Goal: Information Seeking & Learning: Learn about a topic

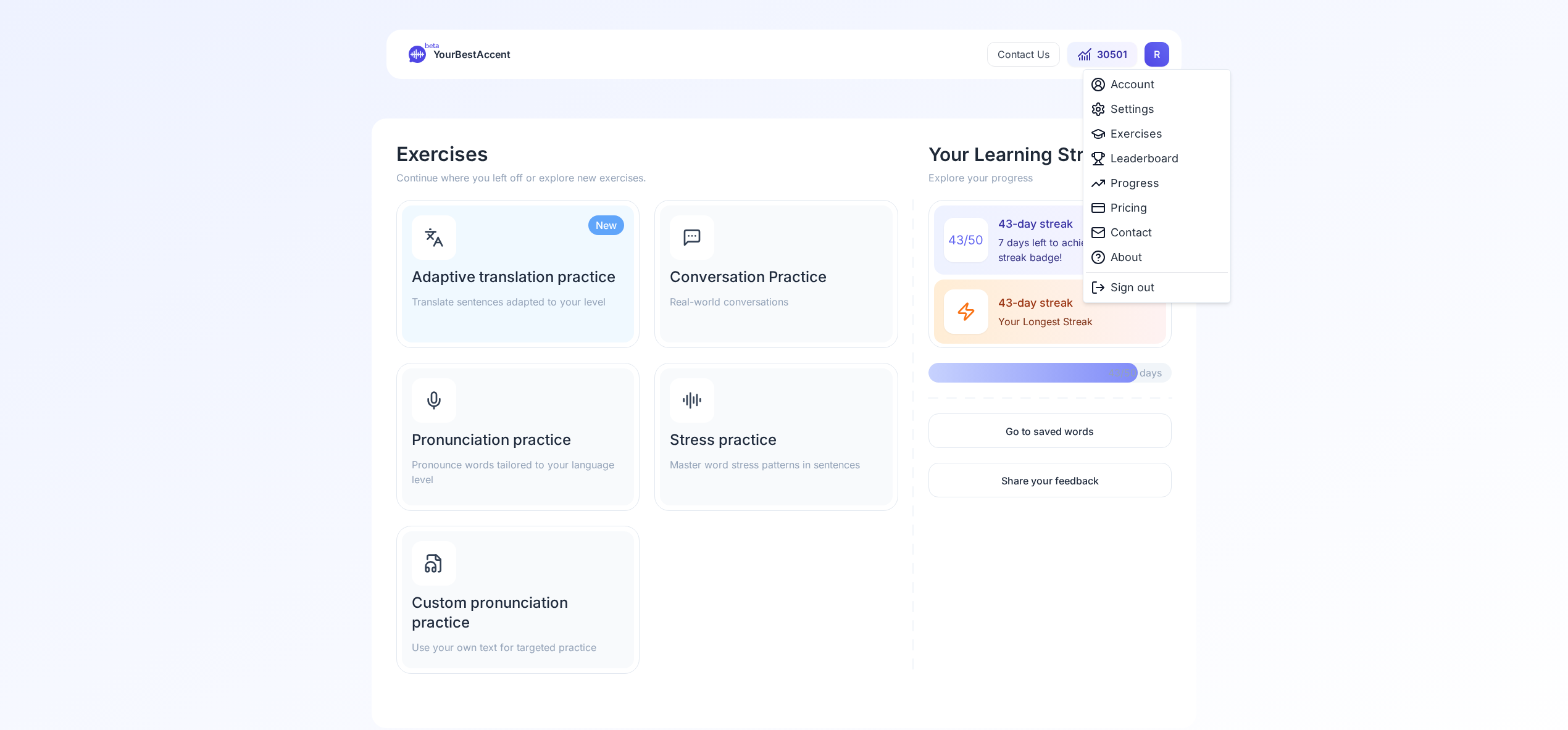
click at [1153, 57] on html "beta YourBestAccent Contact Us 30501 R Exercises Continue where you left off or…" at bounding box center [784, 365] width 1568 height 730
click at [1134, 111] on span "Settings" at bounding box center [1132, 109] width 44 height 17
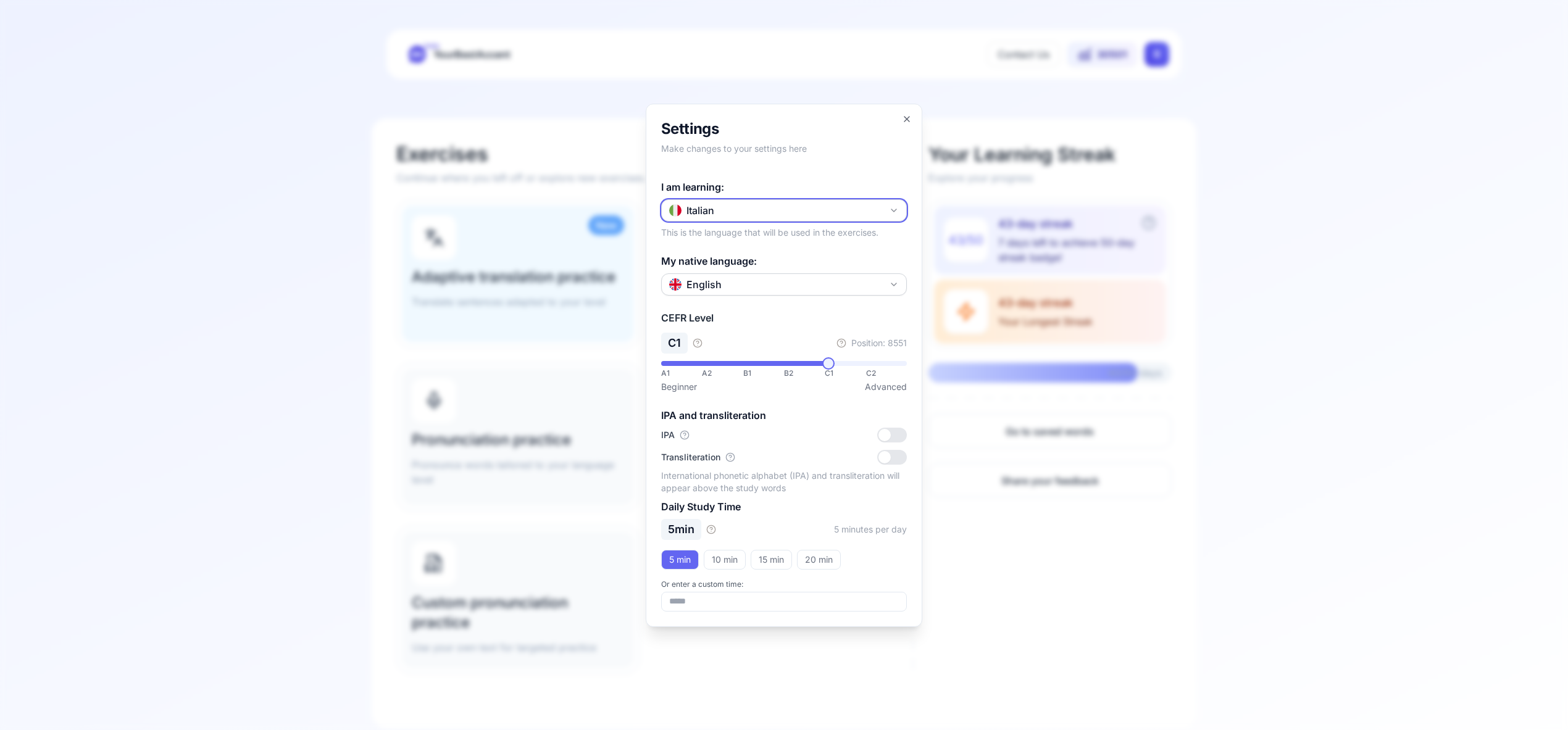
click at [894, 209] on icon "button" at bounding box center [894, 211] width 10 height 10
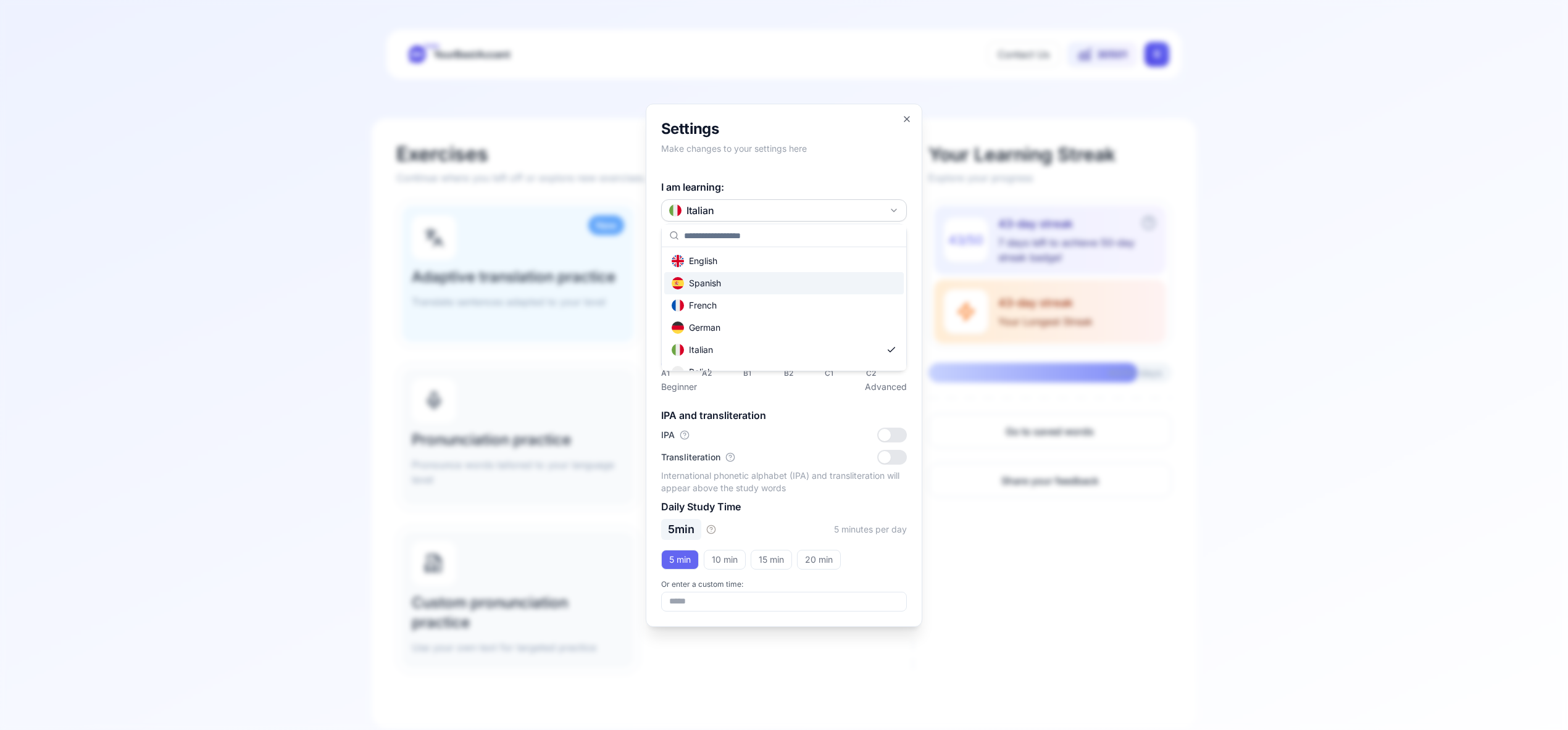
click at [817, 282] on div "Spanish" at bounding box center [784, 284] width 239 height 22
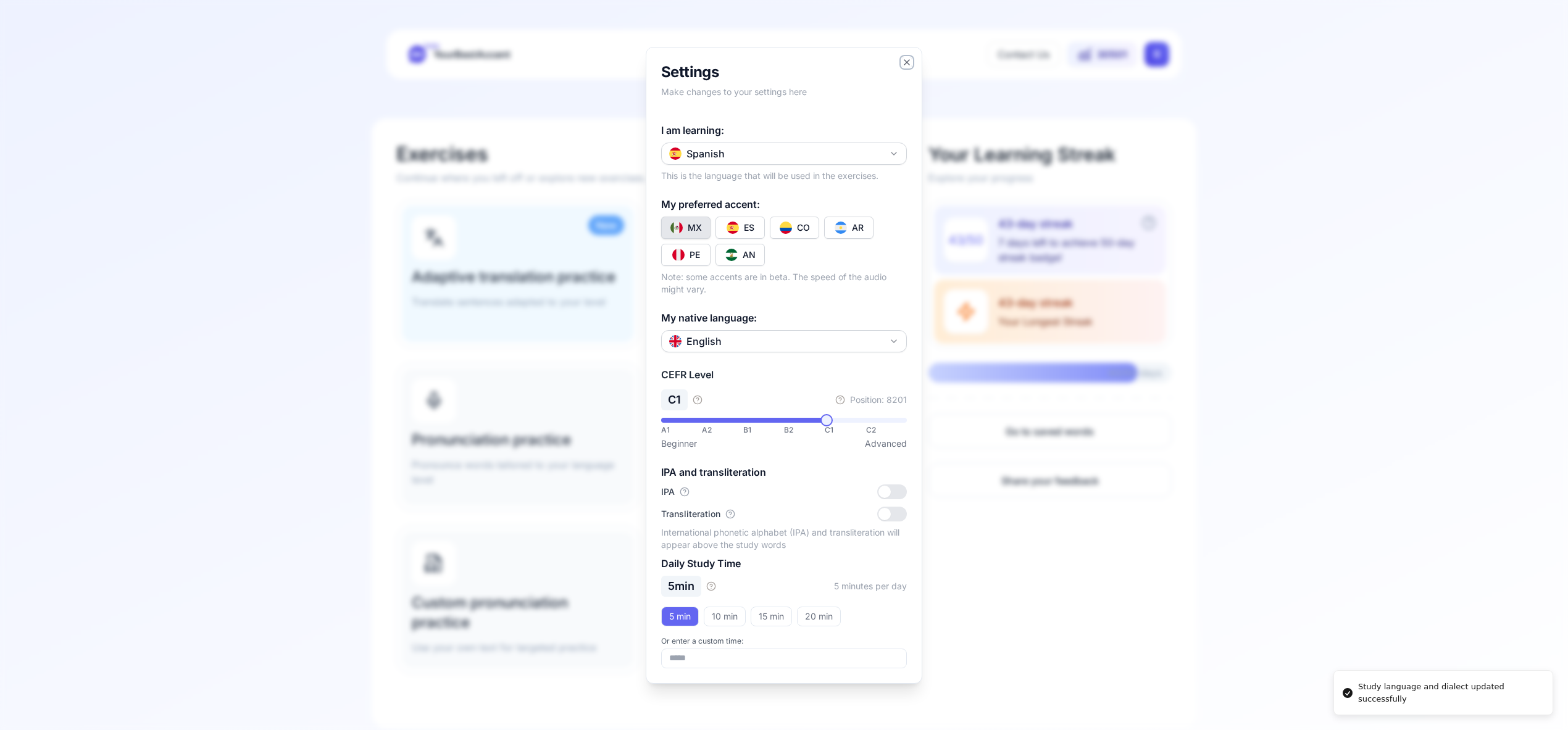
click at [904, 63] on icon "button" at bounding box center [907, 63] width 10 height 10
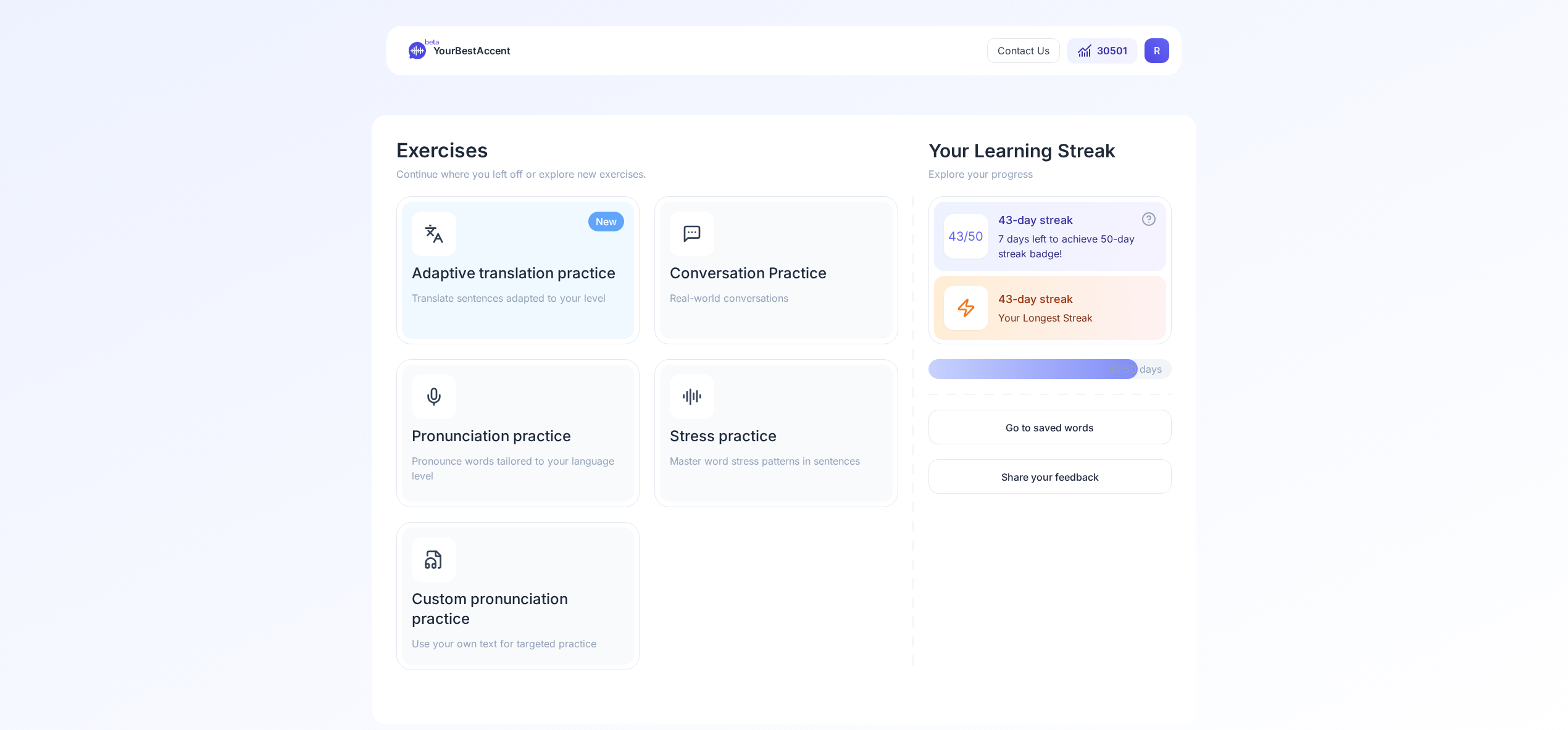
scroll to position [7, 0]
click at [449, 395] on div at bounding box center [434, 394] width 45 height 45
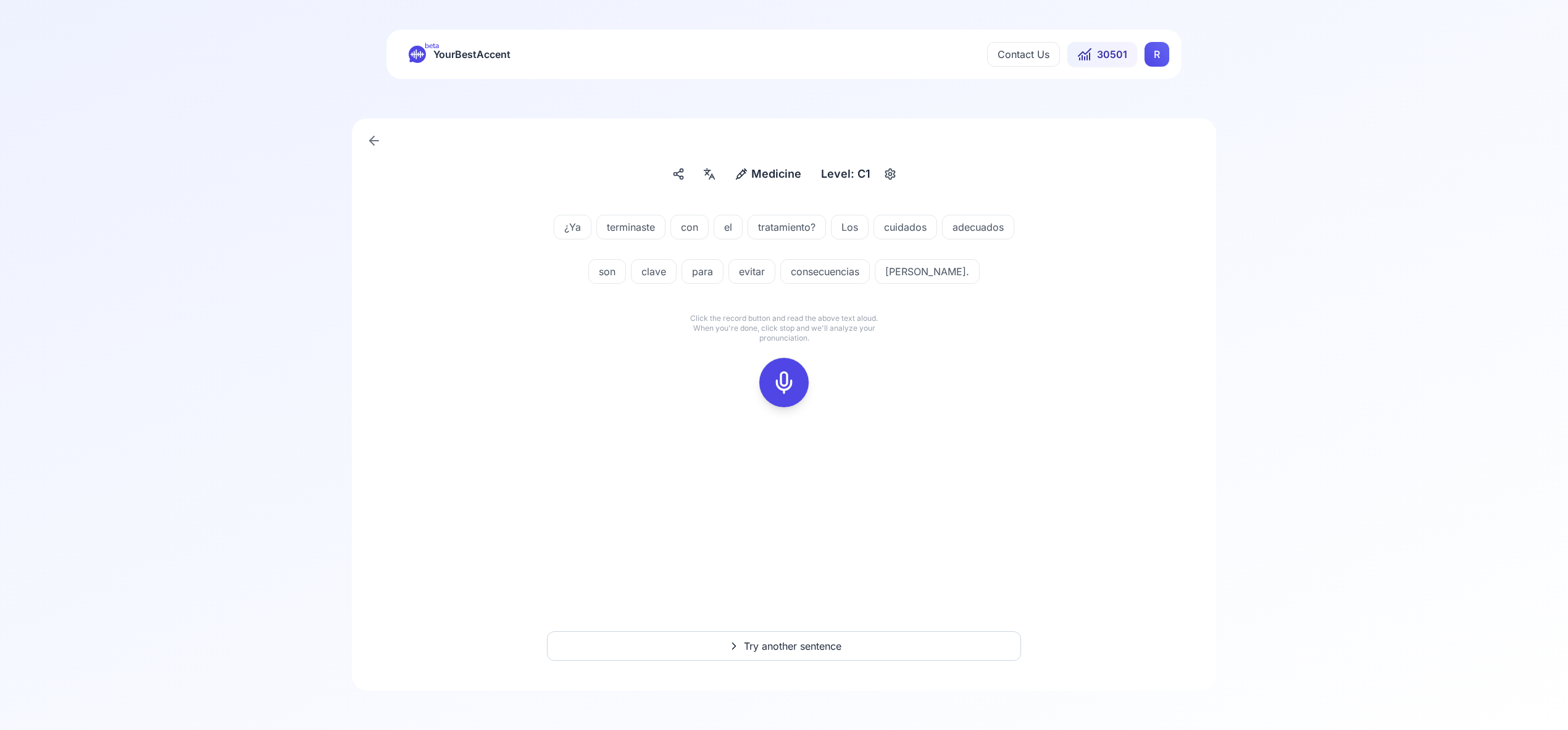
click at [786, 371] on icon at bounding box center [784, 382] width 25 height 25
click at [772, 386] on icon at bounding box center [784, 382] width 25 height 25
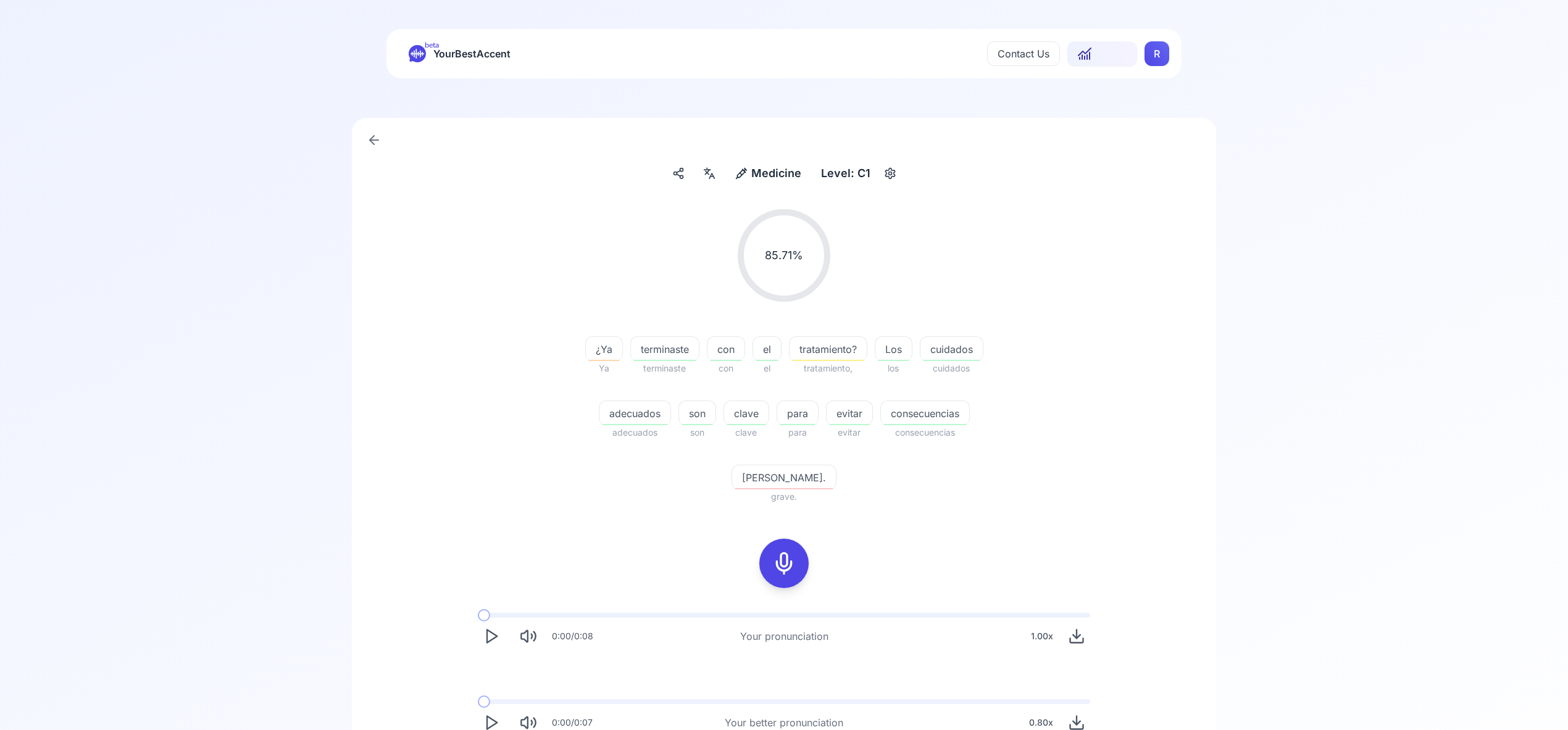
click at [715, 181] on div at bounding box center [709, 173] width 22 height 20
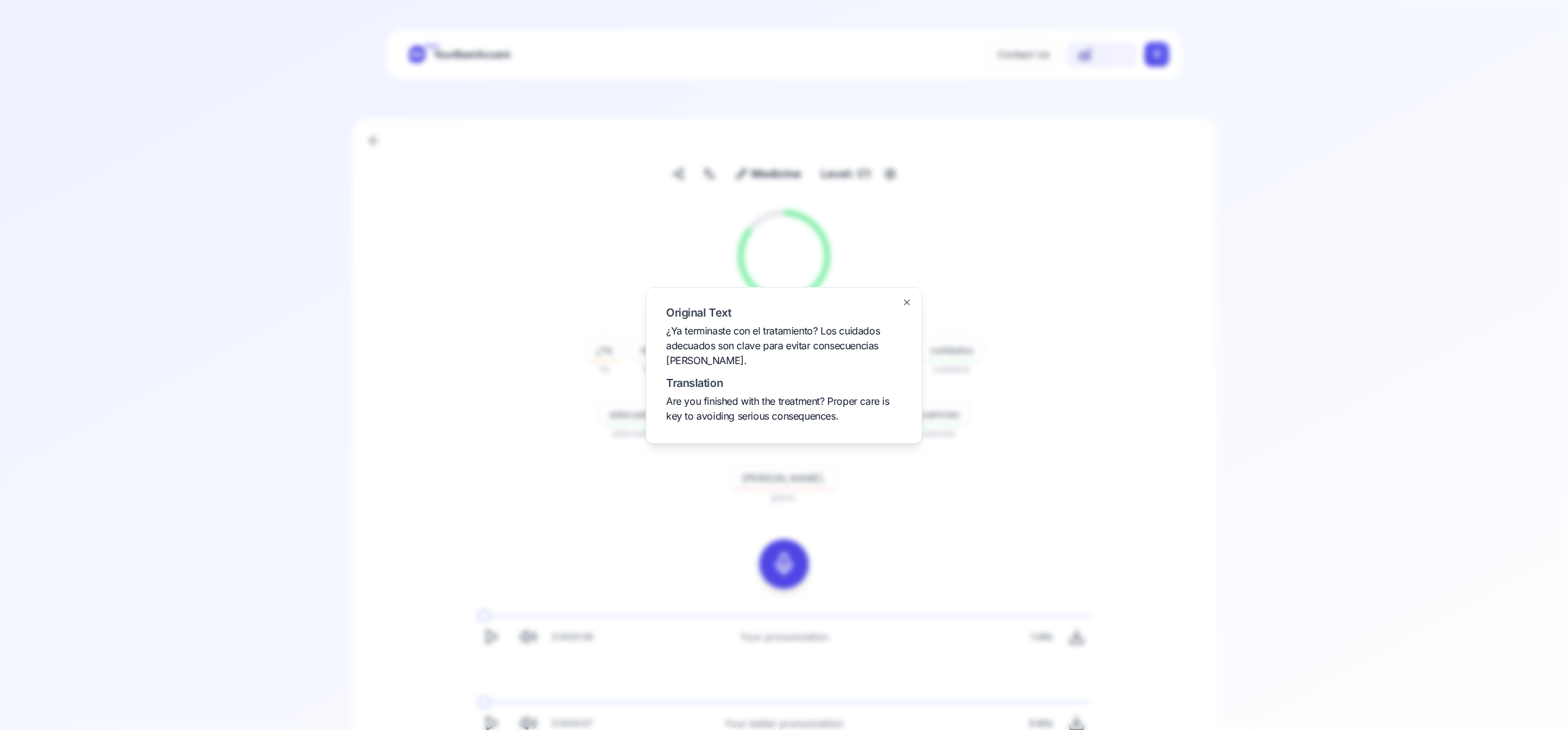
click at [715, 181] on div at bounding box center [784, 365] width 1568 height 730
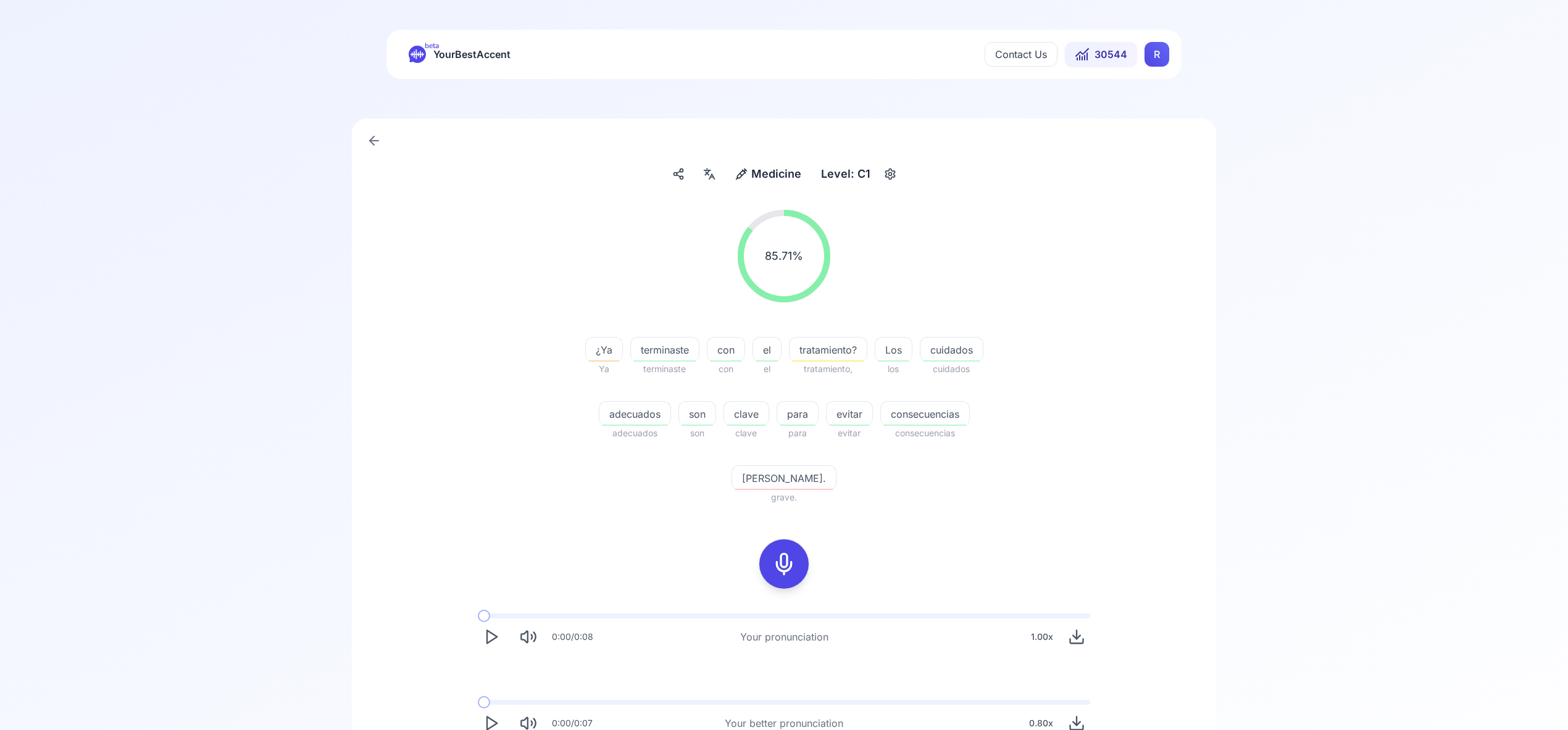
click at [715, 181] on div at bounding box center [709, 174] width 22 height 20
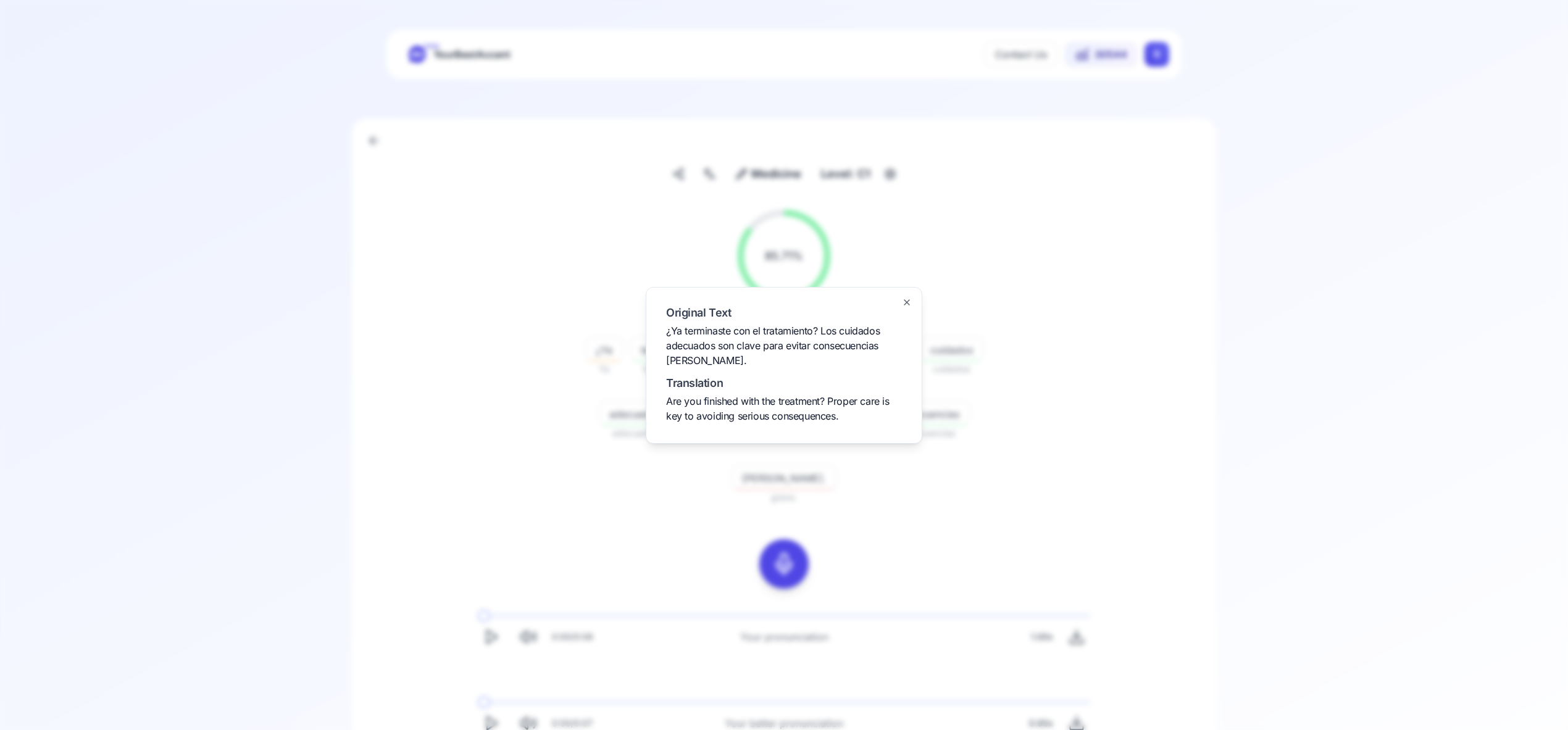
click at [907, 300] on icon "button" at bounding box center [907, 302] width 10 height 10
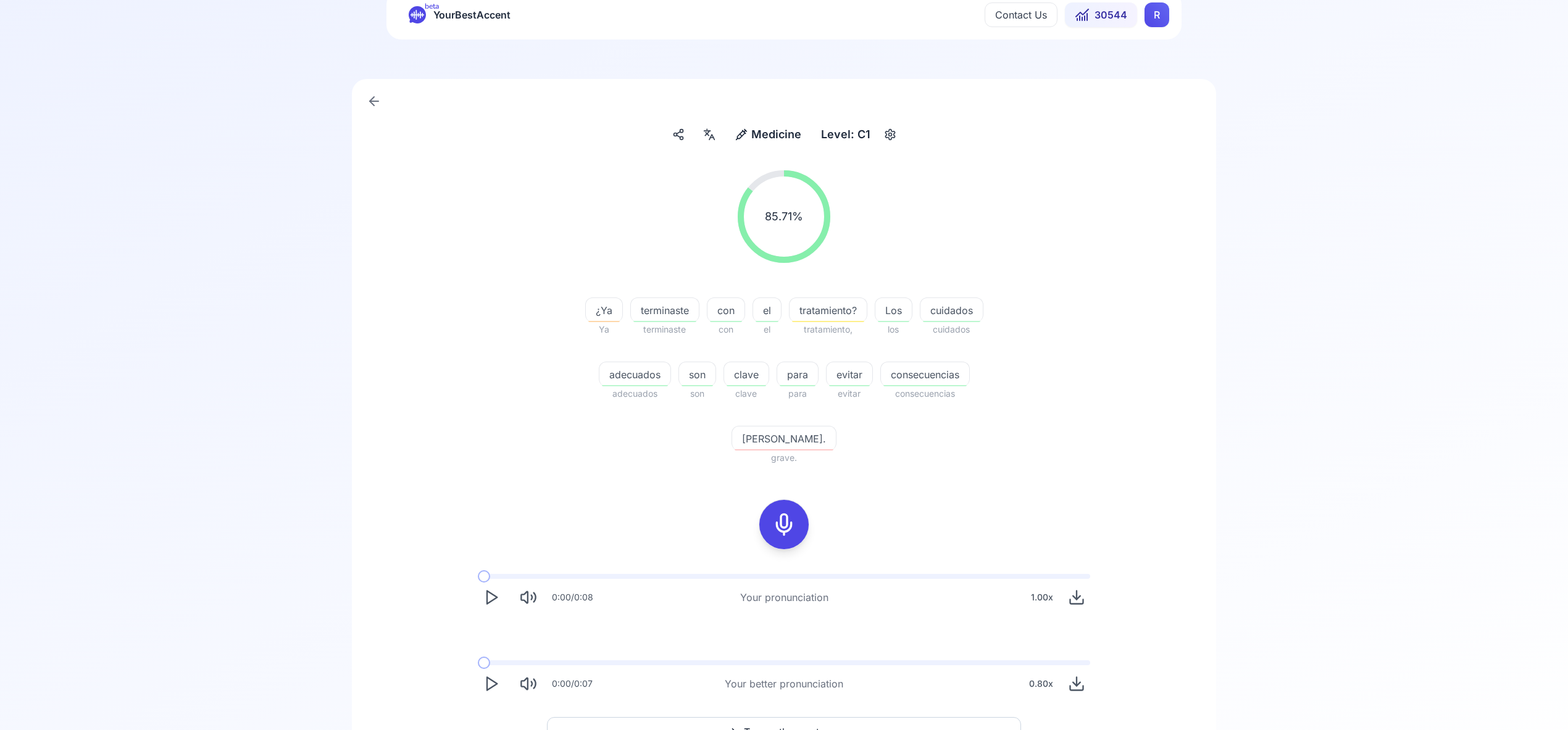
scroll to position [61, 0]
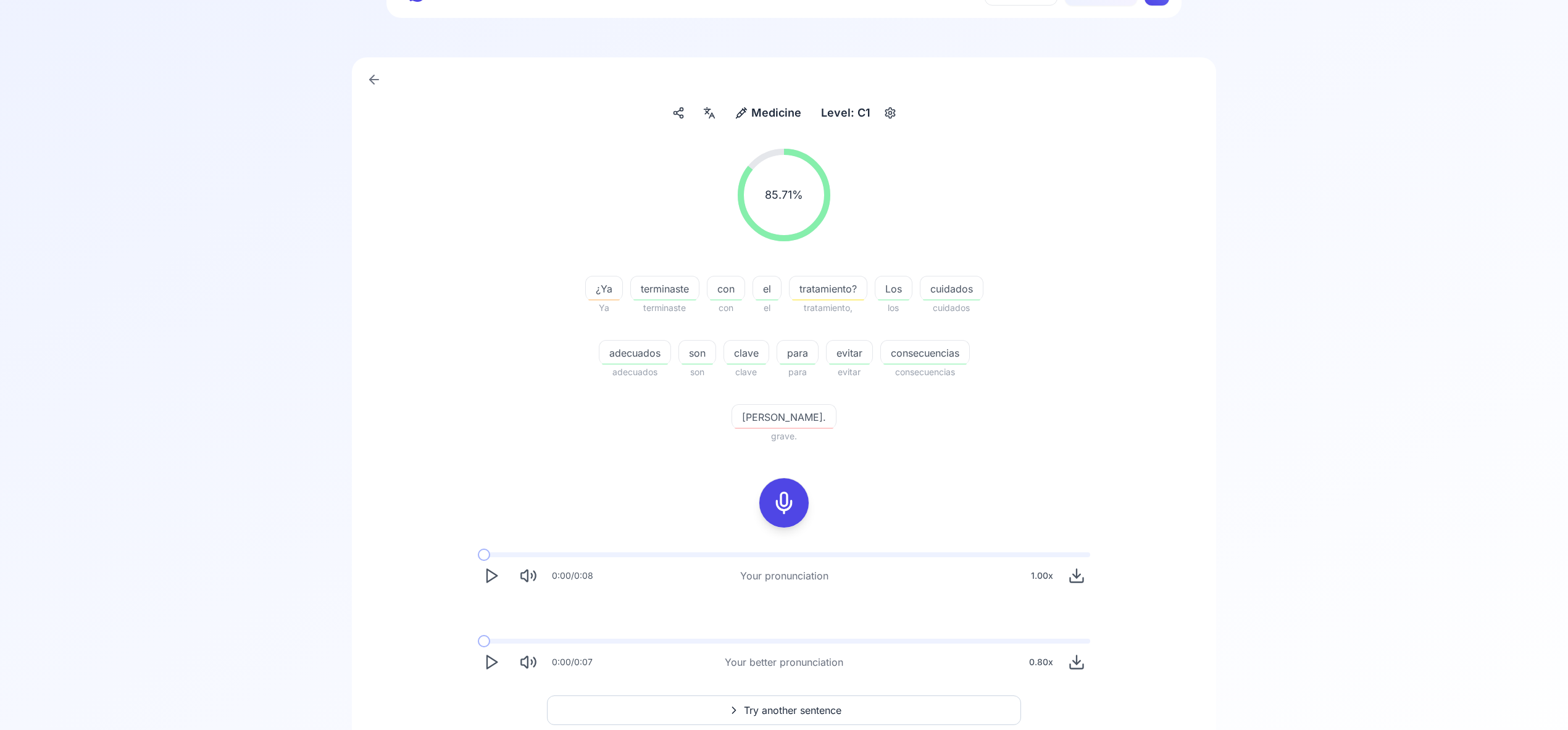
click at [817, 703] on span "Try another sentence" at bounding box center [793, 709] width 98 height 15
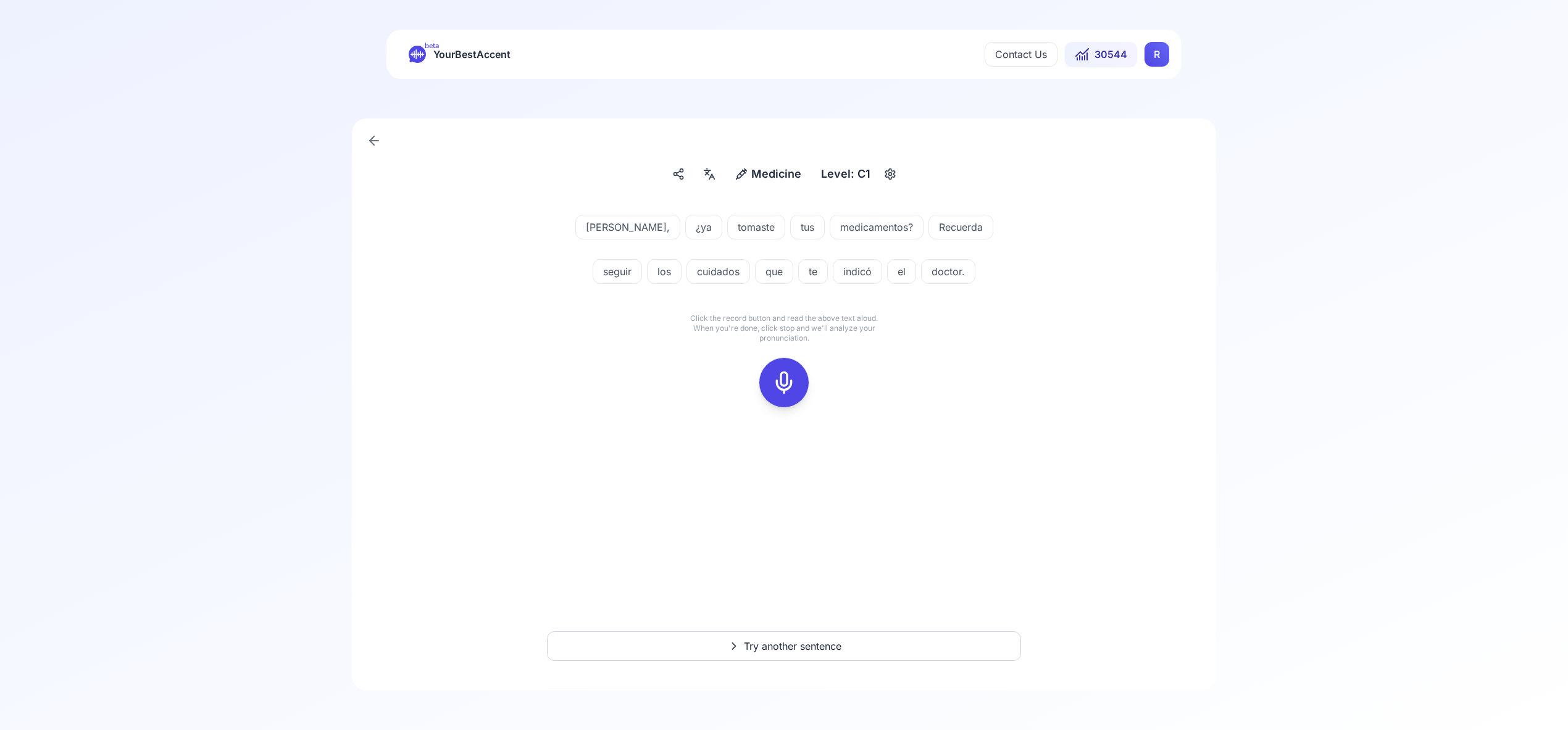
click at [787, 378] on icon at bounding box center [784, 382] width 25 height 25
click at [795, 386] on icon at bounding box center [784, 382] width 25 height 25
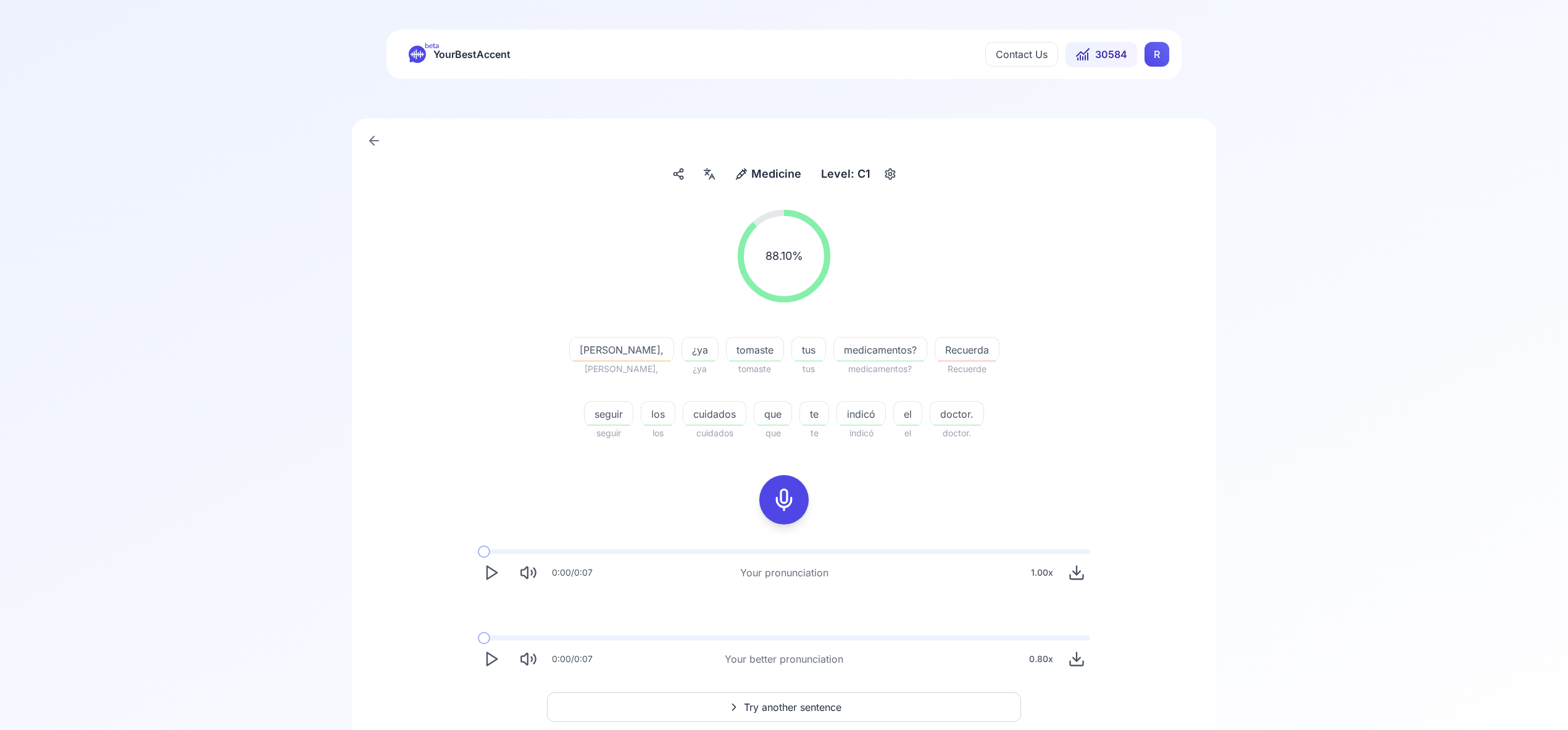
click at [796, 703] on span "Try another sentence" at bounding box center [793, 707] width 98 height 15
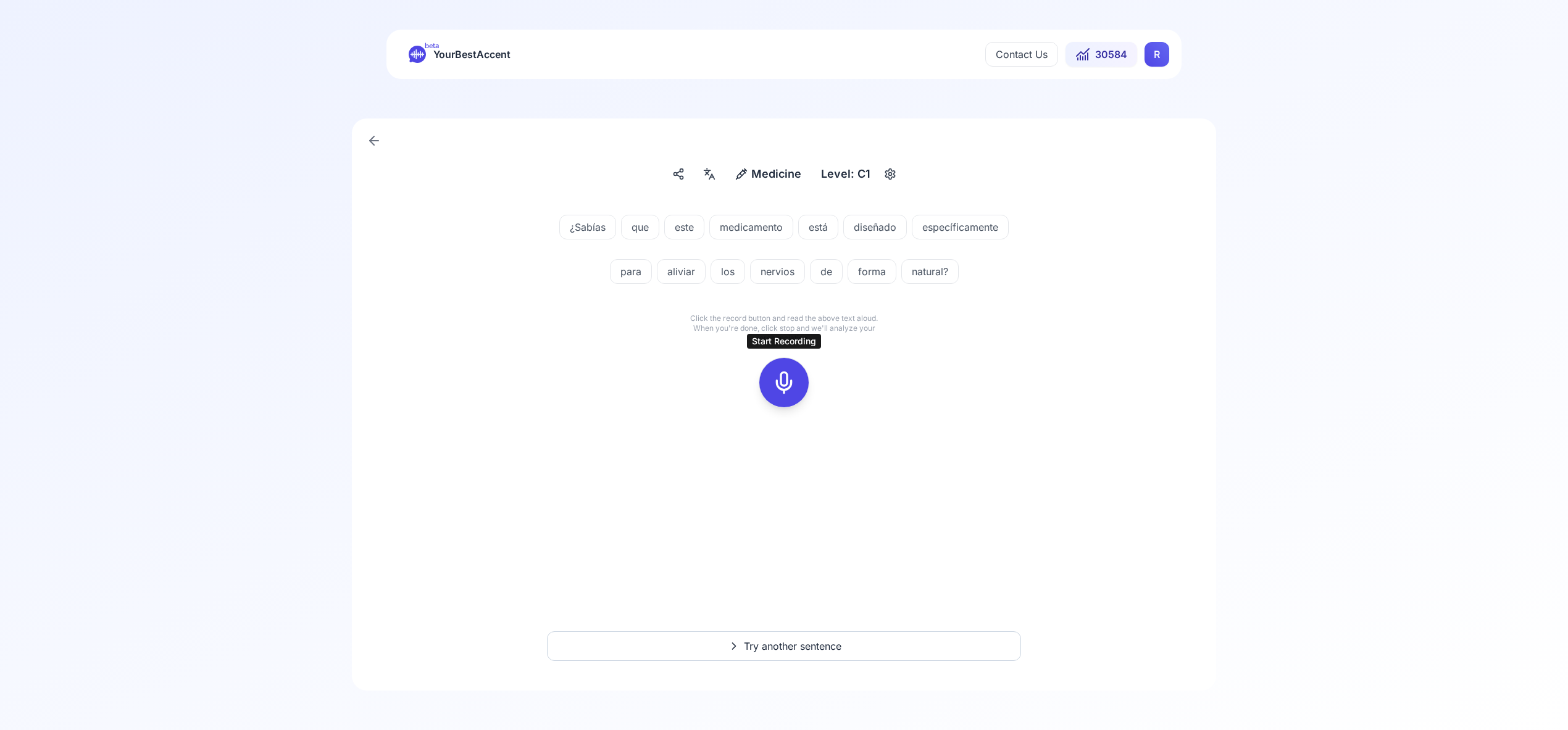
click at [789, 384] on icon at bounding box center [784, 382] width 25 height 25
click at [787, 385] on icon at bounding box center [784, 382] width 25 height 25
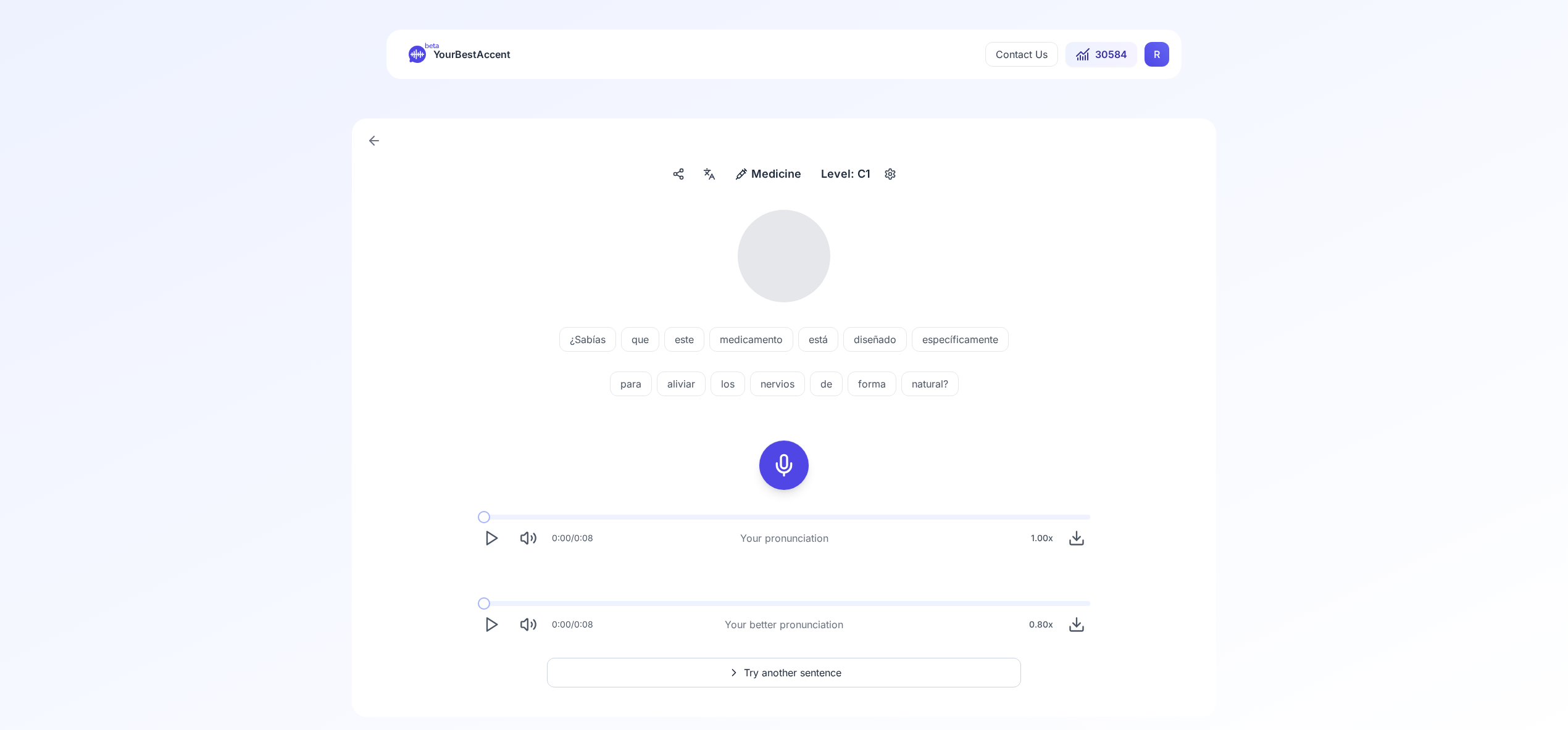
click at [712, 175] on icon at bounding box center [712, 177] width 5 height 5
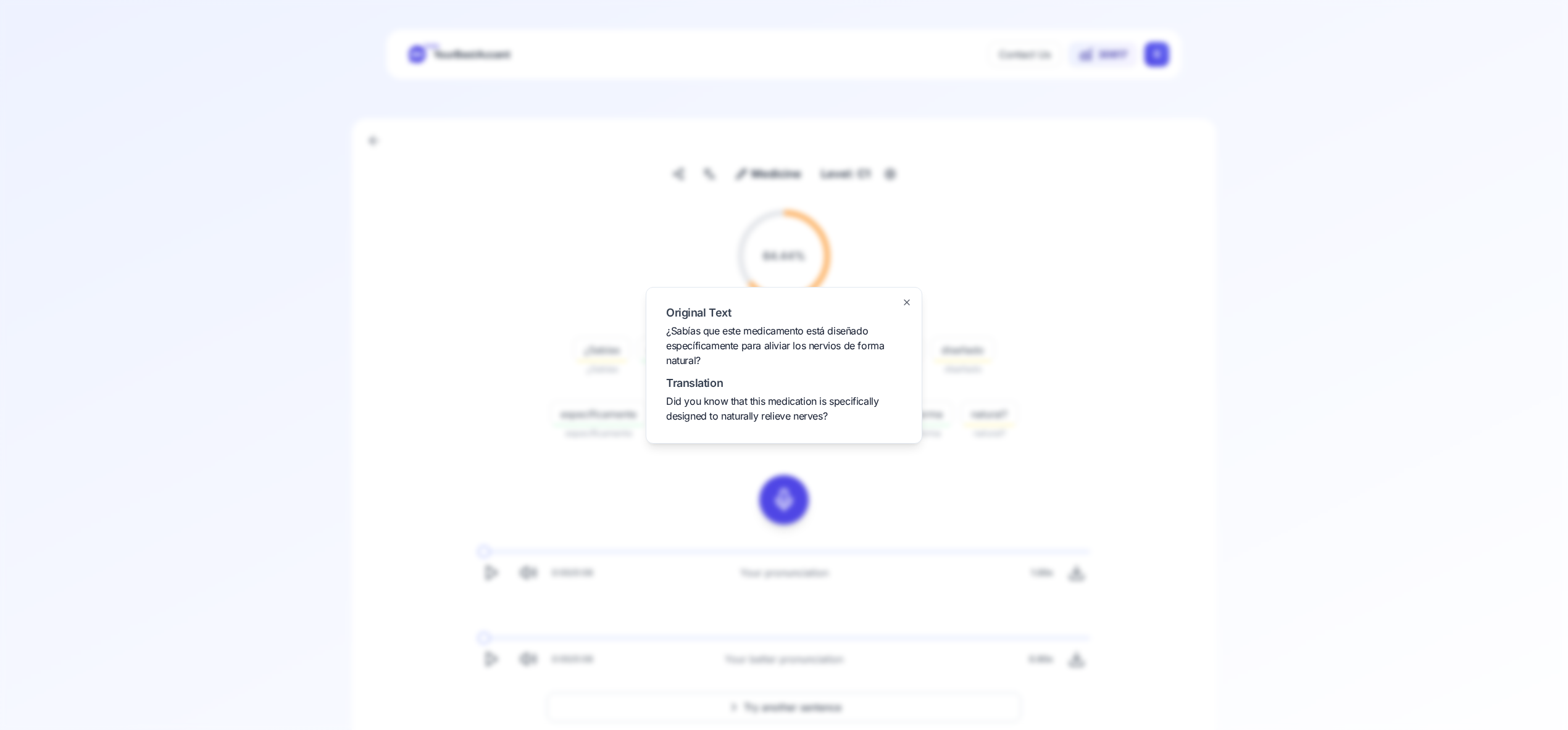
click at [904, 300] on icon "button" at bounding box center [907, 302] width 5 height 5
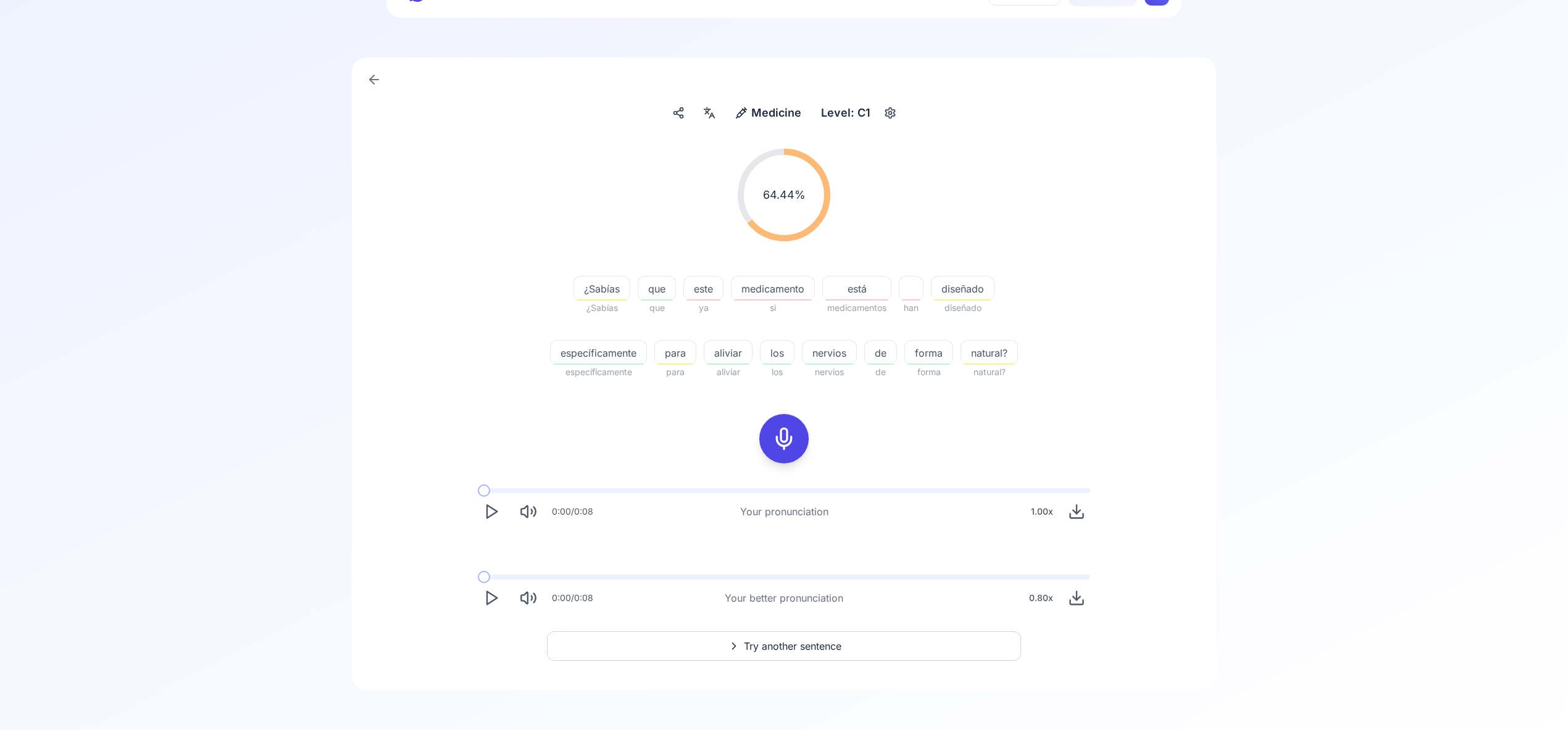
scroll to position [117, 0]
click at [820, 651] on span "Try another sentence" at bounding box center [793, 645] width 98 height 15
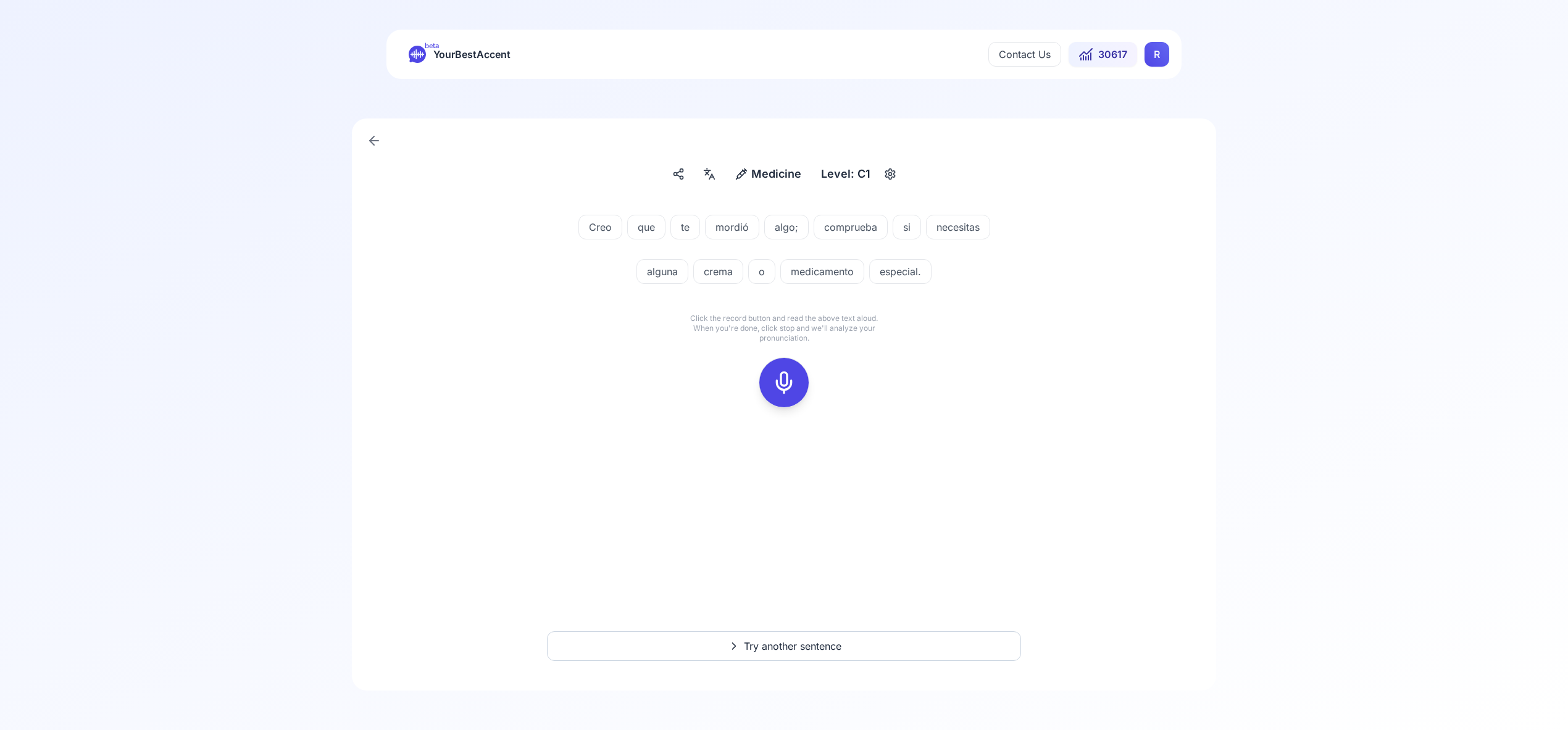
click at [783, 389] on icon at bounding box center [784, 382] width 25 height 25
click at [784, 385] on icon at bounding box center [784, 382] width 25 height 25
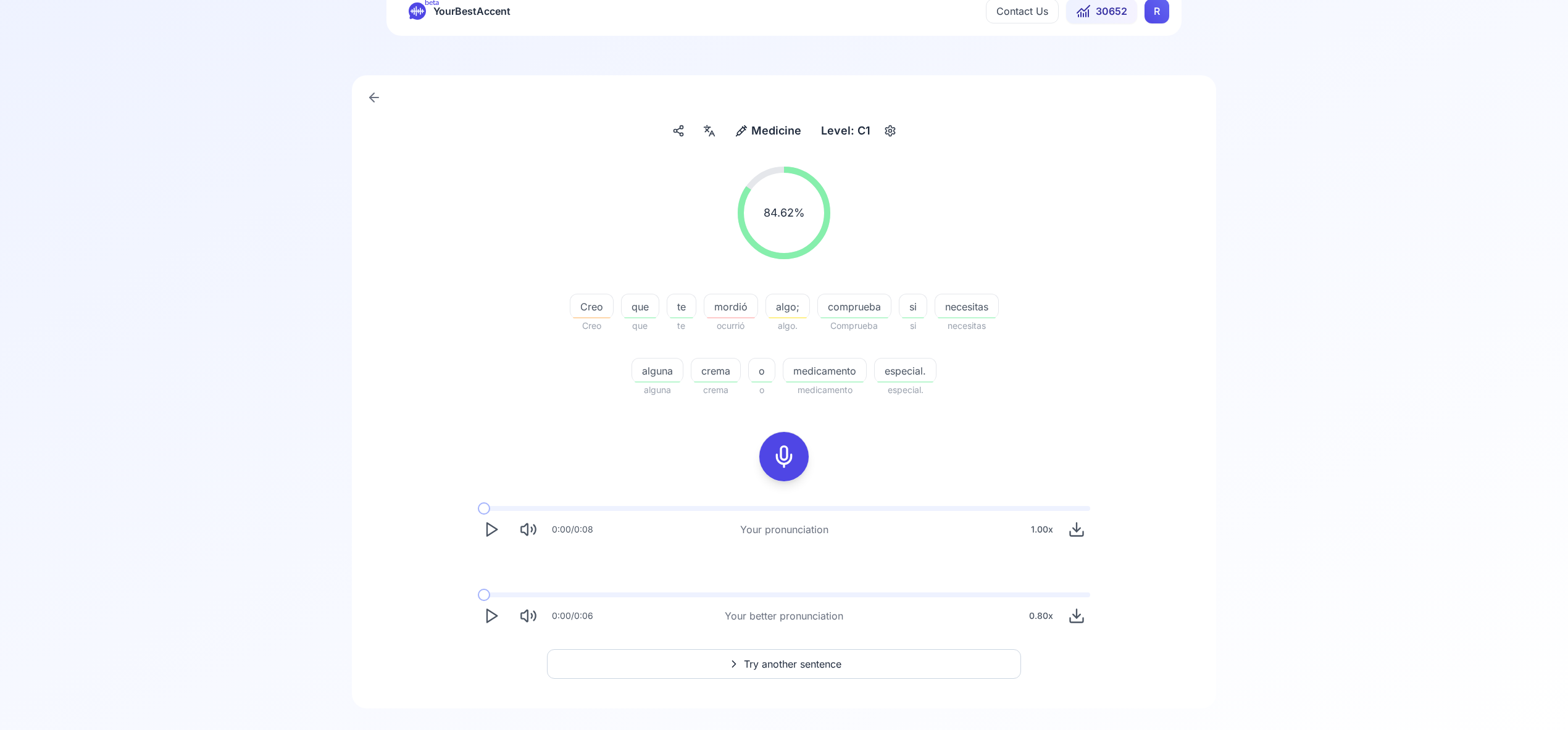
scroll to position [52, 0]
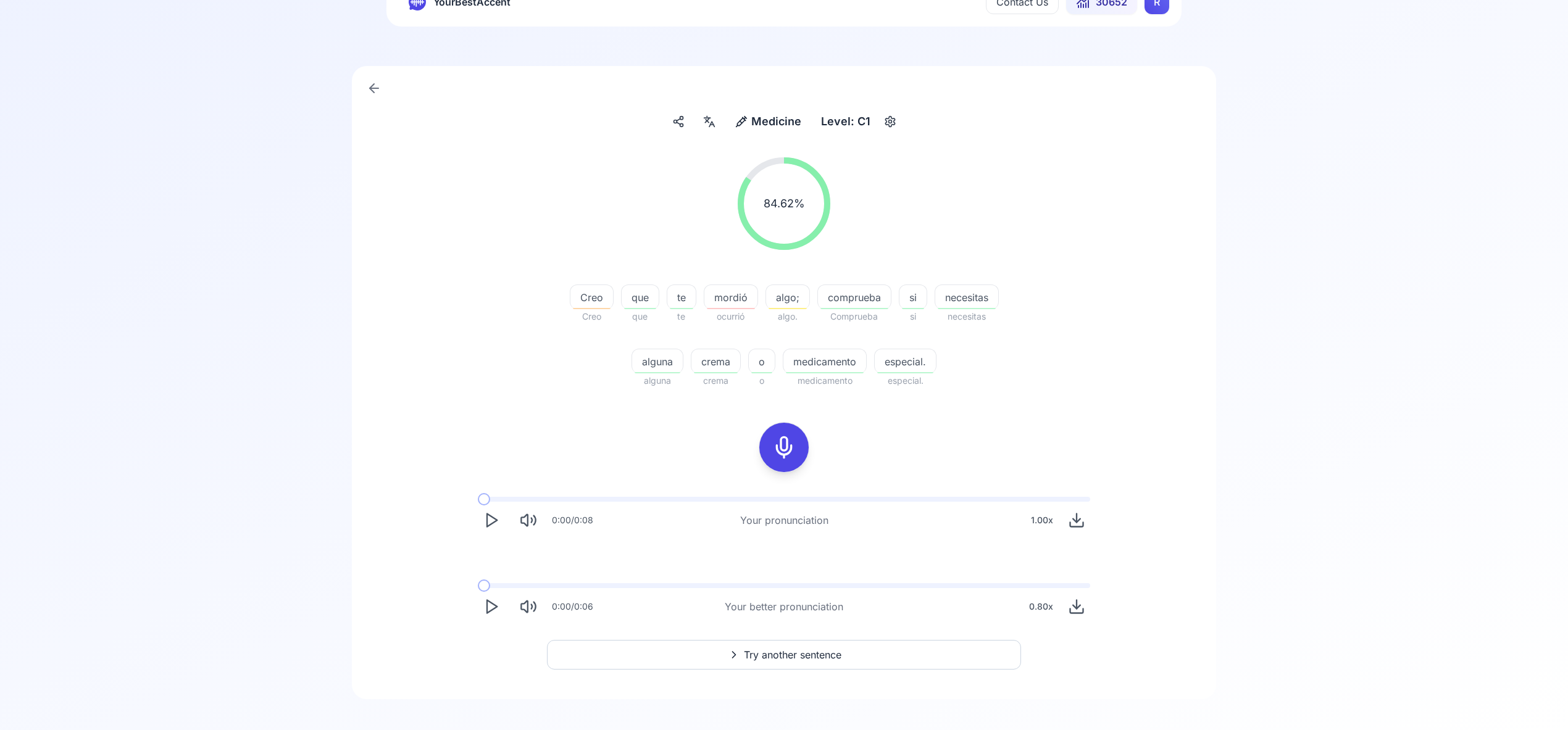
click at [823, 654] on span "Try another sentence" at bounding box center [793, 654] width 98 height 15
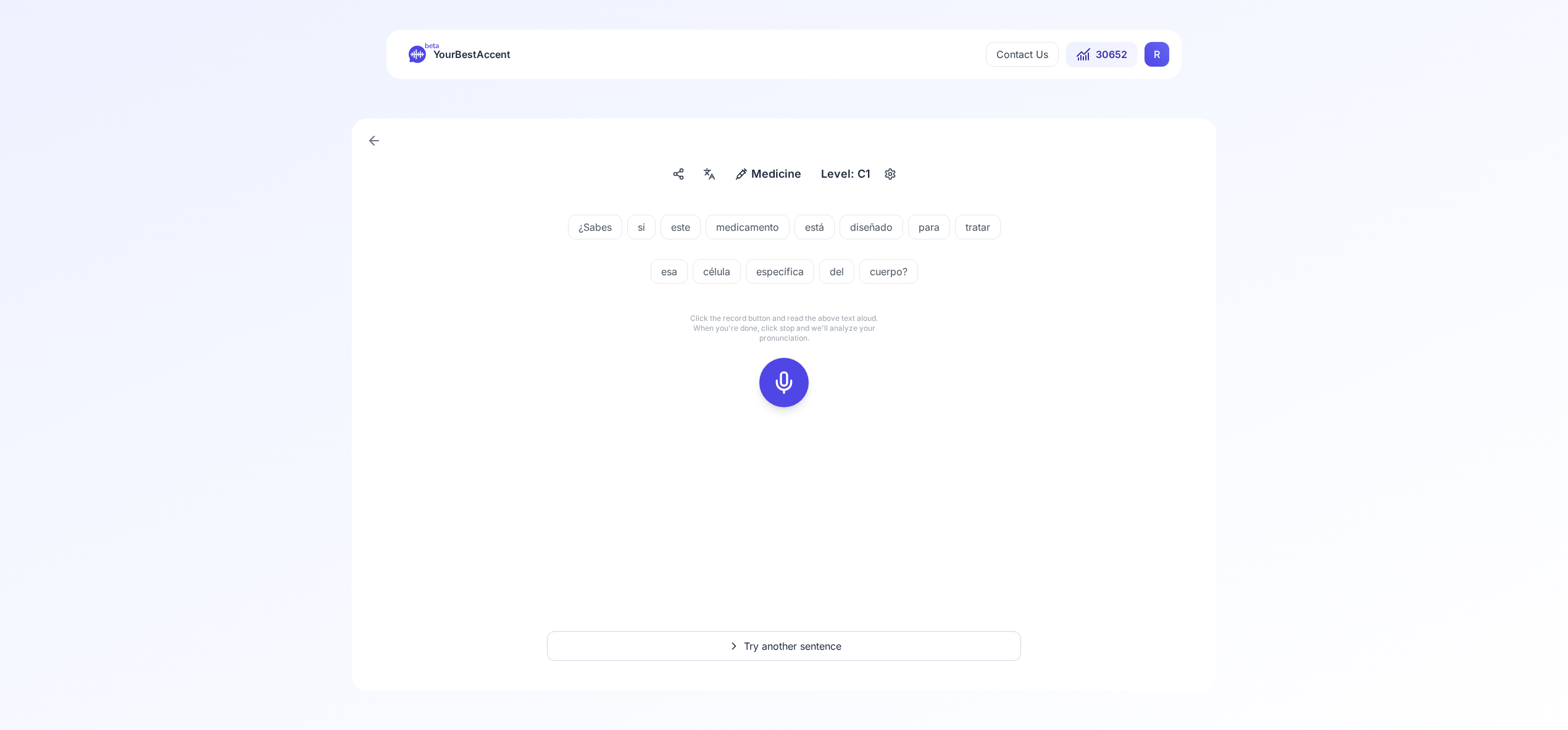
click at [787, 380] on icon at bounding box center [784, 382] width 25 height 25
click at [781, 381] on icon at bounding box center [784, 382] width 25 height 25
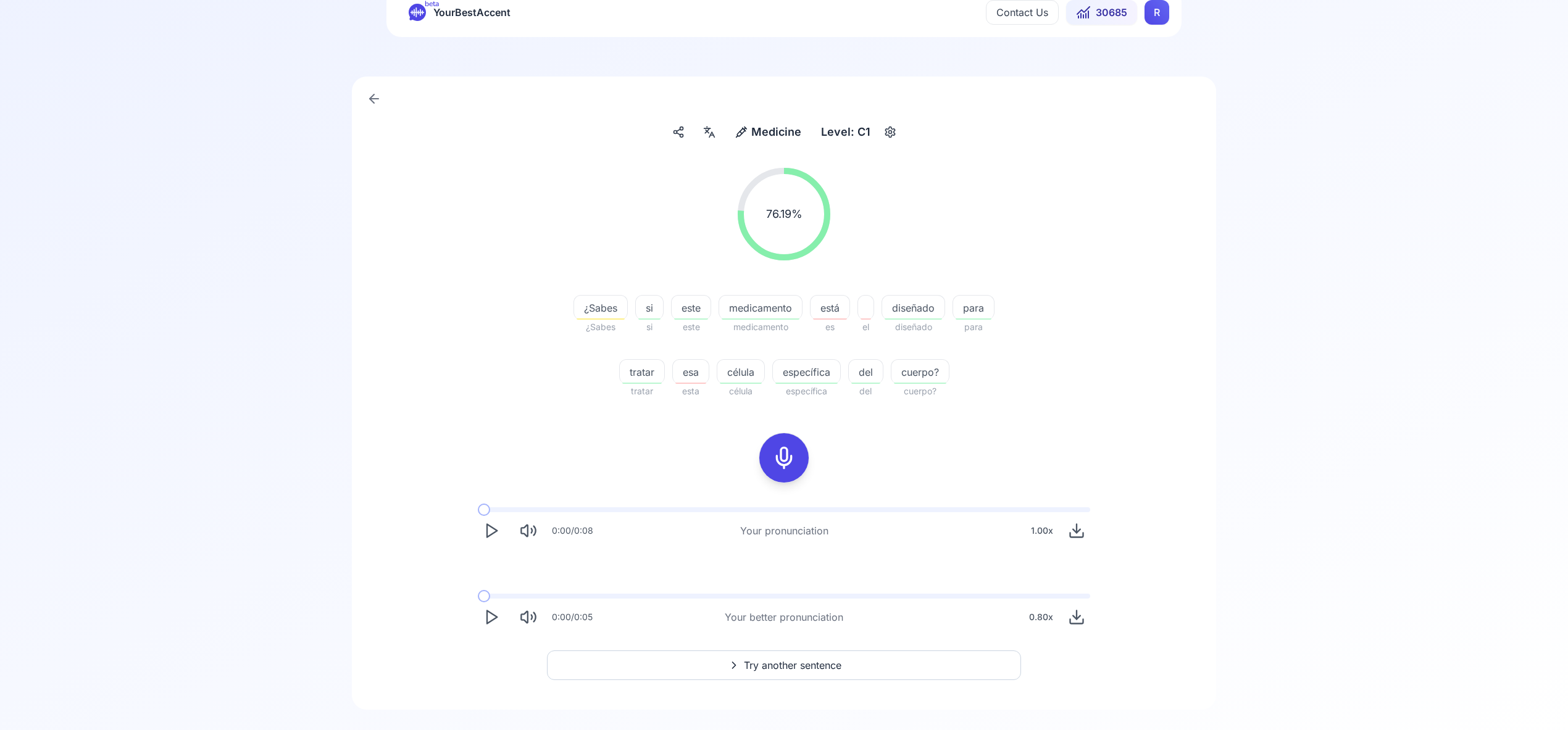
scroll to position [58, 0]
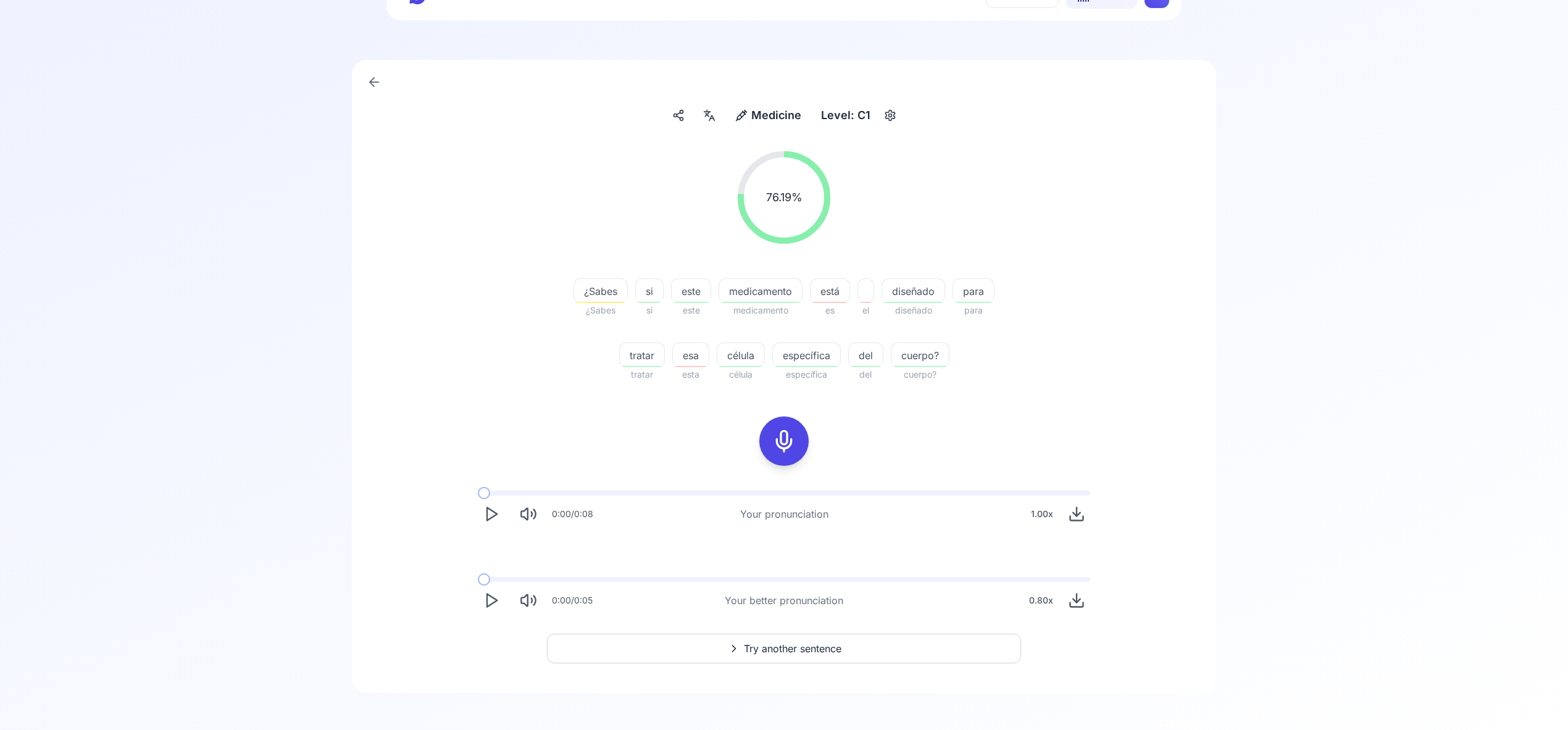
click at [817, 643] on span "Try another sentence" at bounding box center [793, 648] width 98 height 15
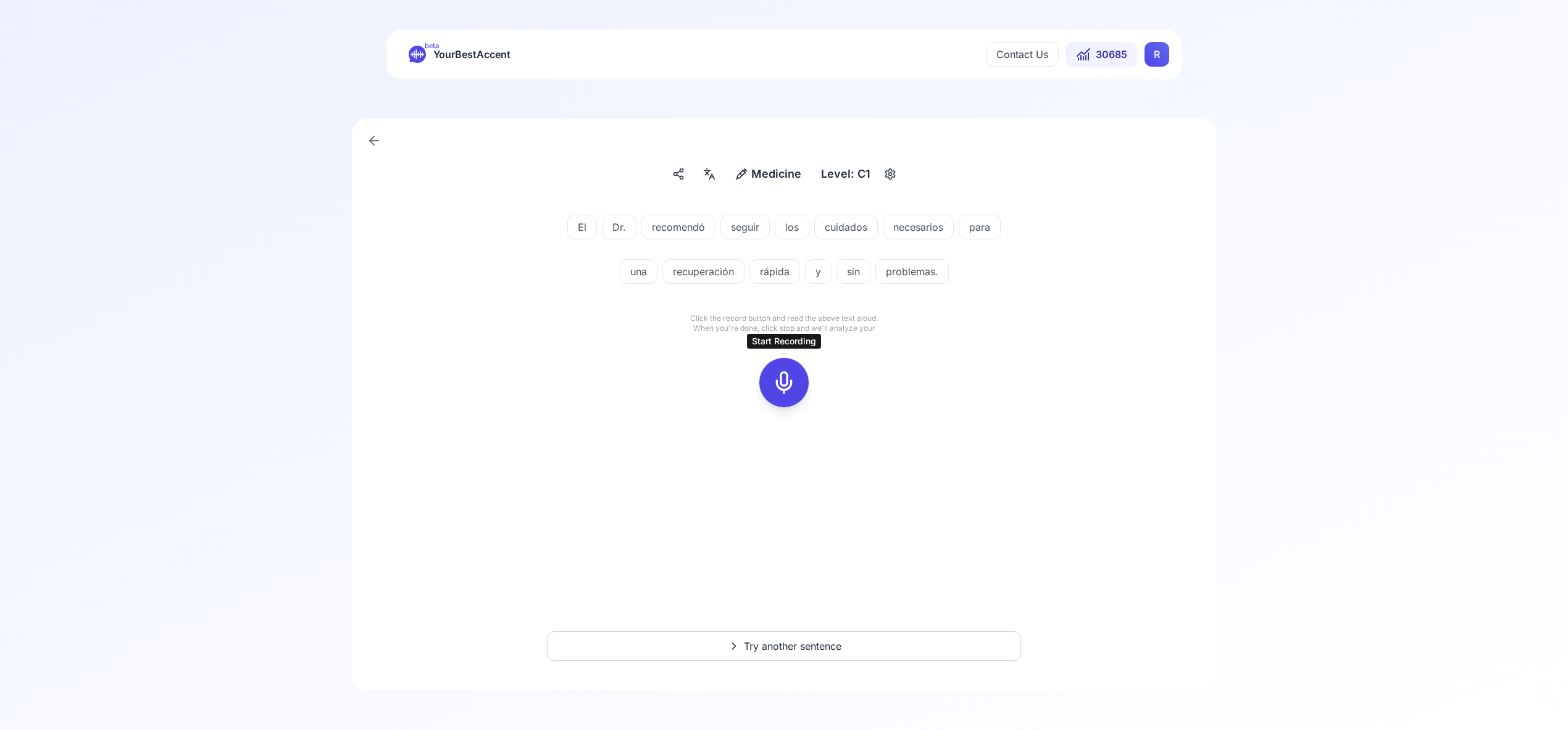
click at [789, 372] on icon at bounding box center [784, 382] width 25 height 25
click at [784, 378] on icon at bounding box center [784, 382] width 25 height 25
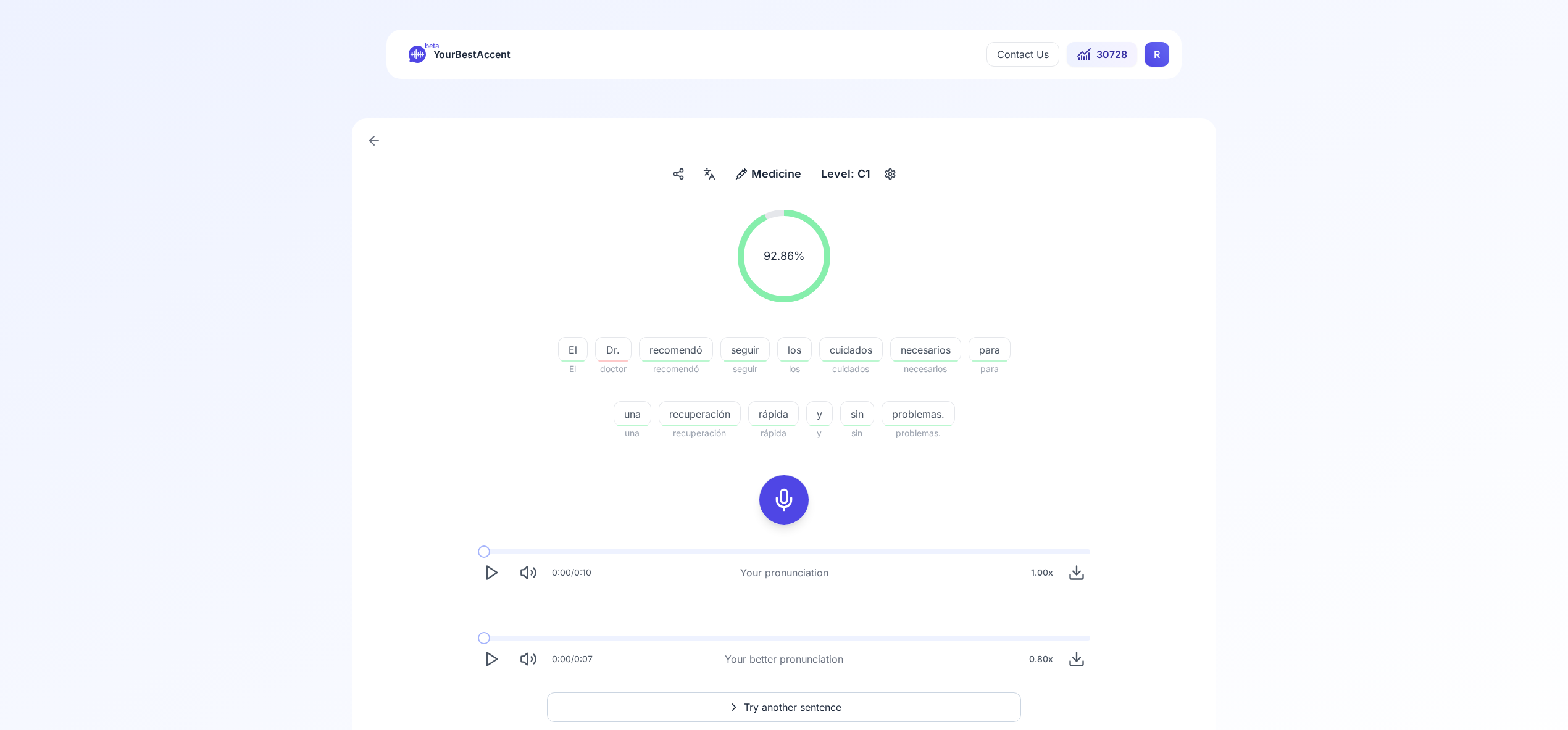
scroll to position [1, 0]
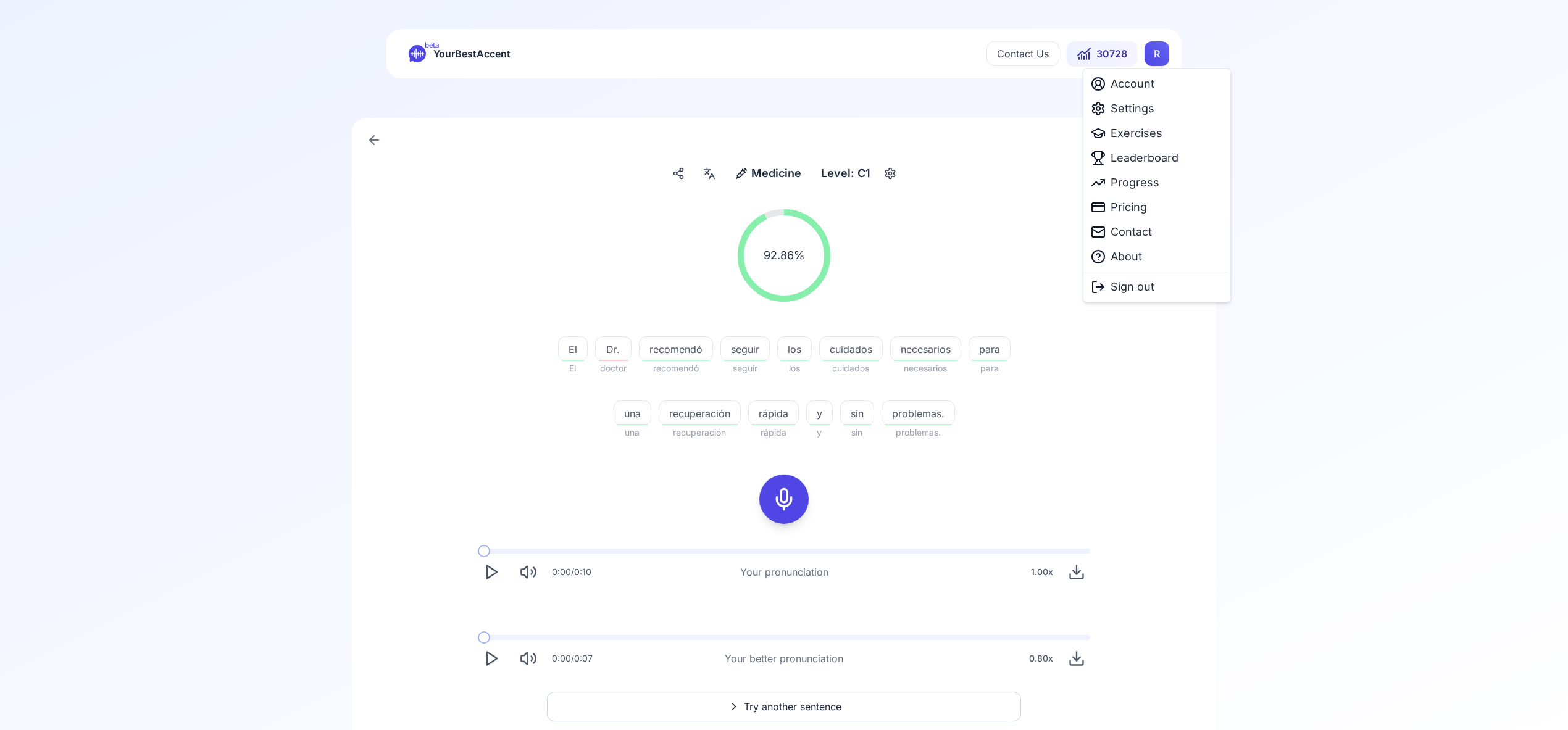
click at [1156, 55] on html "beta YourBestAccent Contact Us 30728 R Medicine Medicine Level: C1 92.86 % 92.8…" at bounding box center [784, 364] width 1568 height 730
click at [1134, 110] on span "Settings" at bounding box center [1132, 109] width 44 height 17
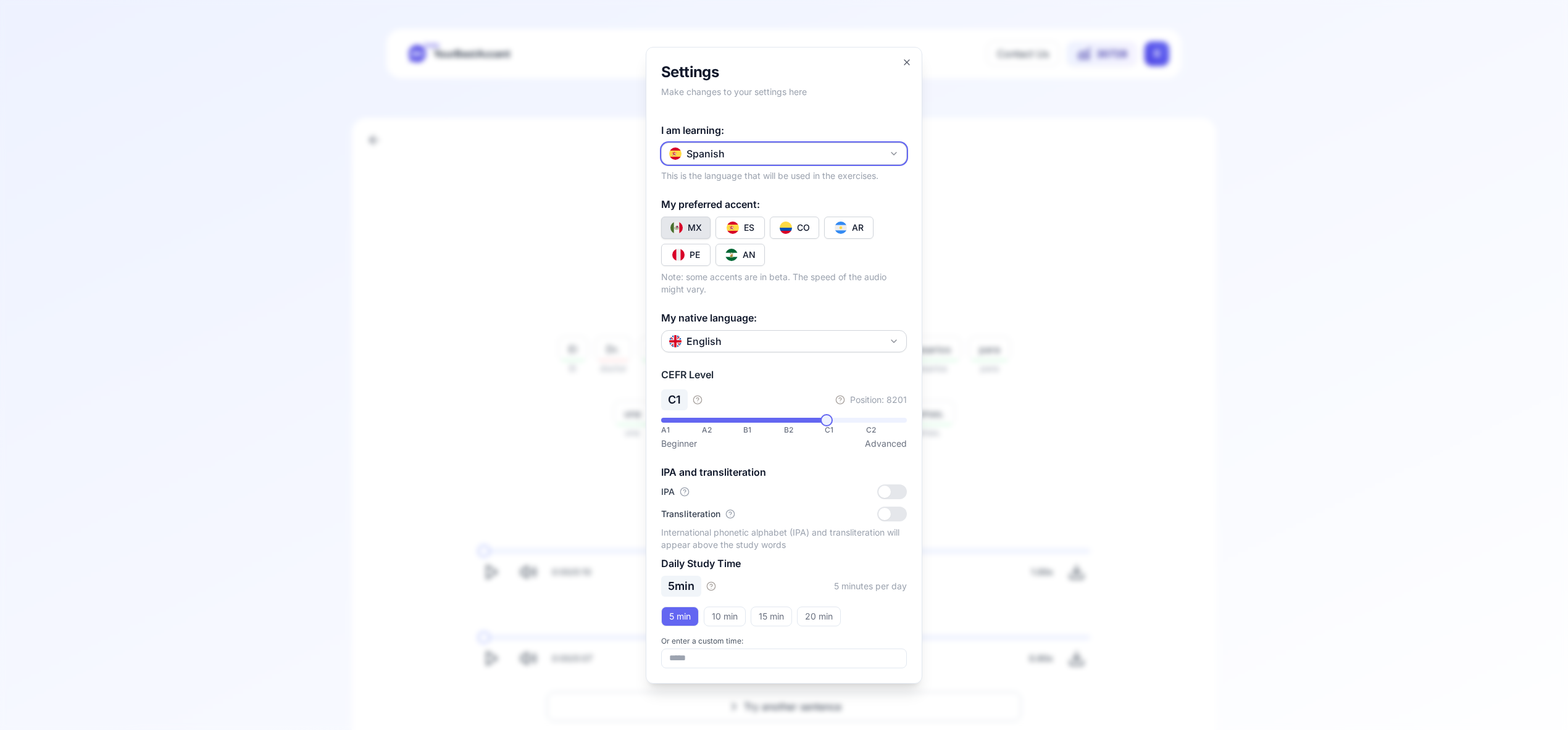
click at [894, 153] on icon "button" at bounding box center [894, 153] width 5 height 3
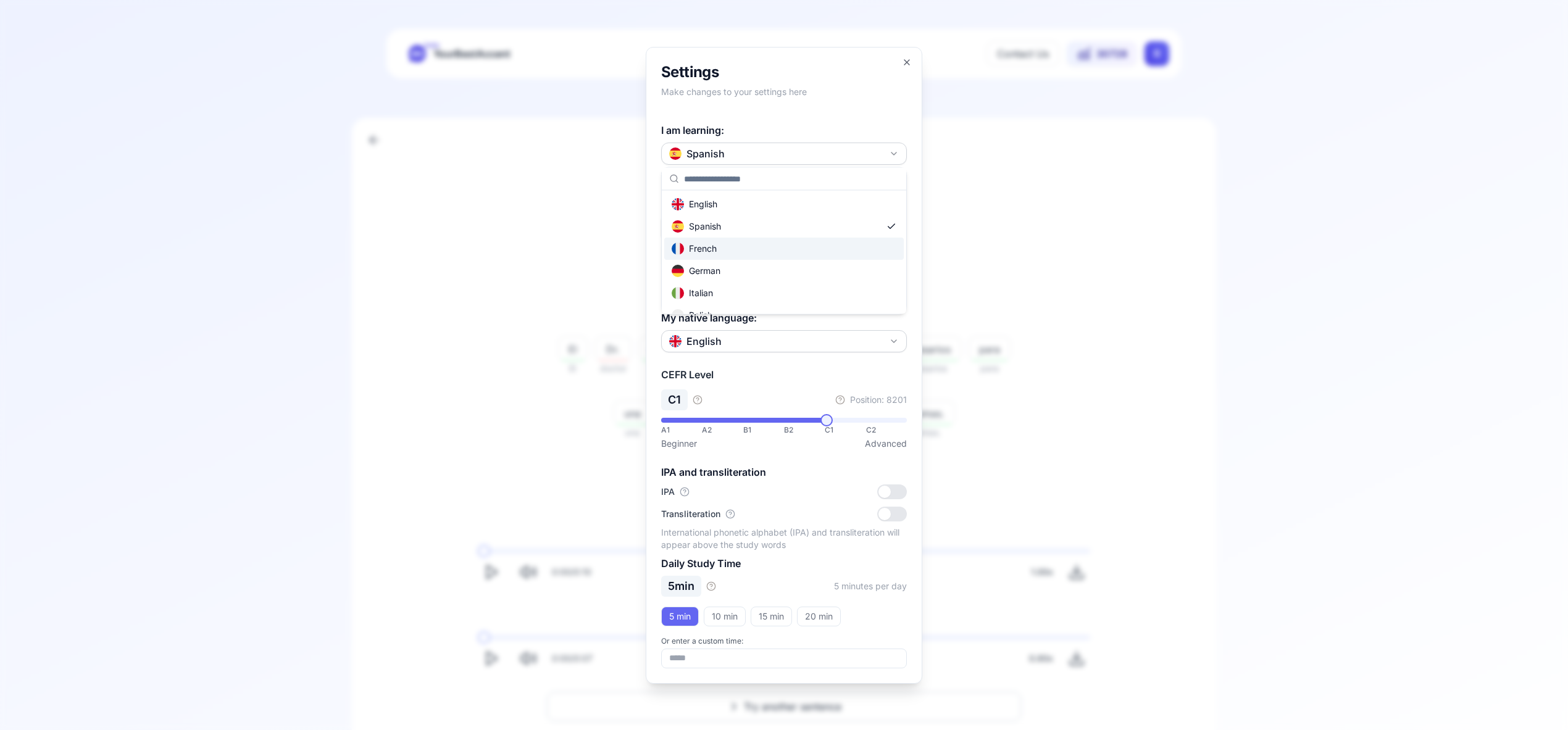
click at [808, 249] on div "French" at bounding box center [784, 248] width 239 height 22
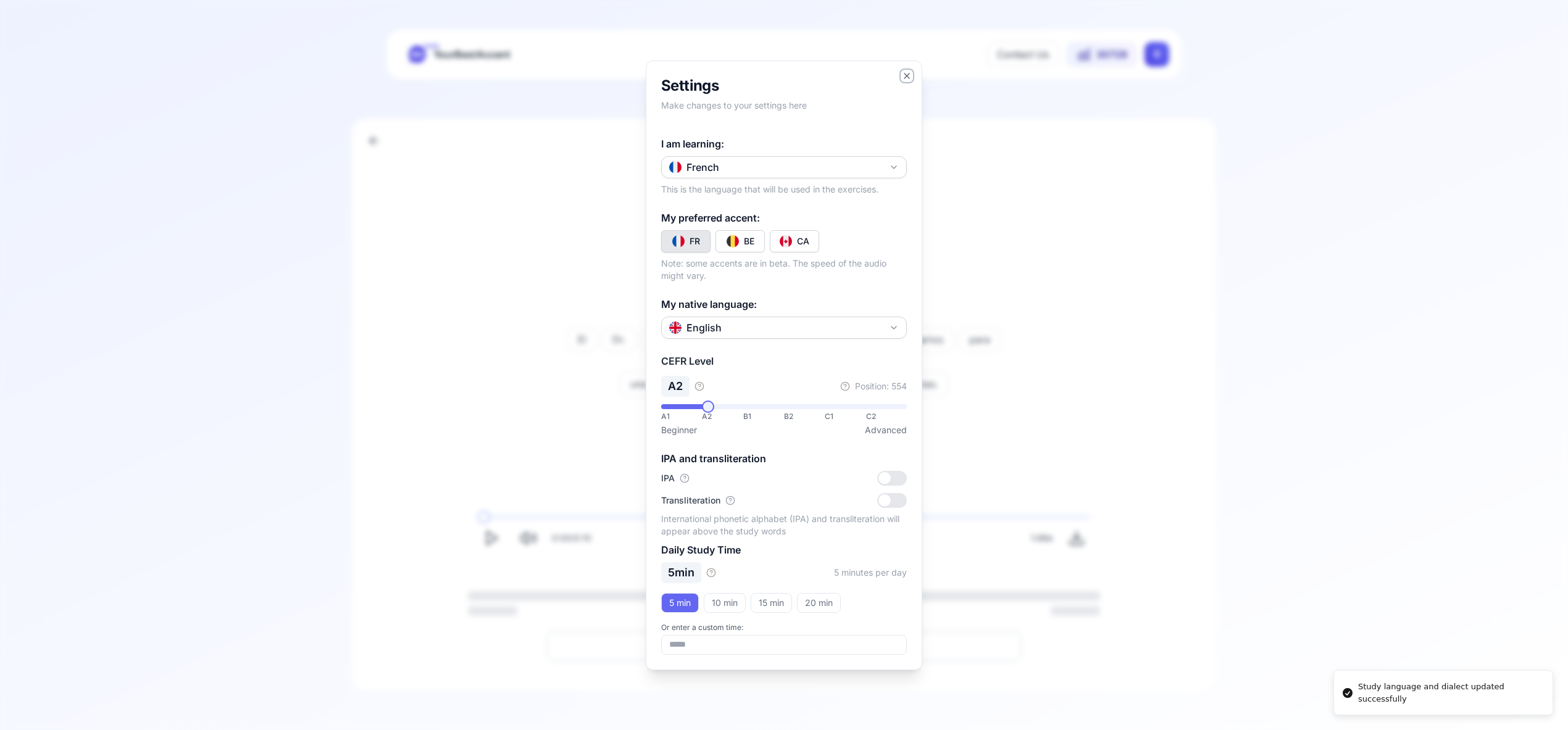
click at [908, 74] on icon "button" at bounding box center [907, 76] width 5 height 5
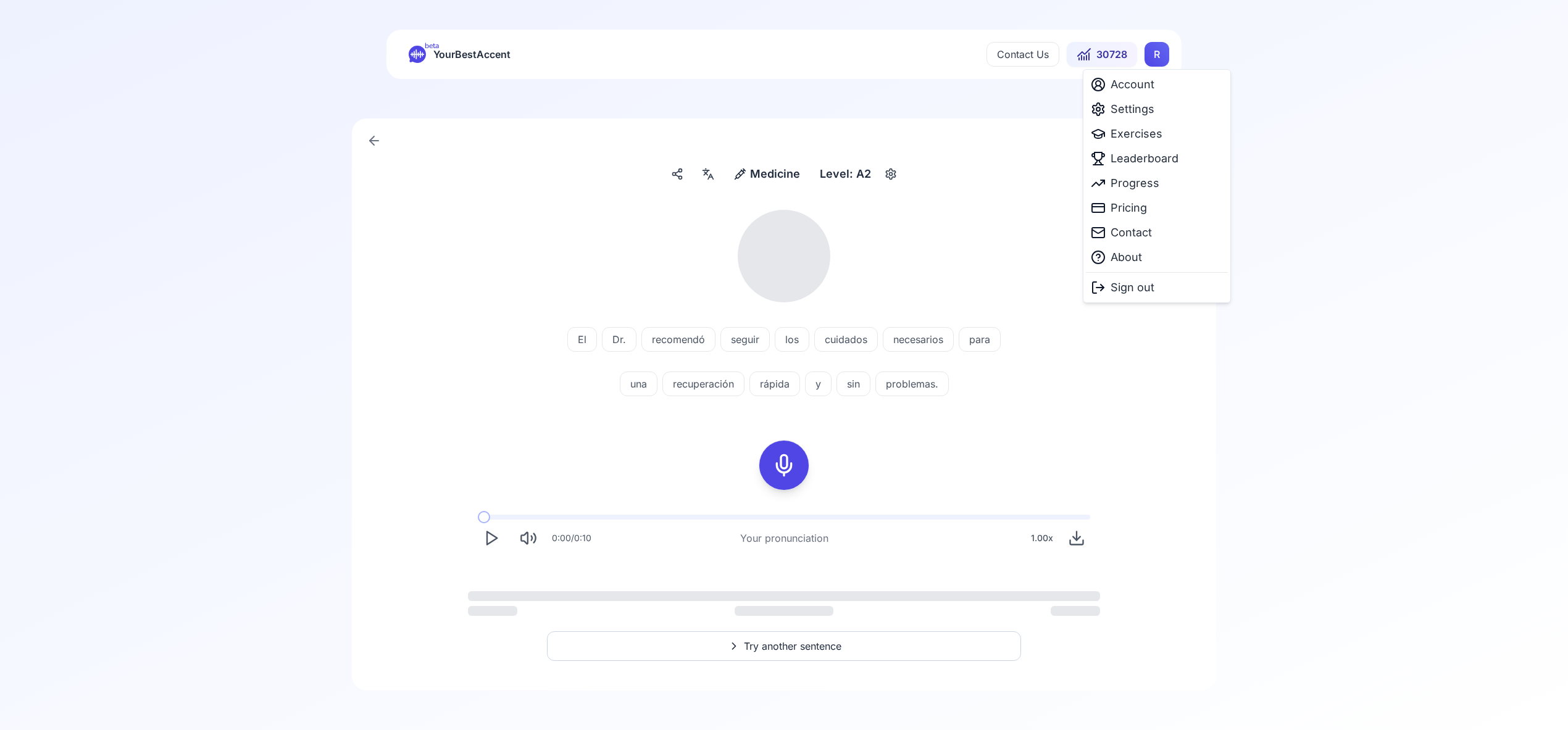
click at [1166, 54] on html "beta YourBestAccent Contact Us 30728 R Medicine Medicine Level: A2 El Dr. recom…" at bounding box center [784, 365] width 1568 height 730
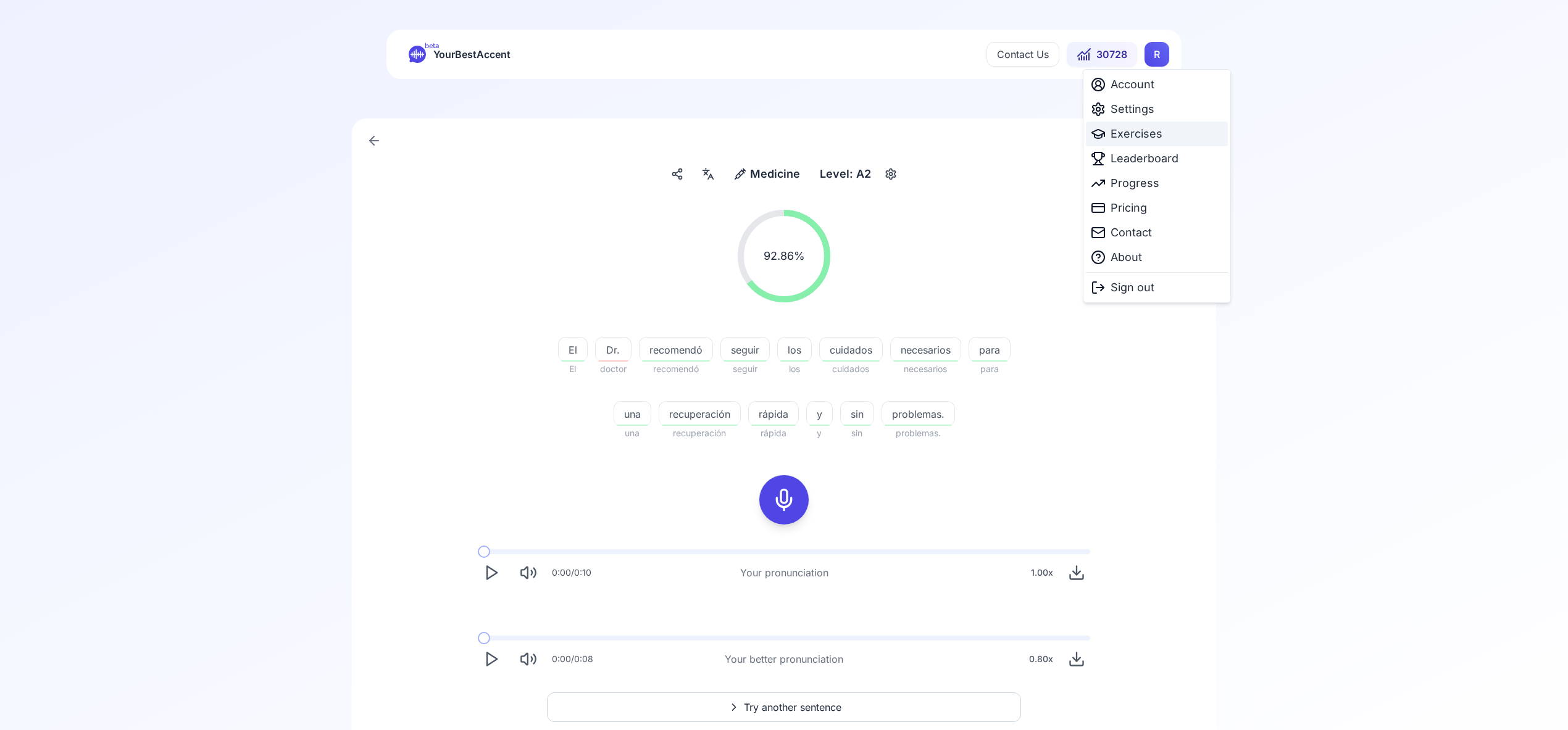
click at [1142, 136] on span "Exercises" at bounding box center [1137, 134] width 51 height 17
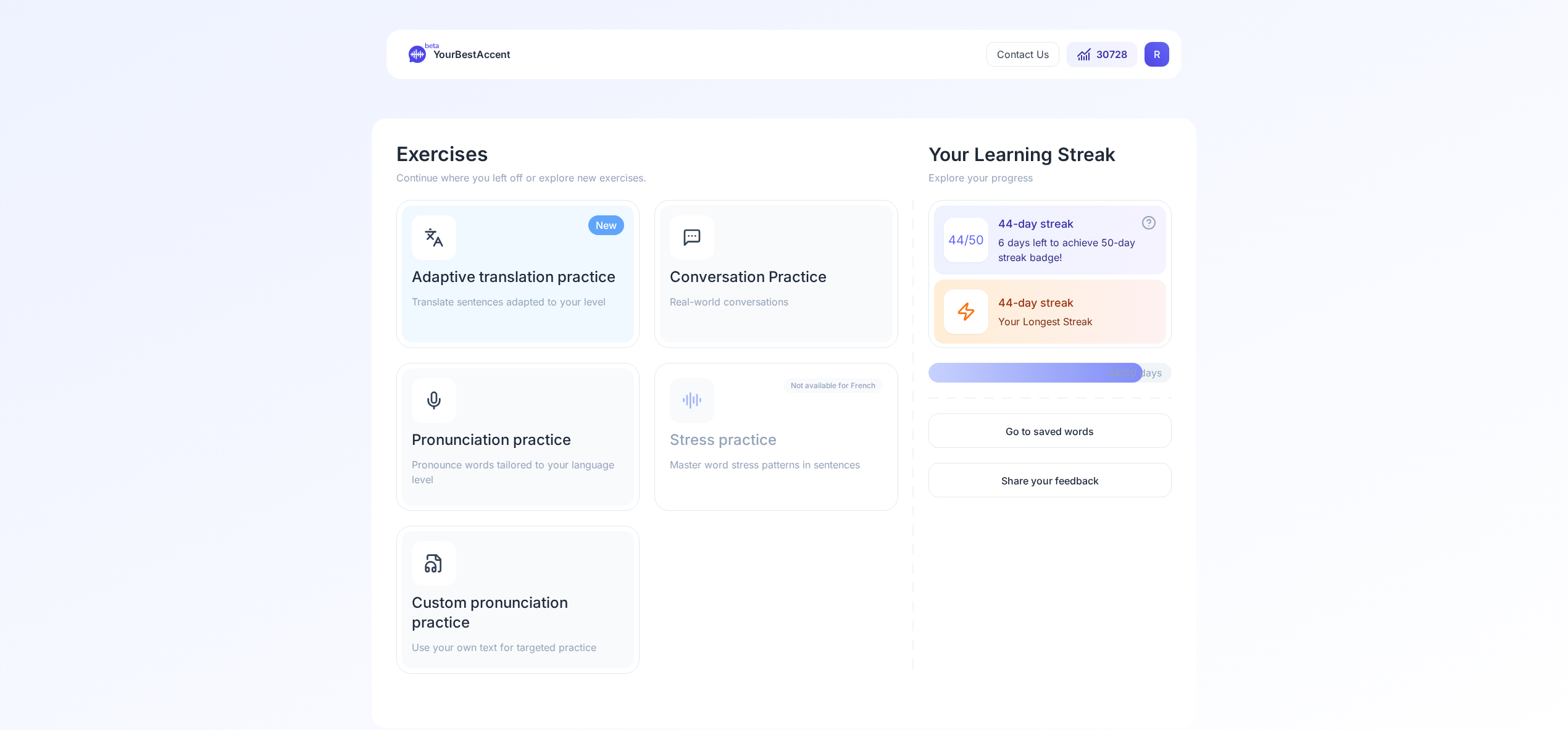
click at [531, 407] on div "Pronunciation practice Pronounce words tailored to your language level" at bounding box center [518, 437] width 232 height 137
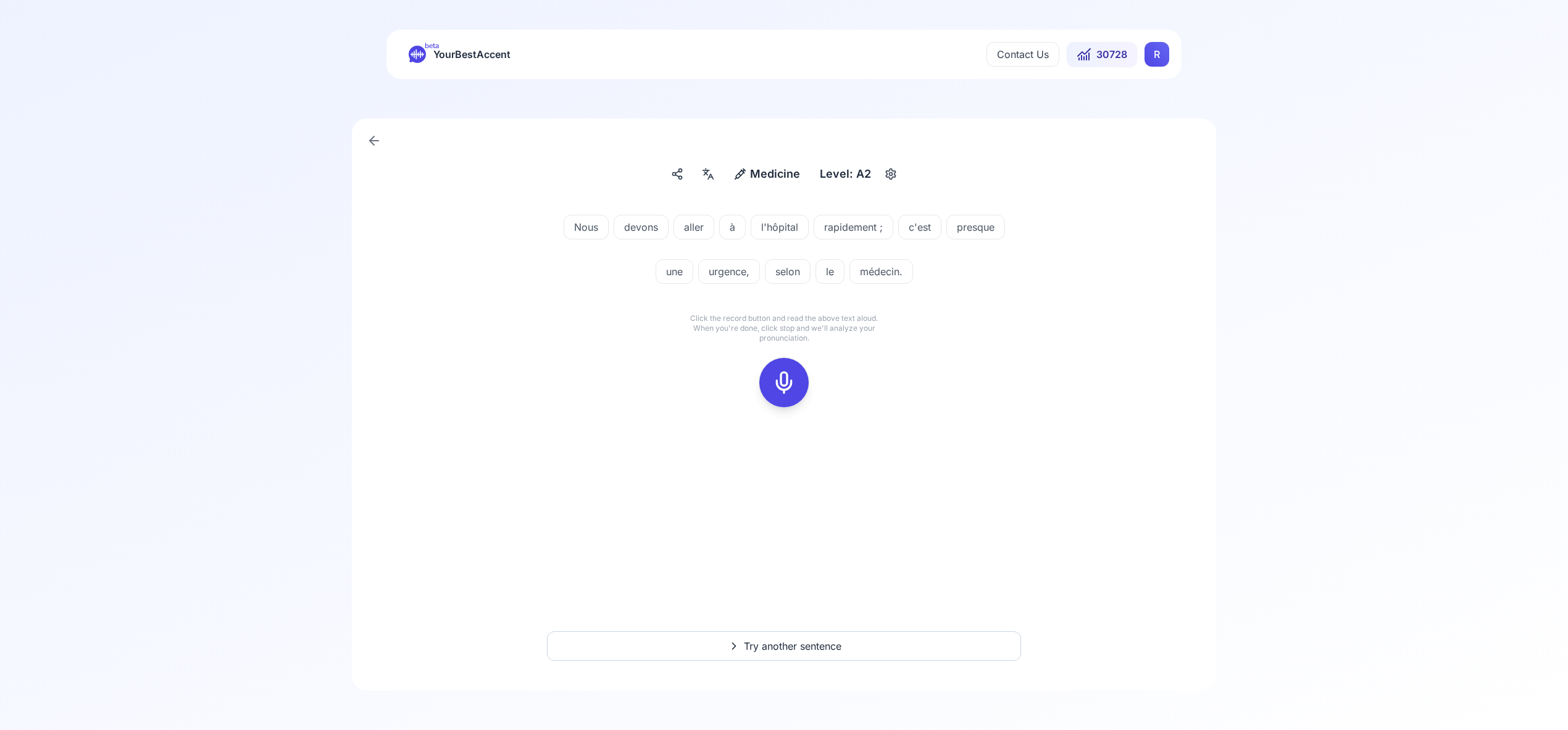
click at [796, 380] on icon at bounding box center [784, 382] width 25 height 25
click at [796, 376] on div at bounding box center [784, 383] width 30 height 50
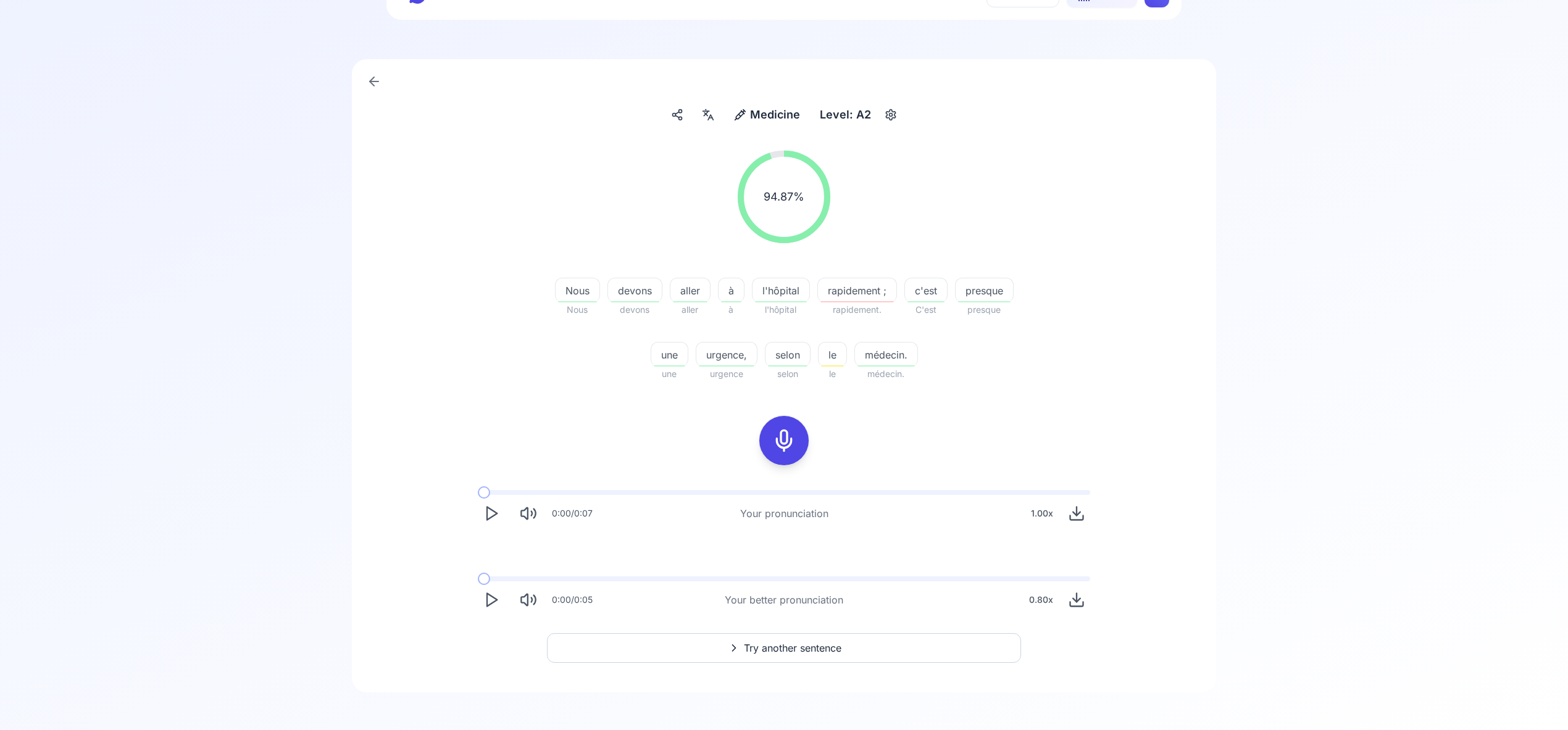
scroll to position [58, 0]
click at [802, 648] on span "Try another sentence" at bounding box center [793, 648] width 98 height 15
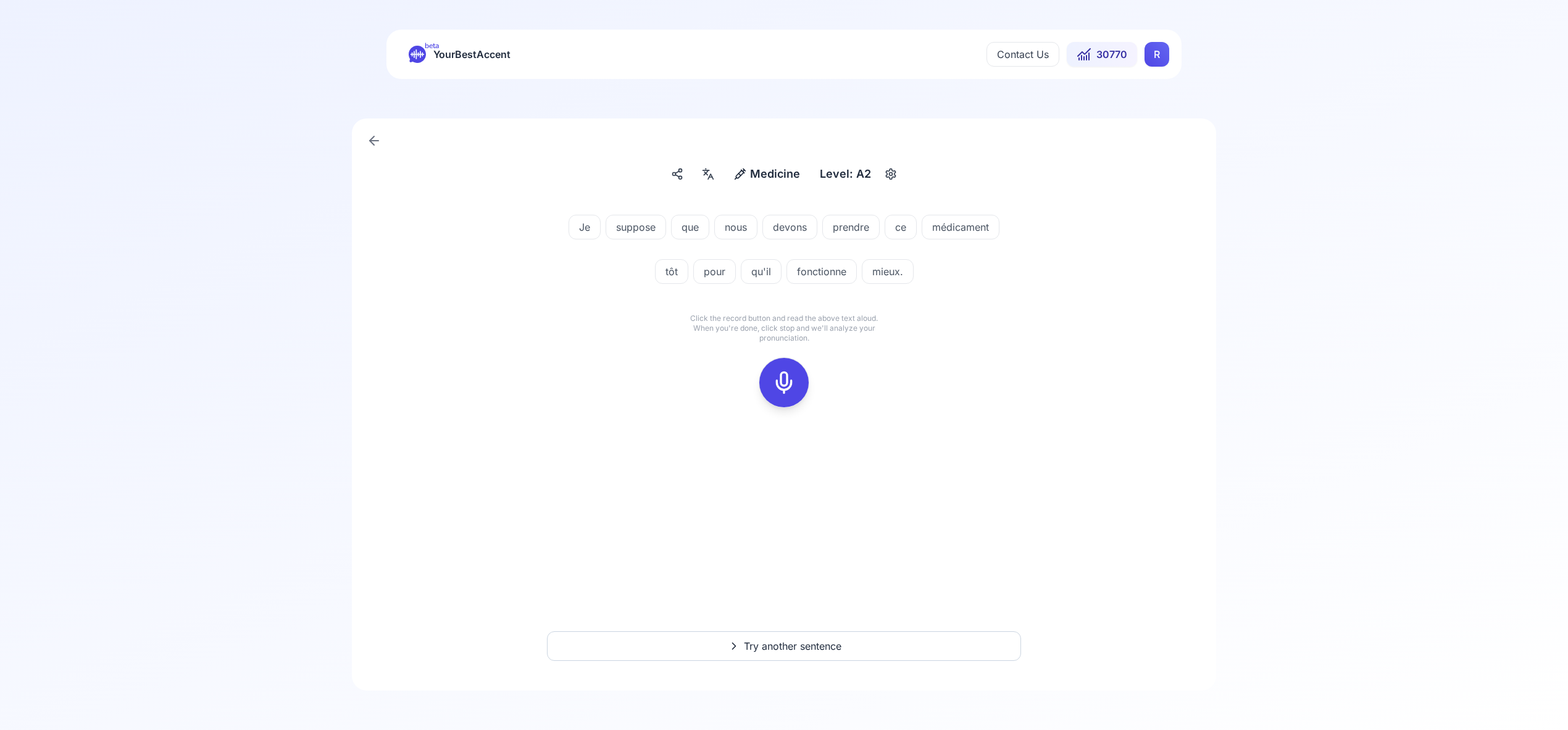
click at [786, 376] on icon at bounding box center [784, 382] width 25 height 25
click at [778, 388] on icon at bounding box center [784, 382] width 25 height 25
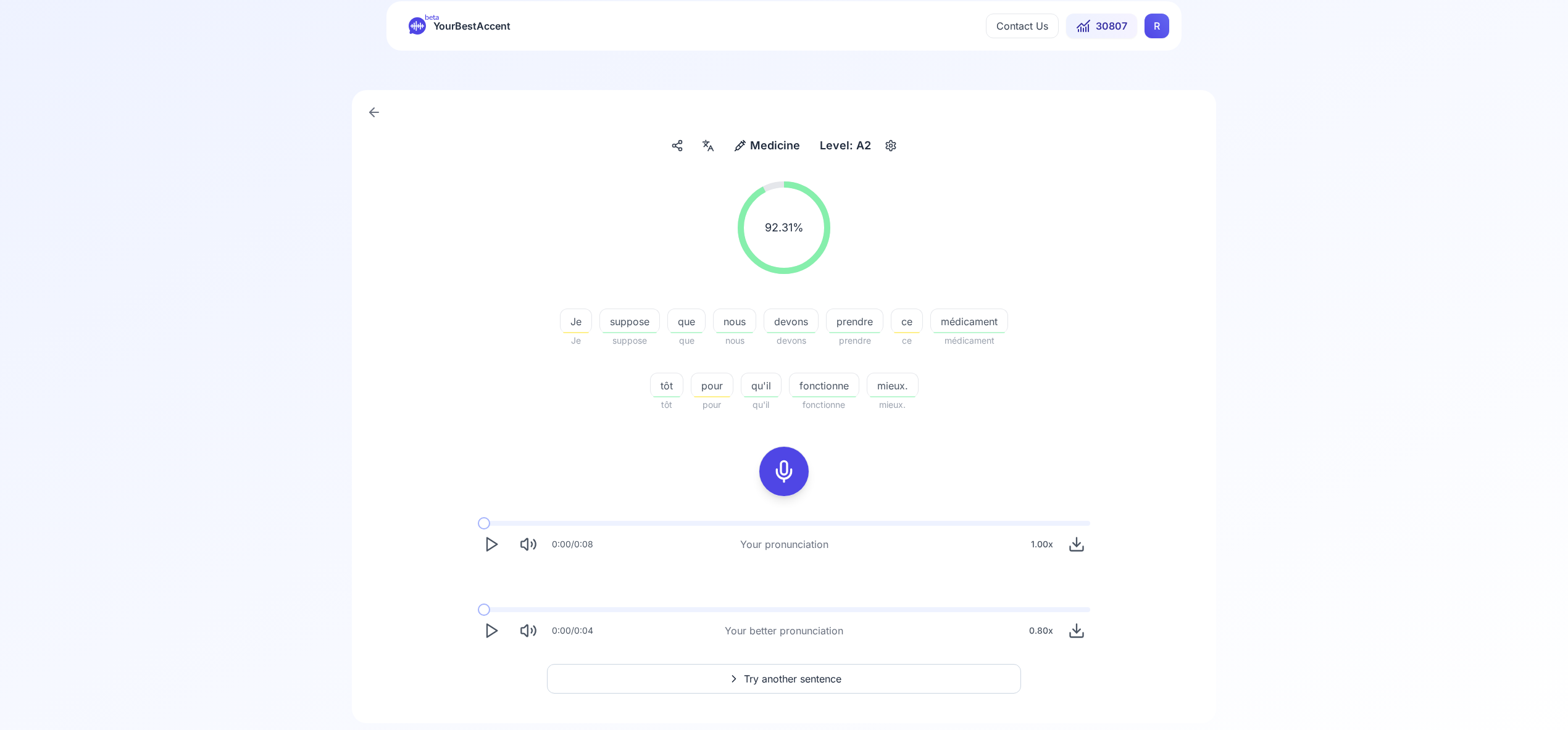
scroll to position [29, 0]
click at [796, 675] on span "Try another sentence" at bounding box center [793, 678] width 98 height 15
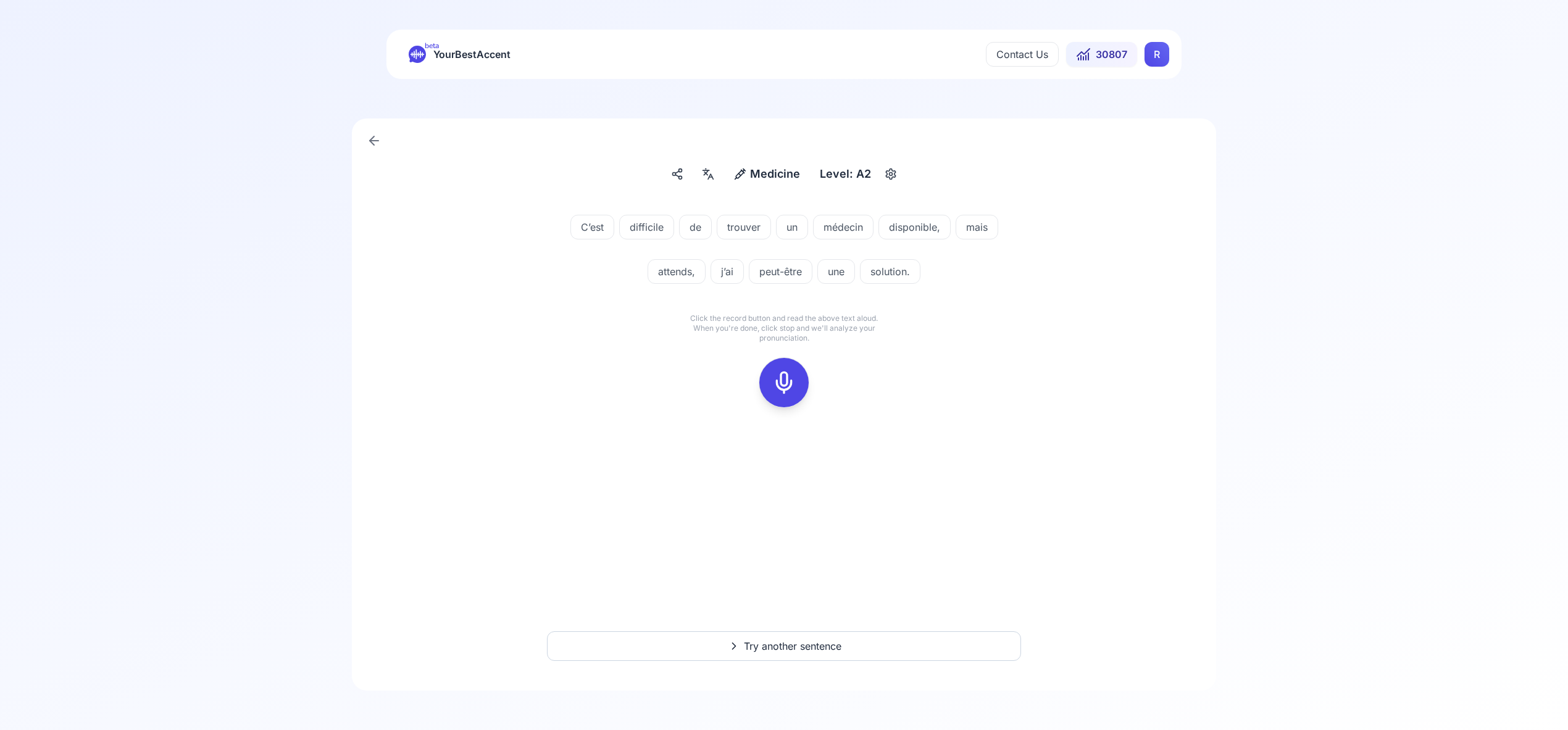
click at [789, 388] on icon at bounding box center [784, 382] width 25 height 25
click at [785, 387] on icon at bounding box center [784, 382] width 25 height 25
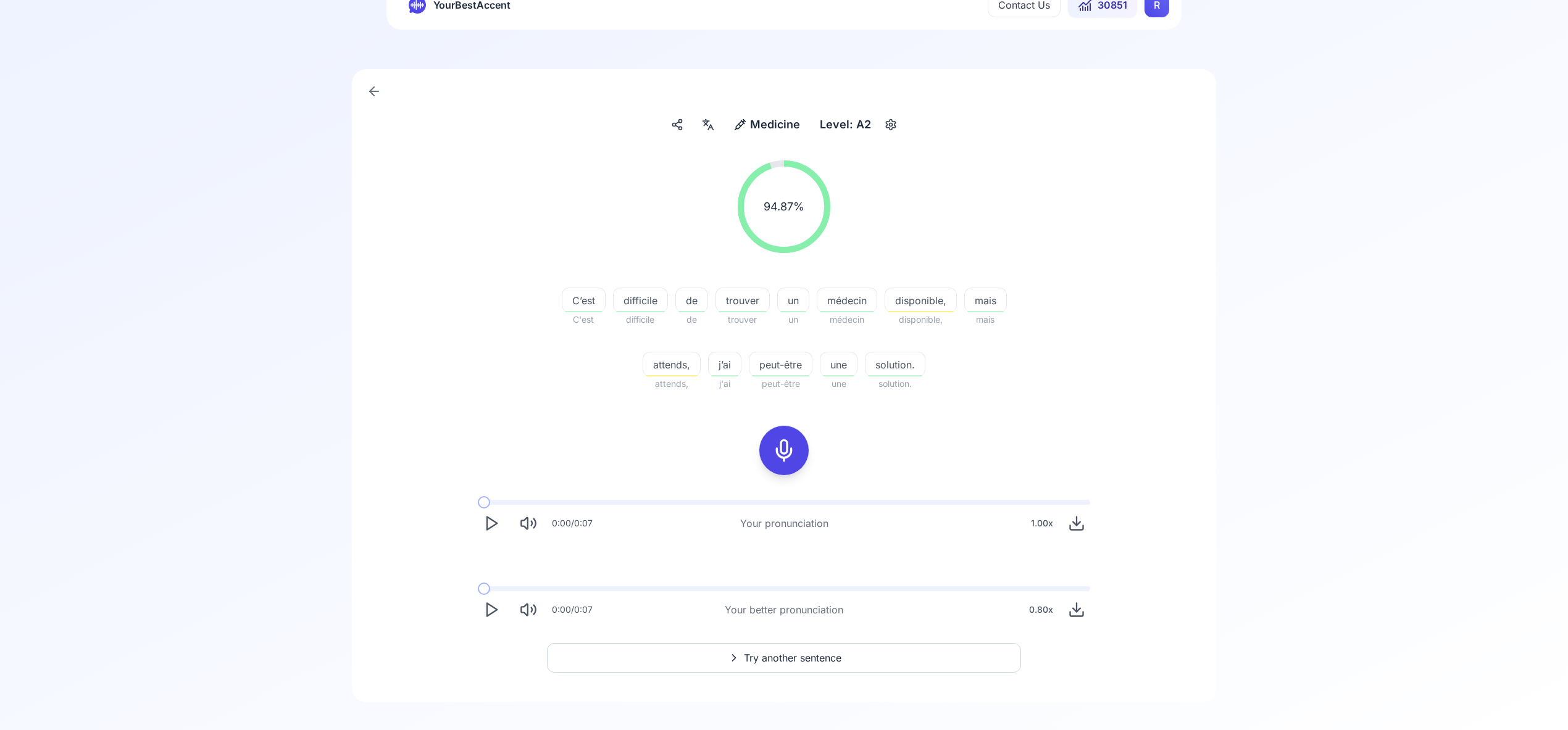
scroll to position [47, 0]
click at [818, 661] on span "Try another sentence" at bounding box center [793, 660] width 98 height 15
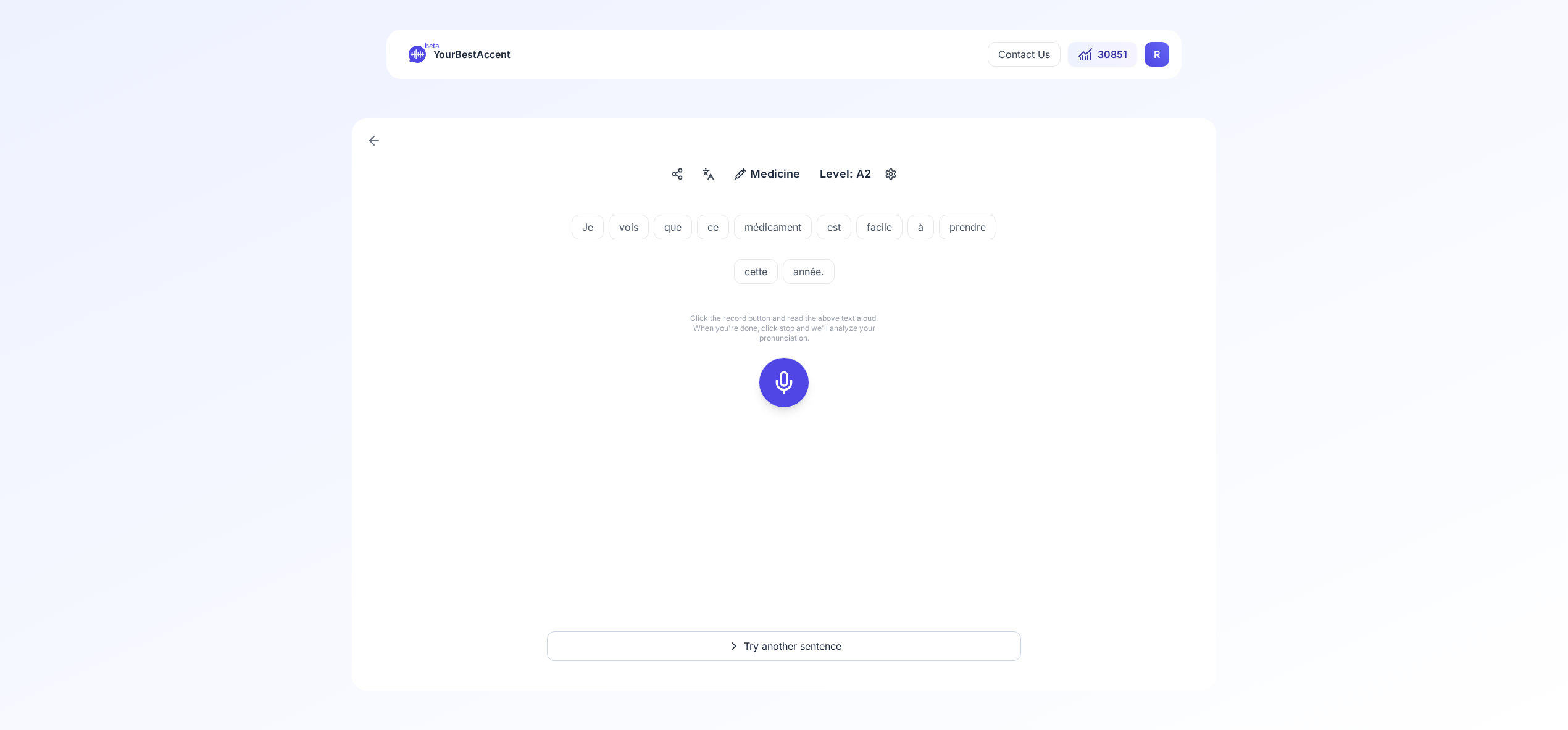
click at [783, 374] on icon at bounding box center [784, 382] width 25 height 25
click at [784, 378] on icon at bounding box center [784, 382] width 25 height 25
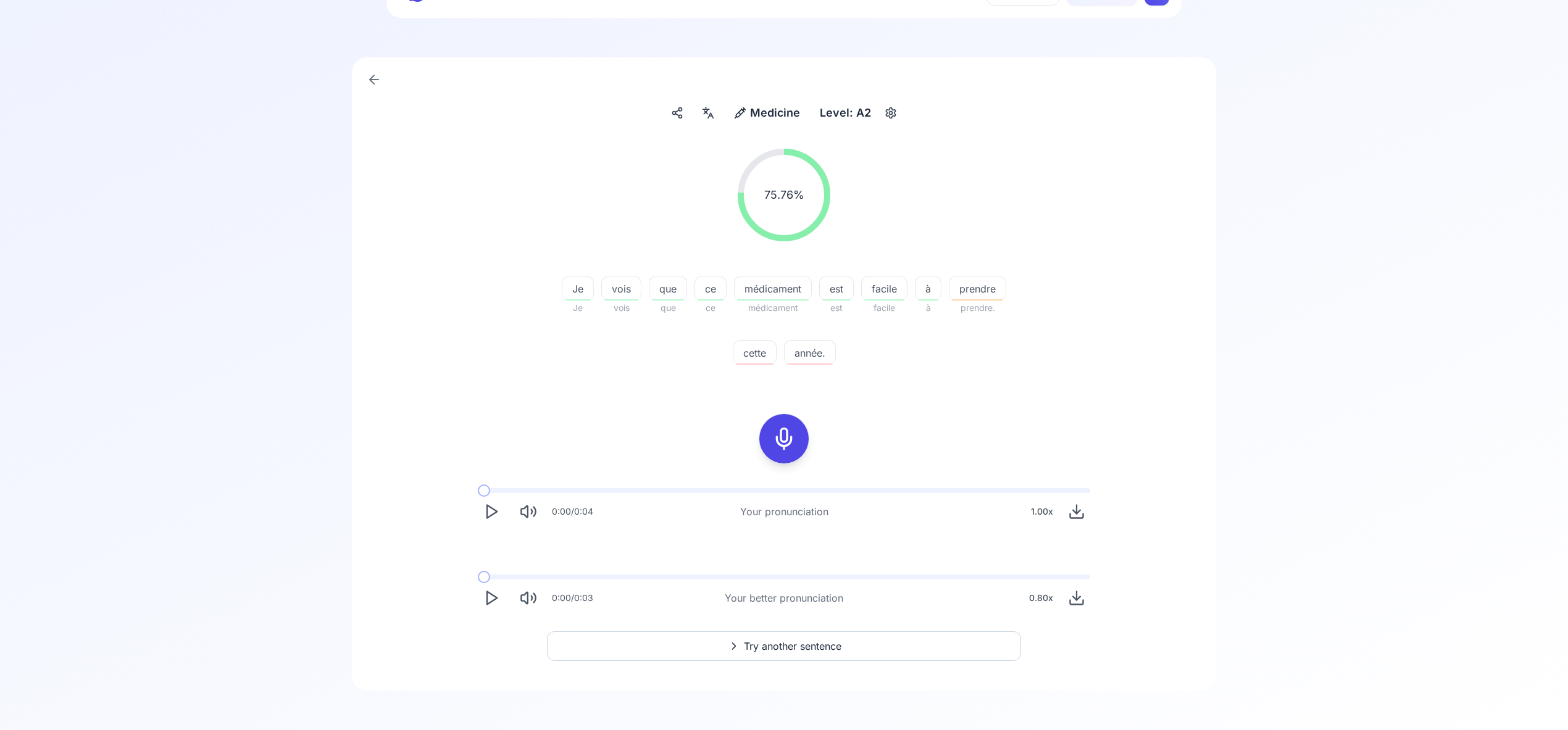
scroll to position [51, 0]
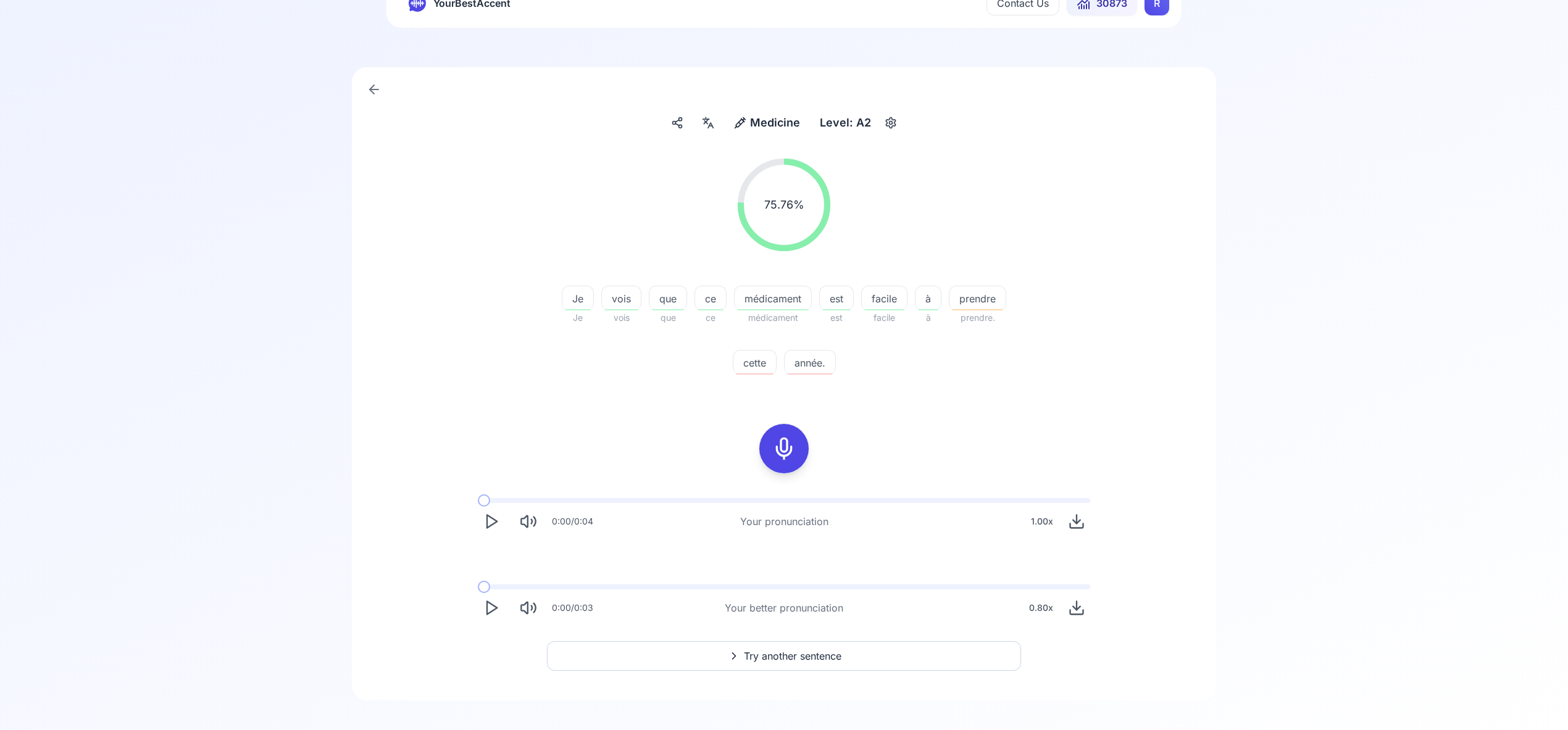
click at [808, 651] on span "Try another sentence" at bounding box center [793, 655] width 98 height 15
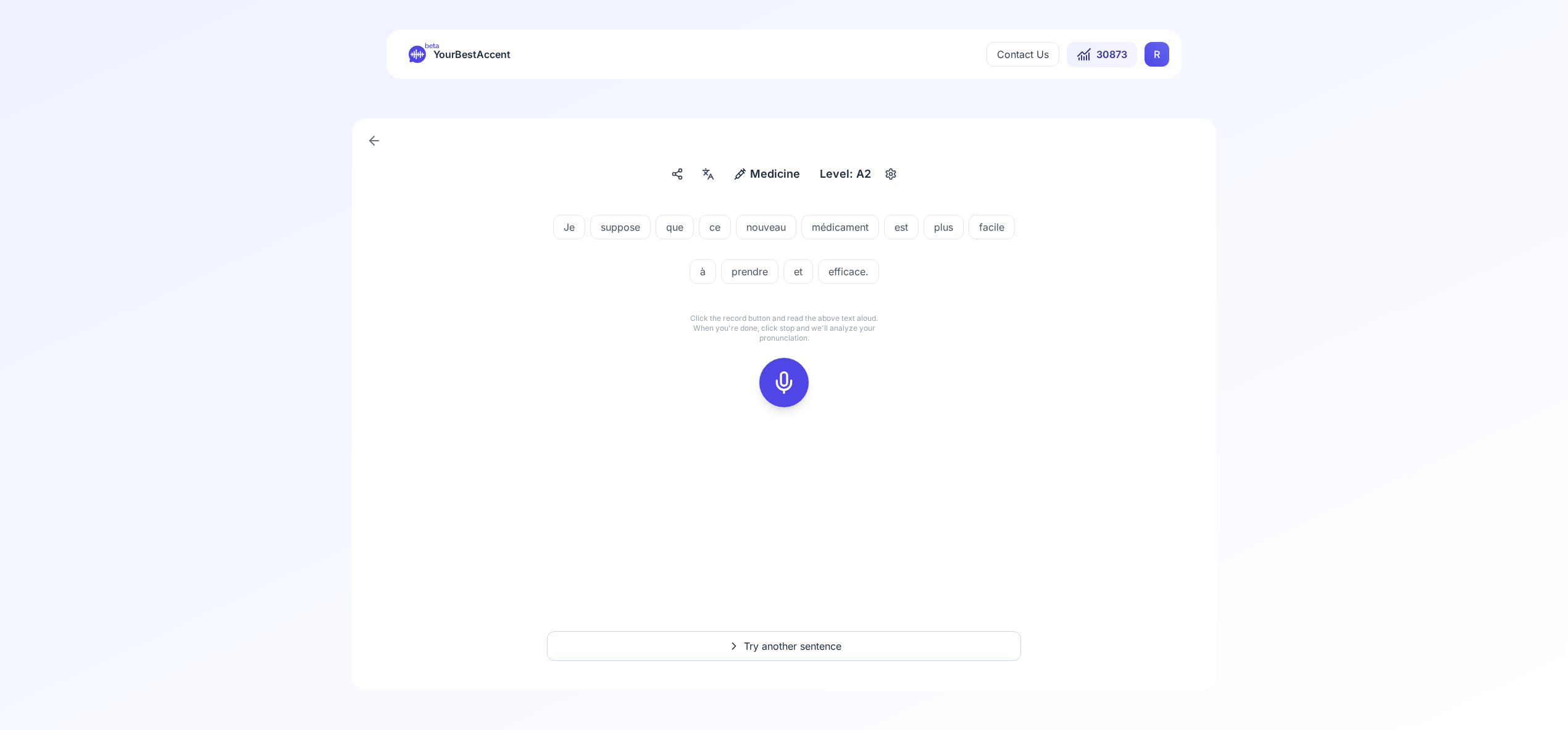
click at [778, 375] on icon at bounding box center [784, 382] width 25 height 25
click at [785, 381] on icon at bounding box center [784, 382] width 25 height 25
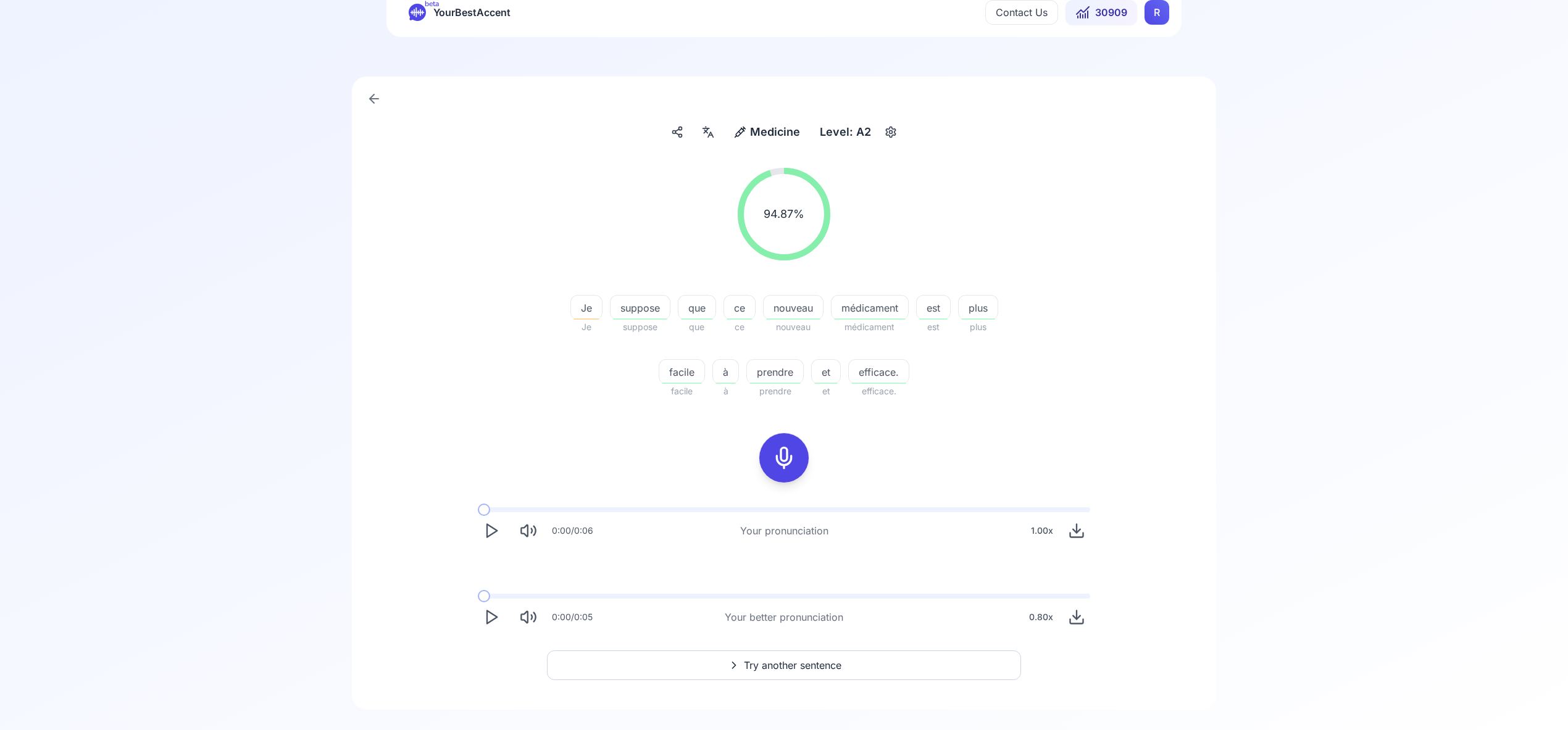
scroll to position [45, 0]
click at [792, 661] on span "Try another sentence" at bounding box center [793, 662] width 98 height 15
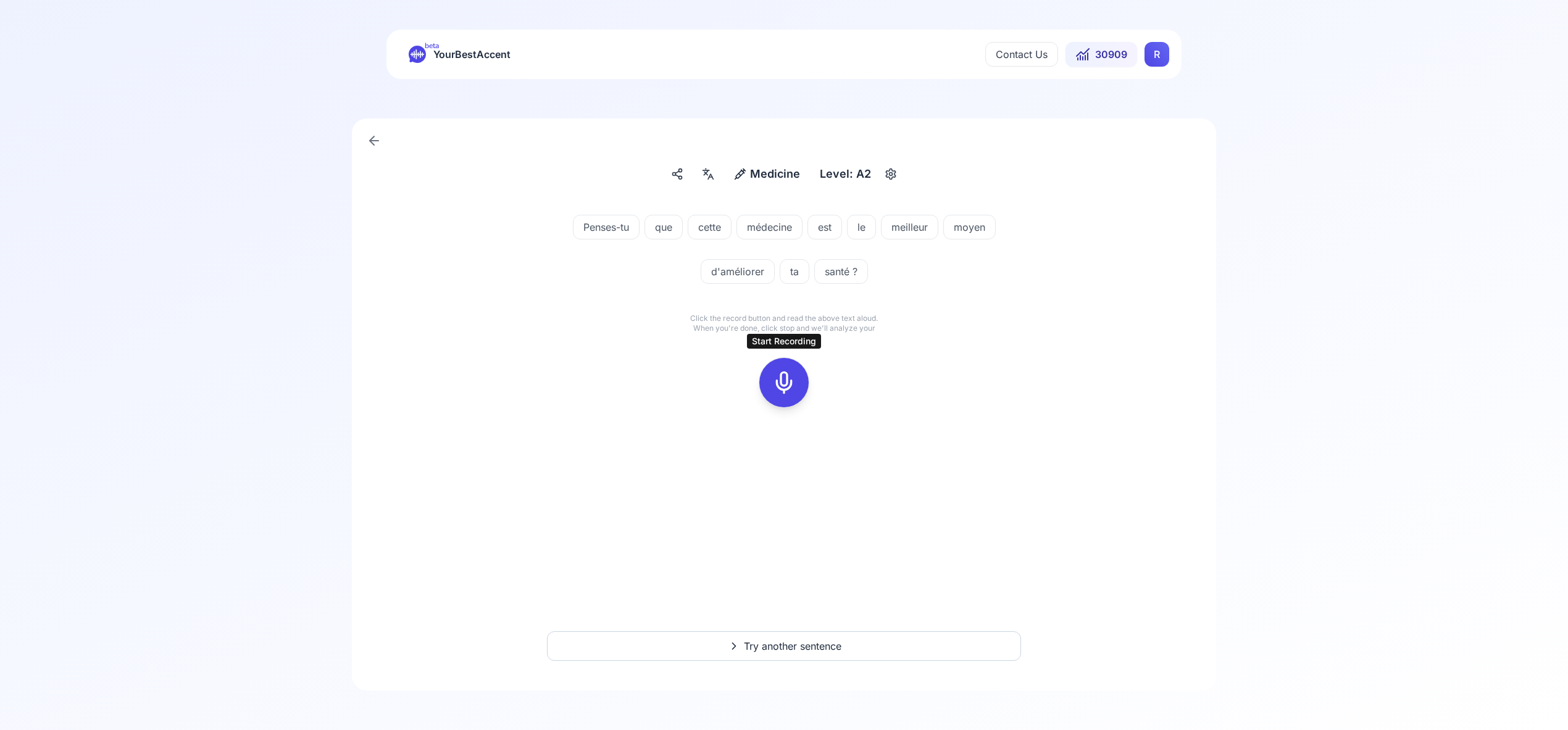
click at [784, 377] on icon at bounding box center [784, 382] width 25 height 25
click at [780, 378] on icon at bounding box center [784, 382] width 25 height 25
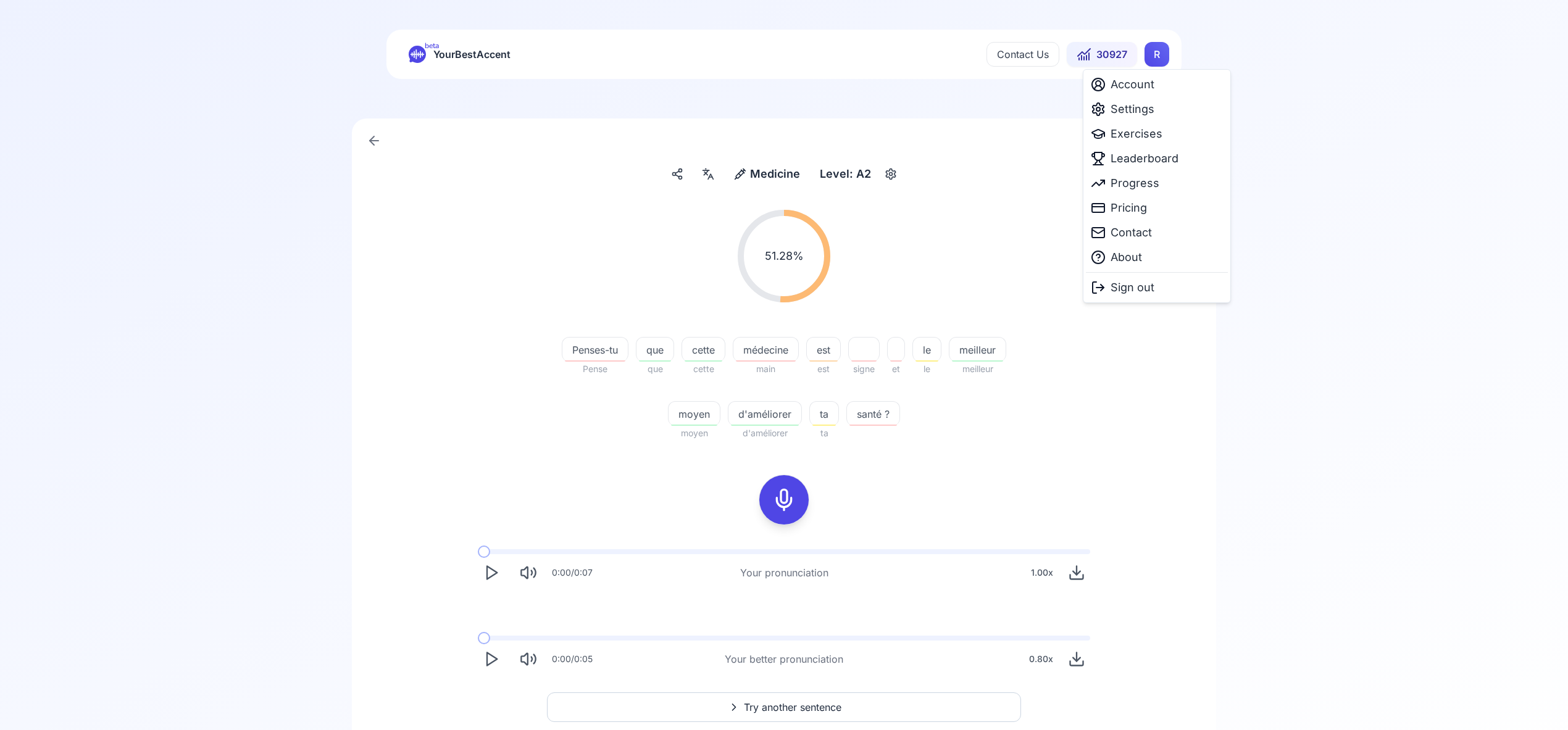
click at [1156, 56] on html "beta YourBestAccent Contact Us 30927 R Medicine Medicine Level: A2 51.28 % 51.2…" at bounding box center [784, 365] width 1568 height 730
click at [1130, 105] on span "Settings" at bounding box center [1132, 109] width 44 height 17
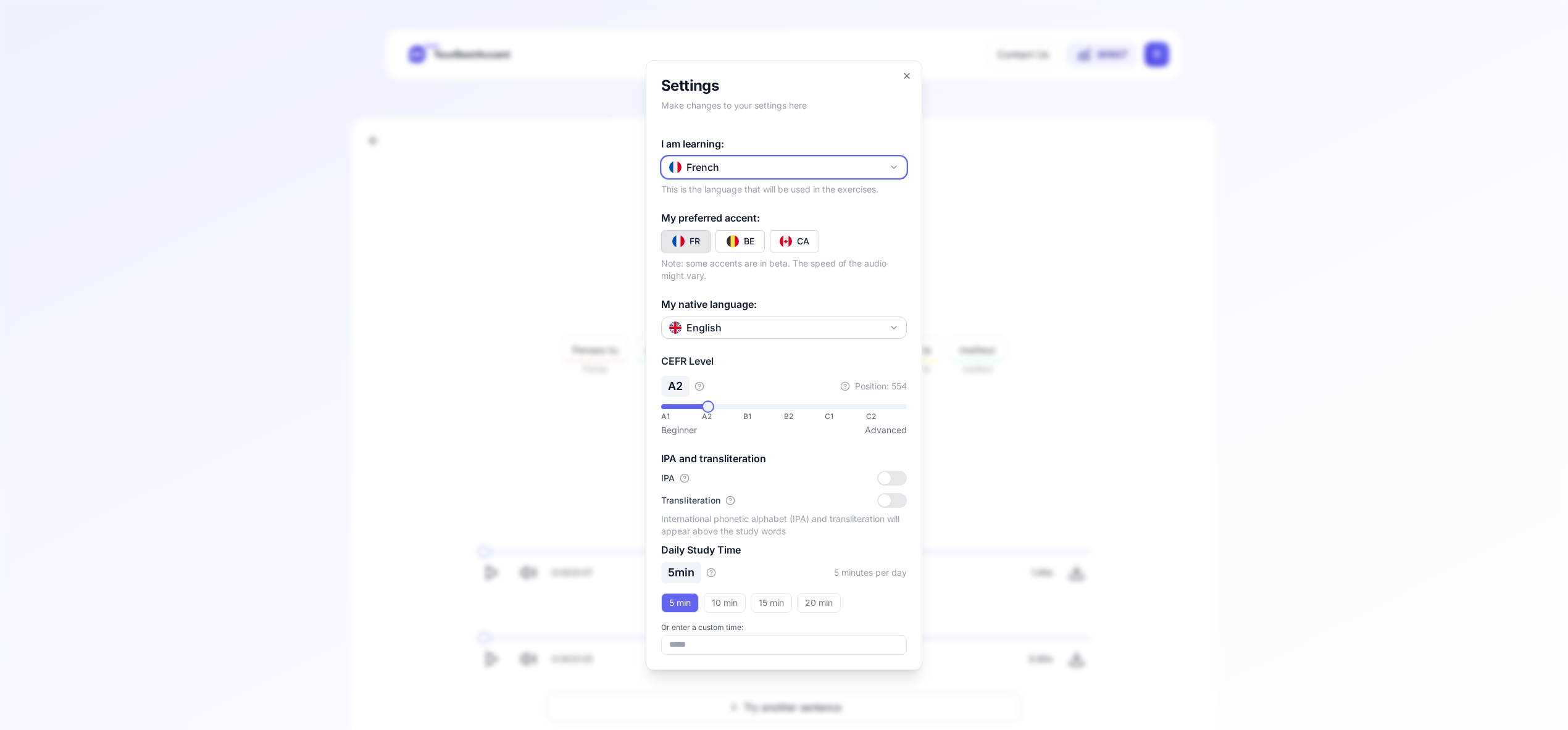
click at [894, 166] on icon "button" at bounding box center [894, 167] width 10 height 10
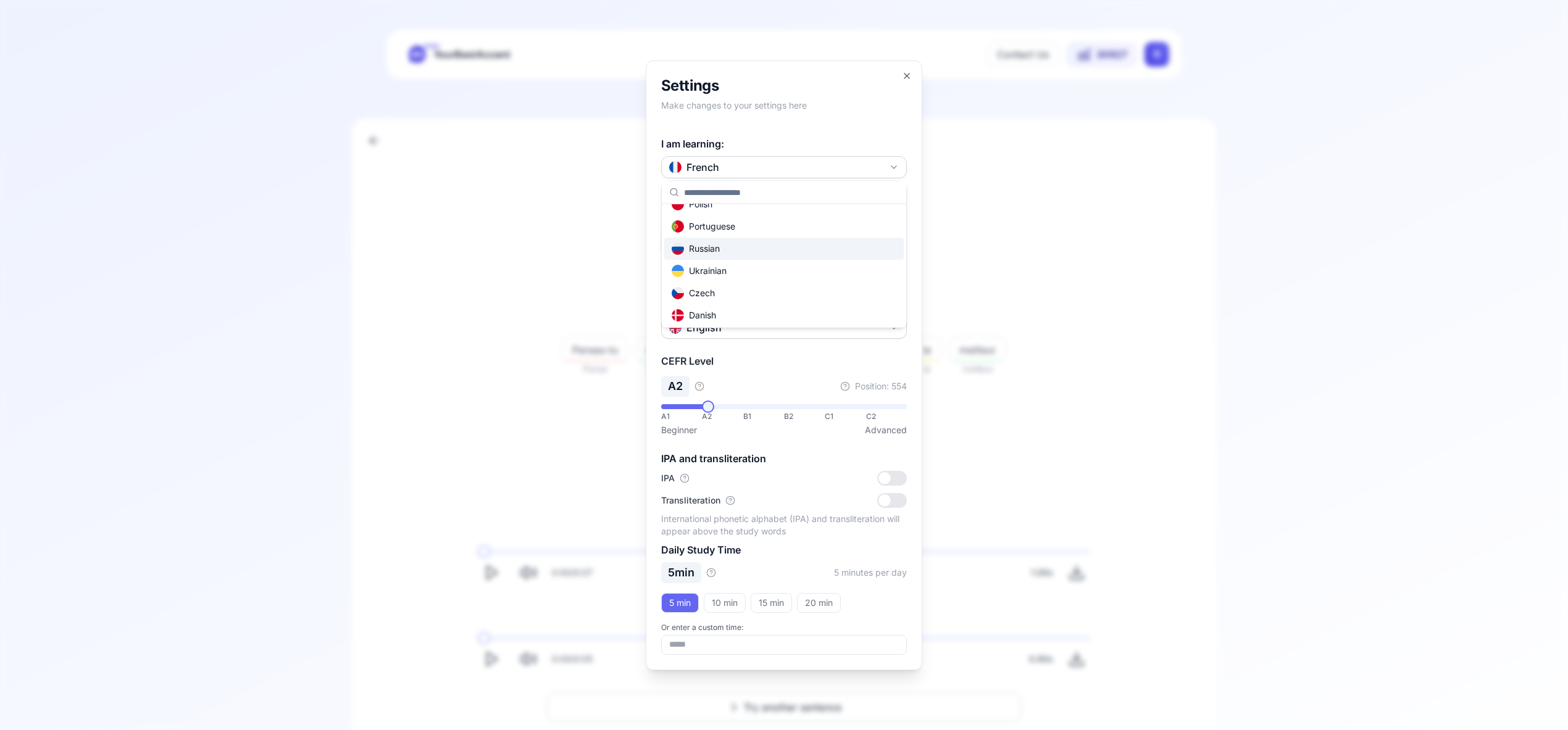
click at [833, 254] on div "Russian" at bounding box center [784, 248] width 239 height 22
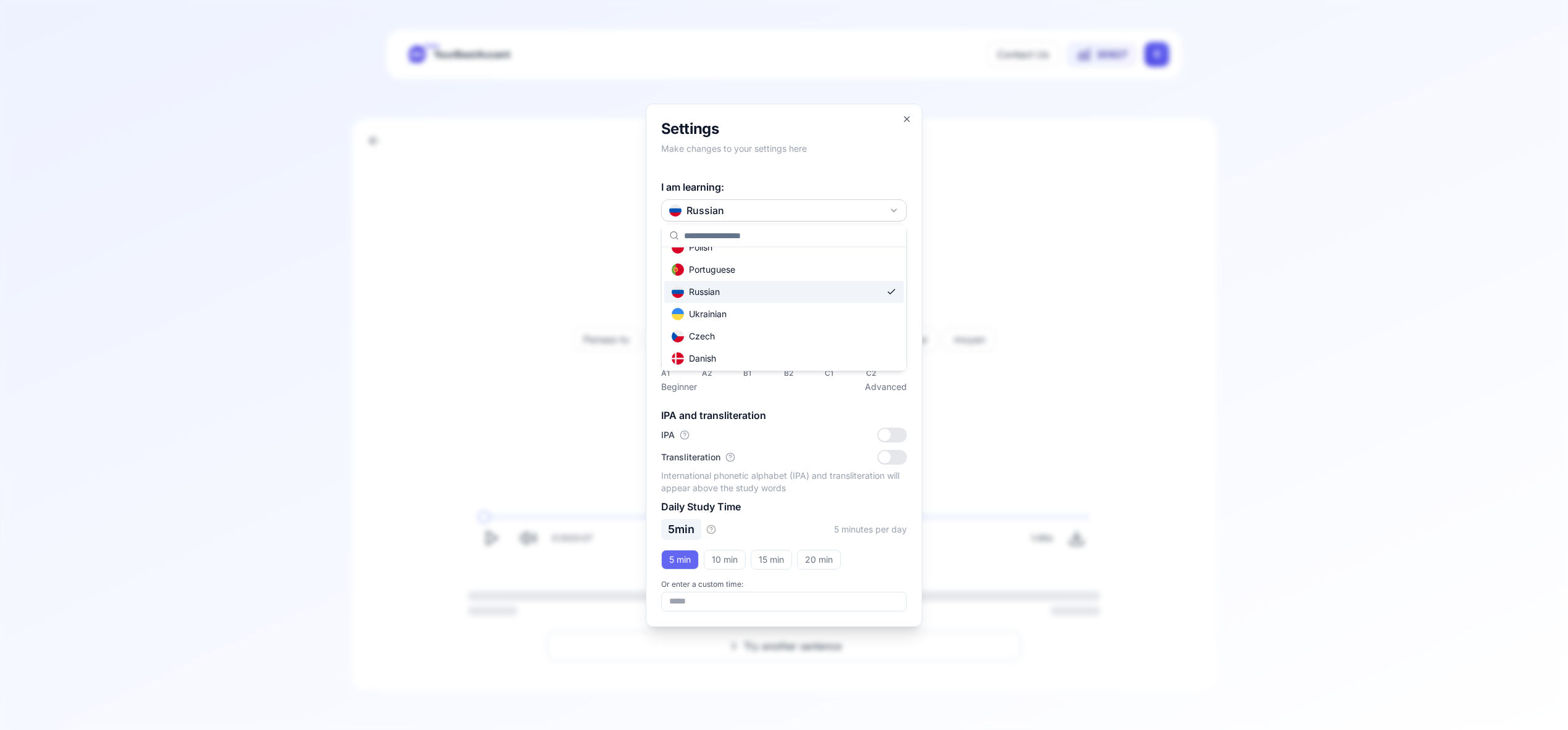
scroll to position [127, 0]
click at [907, 119] on icon "button" at bounding box center [907, 119] width 10 height 10
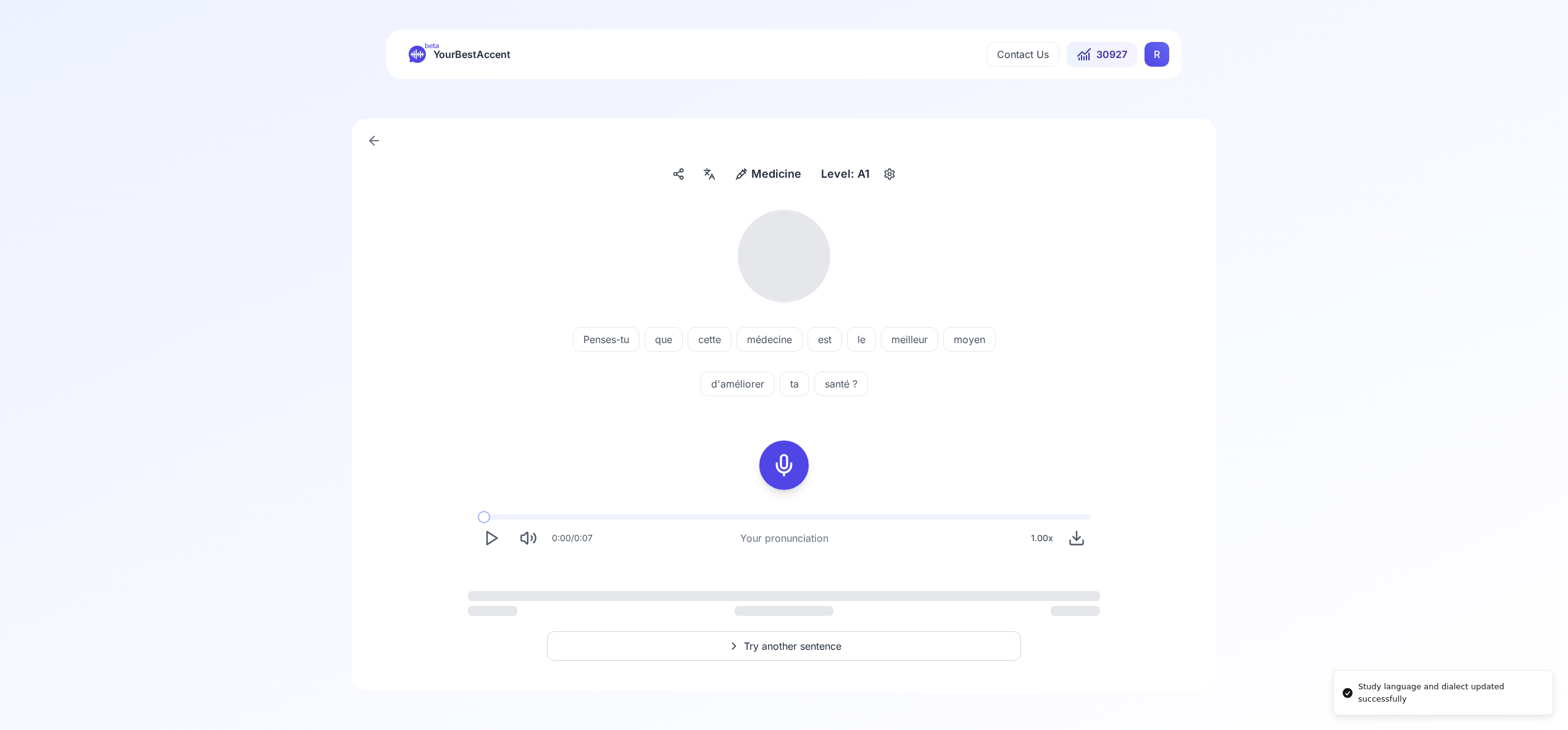
click at [1153, 53] on html "Study language and dialect updated successfully beta YourBestAccent Contact Us …" at bounding box center [784, 365] width 1568 height 730
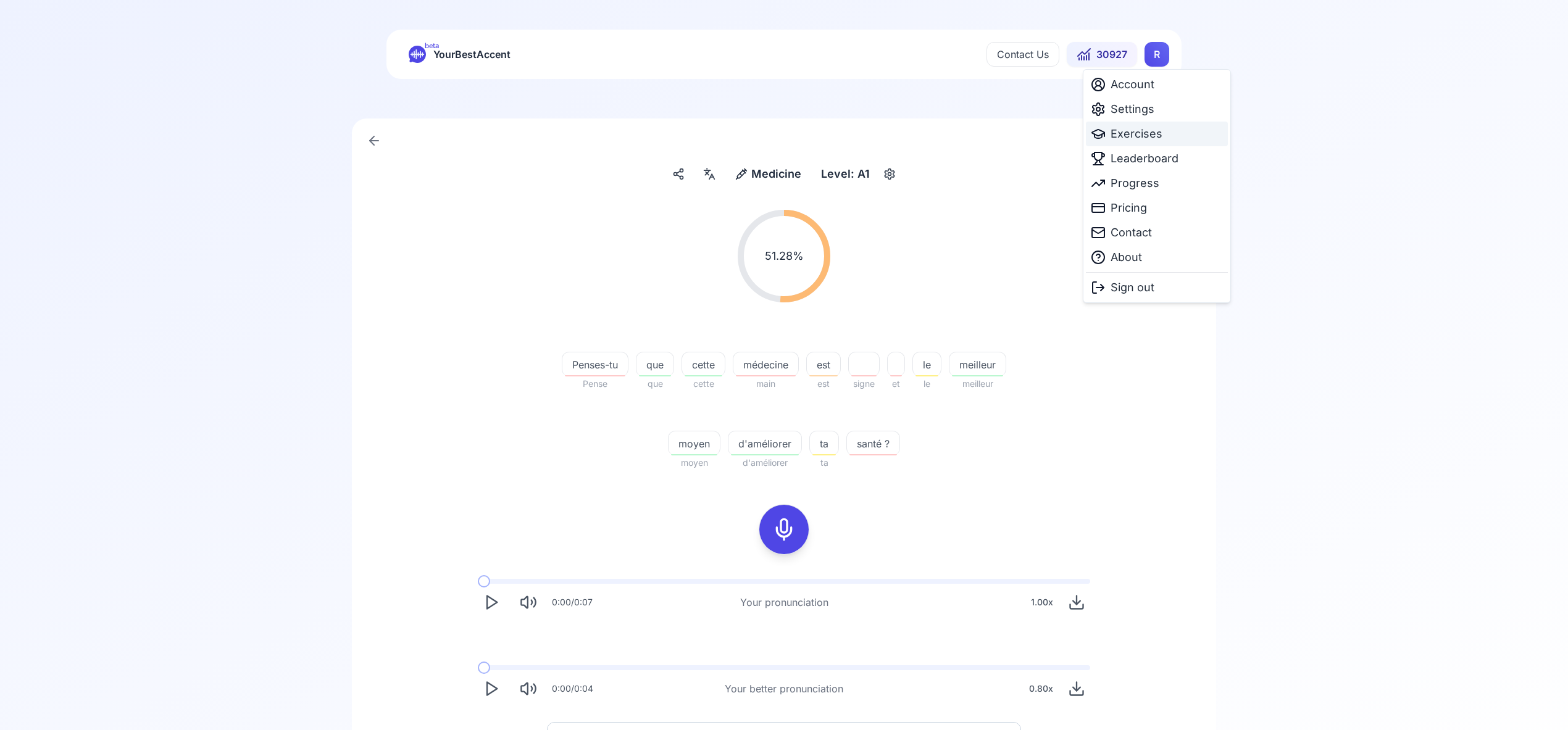
click at [1149, 137] on span "Exercises" at bounding box center [1137, 134] width 51 height 17
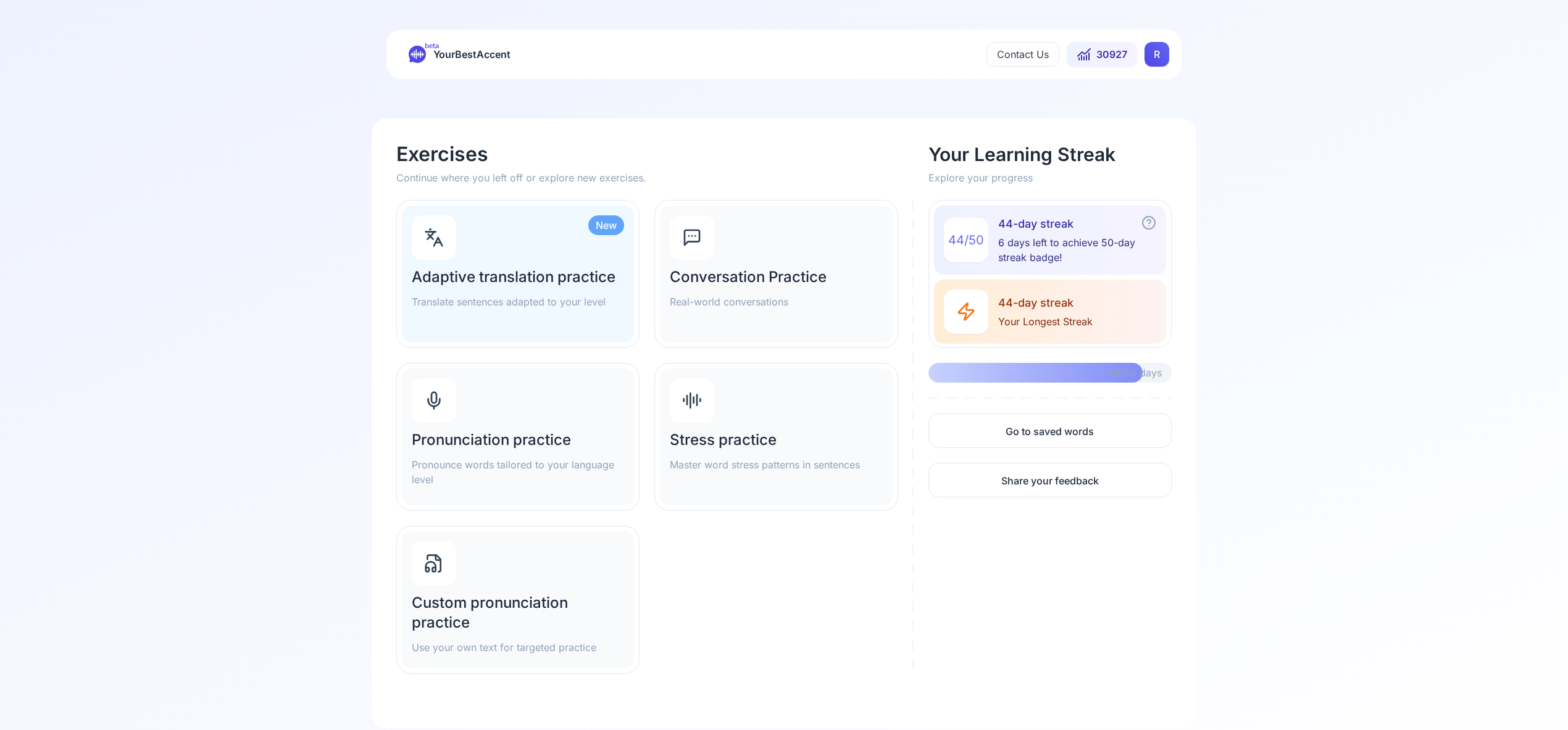
click at [581, 400] on div "Pronunciation practice Pronounce words tailored to your language level" at bounding box center [518, 437] width 232 height 137
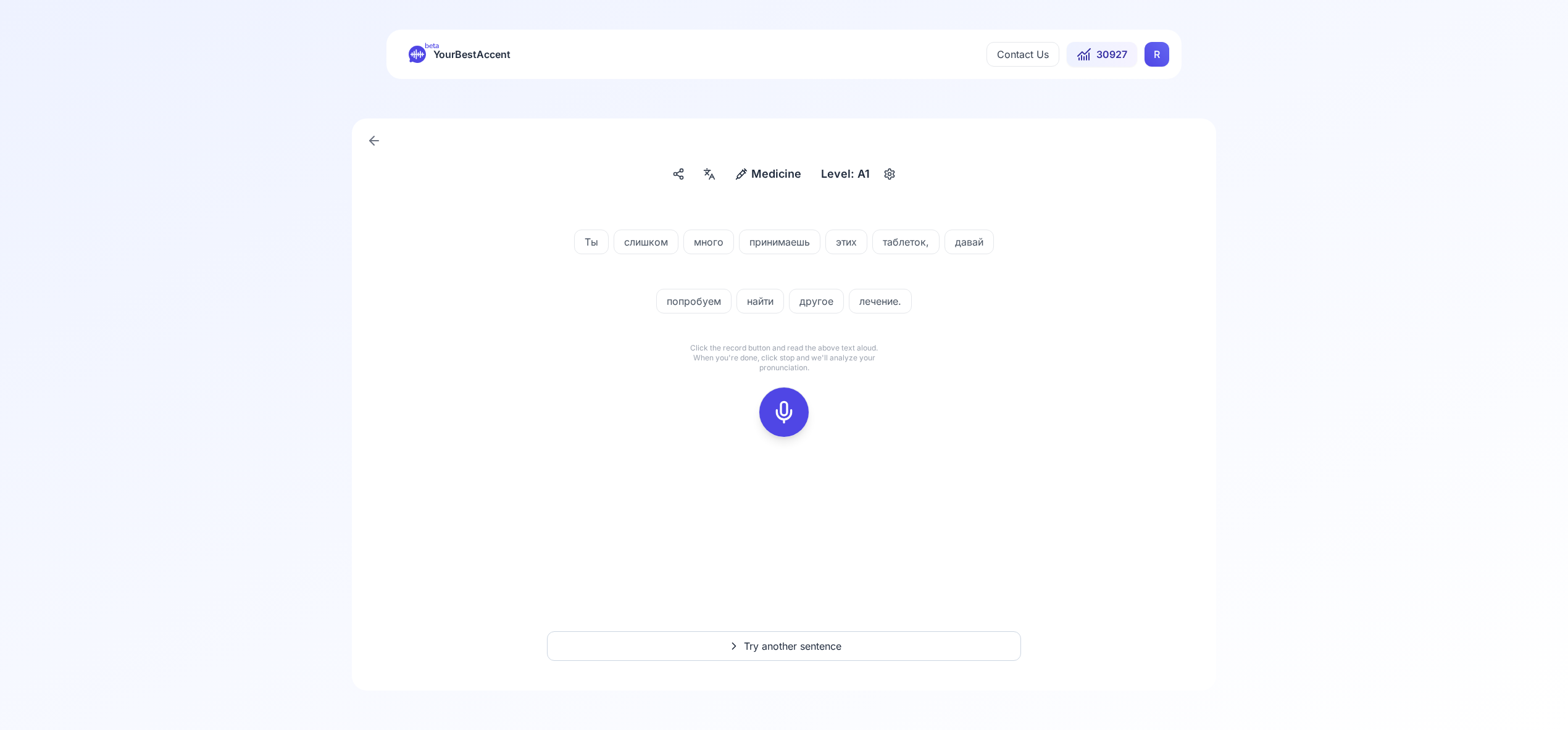
click at [784, 405] on icon at bounding box center [784, 412] width 25 height 25
click at [792, 409] on rect at bounding box center [784, 412] width 19 height 19
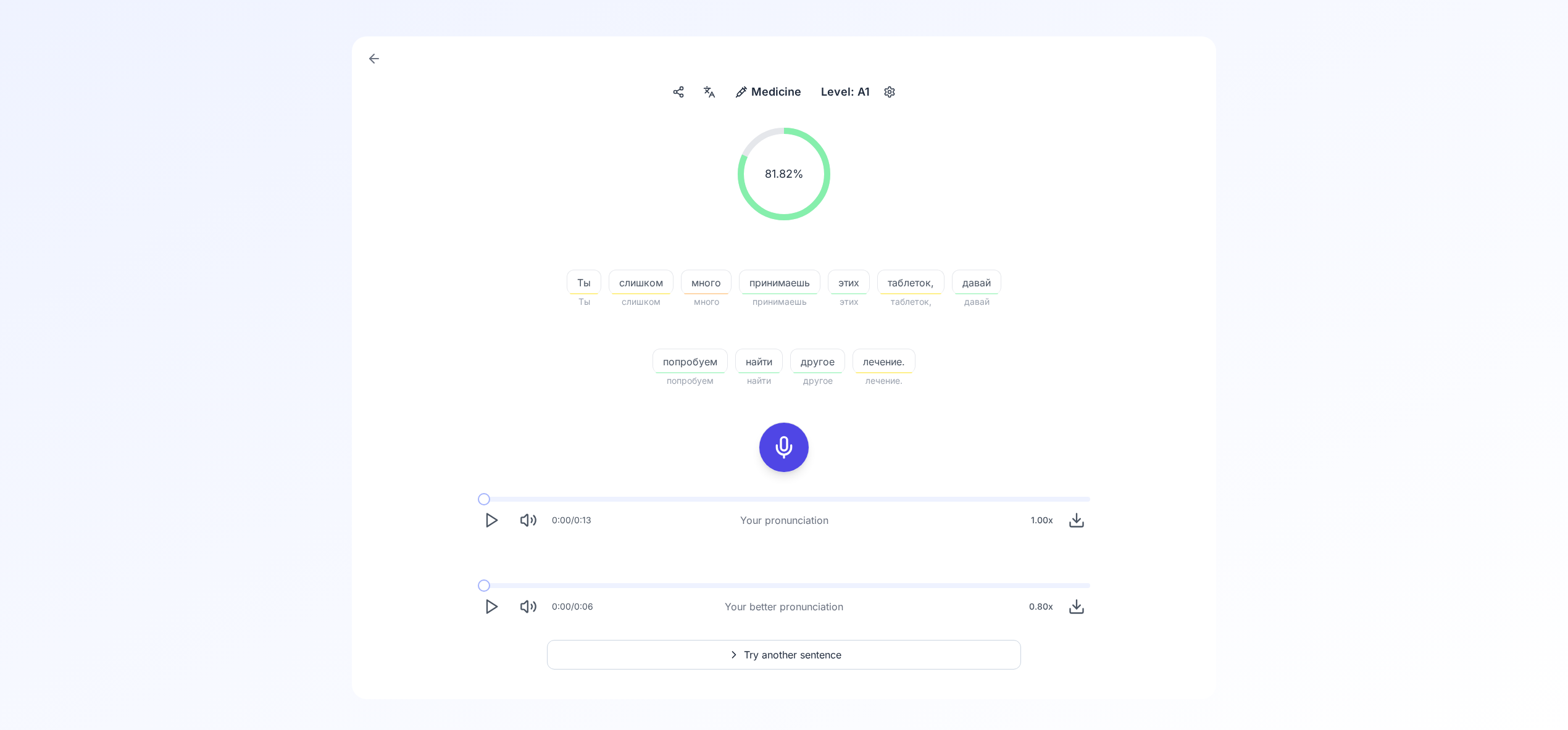
scroll to position [91, 0]
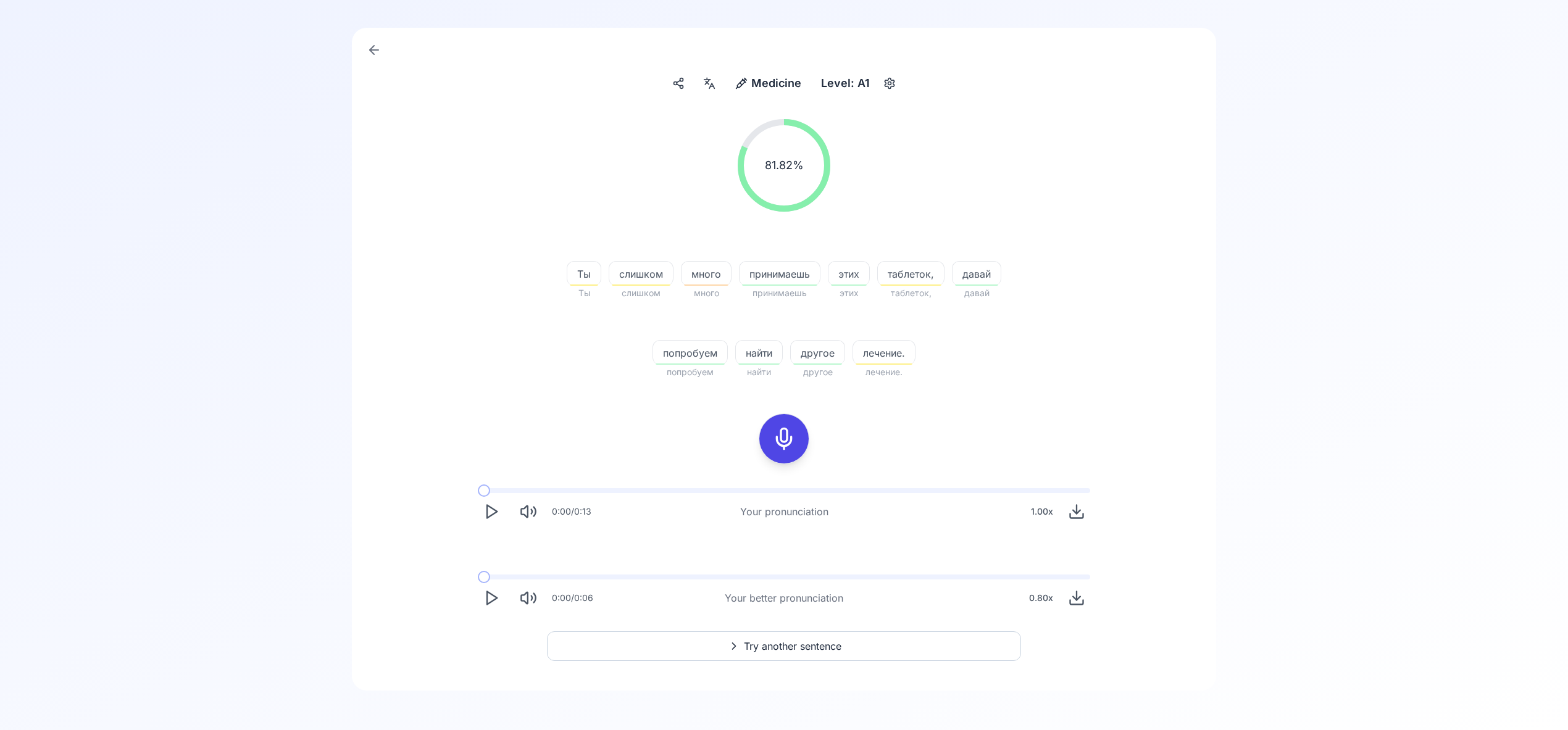
click at [766, 644] on span "Try another sentence" at bounding box center [793, 645] width 98 height 15
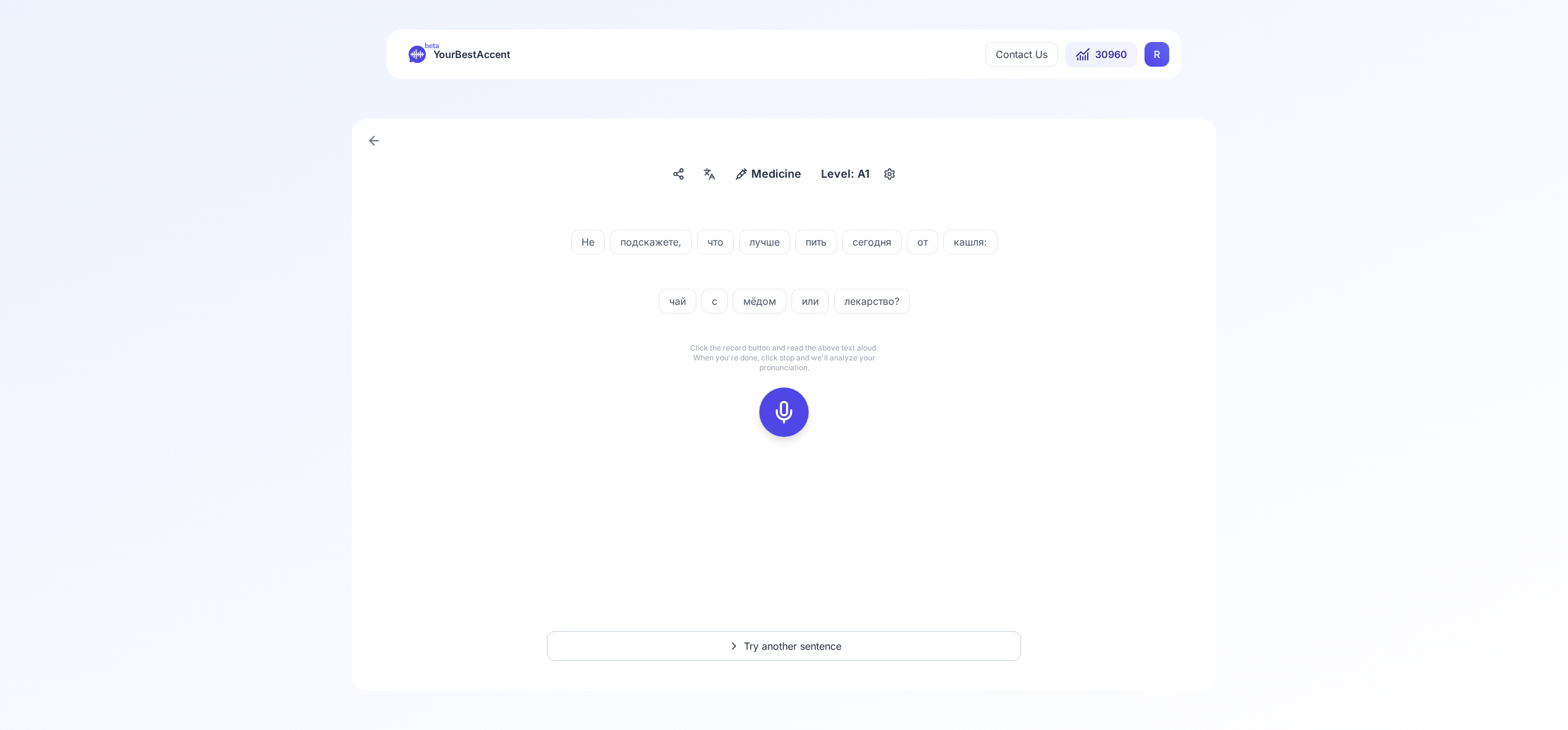
click at [786, 403] on rect at bounding box center [784, 412] width 19 height 19
click at [790, 418] on icon at bounding box center [784, 412] width 25 height 25
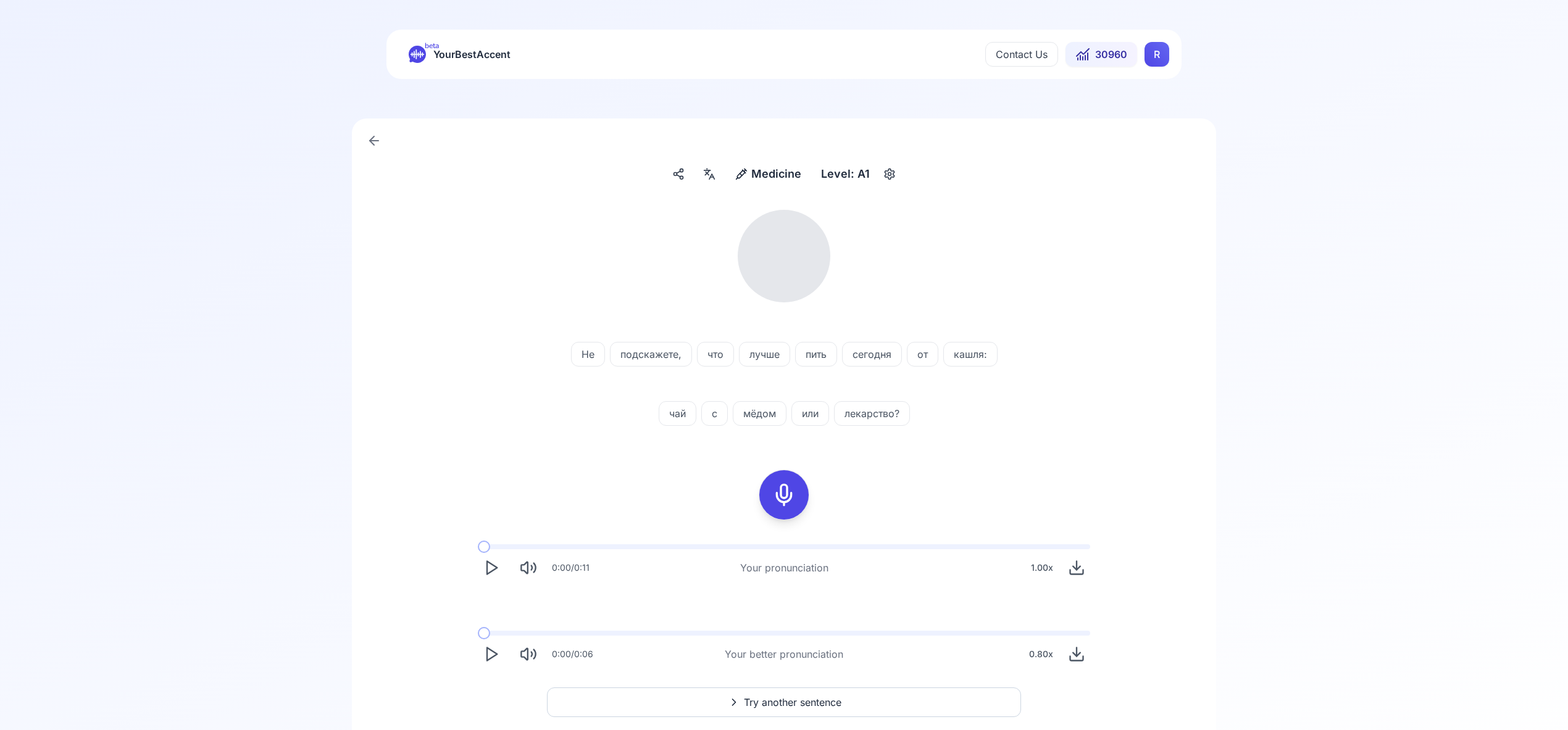
click at [713, 177] on icon at bounding box center [712, 177] width 3 height 0
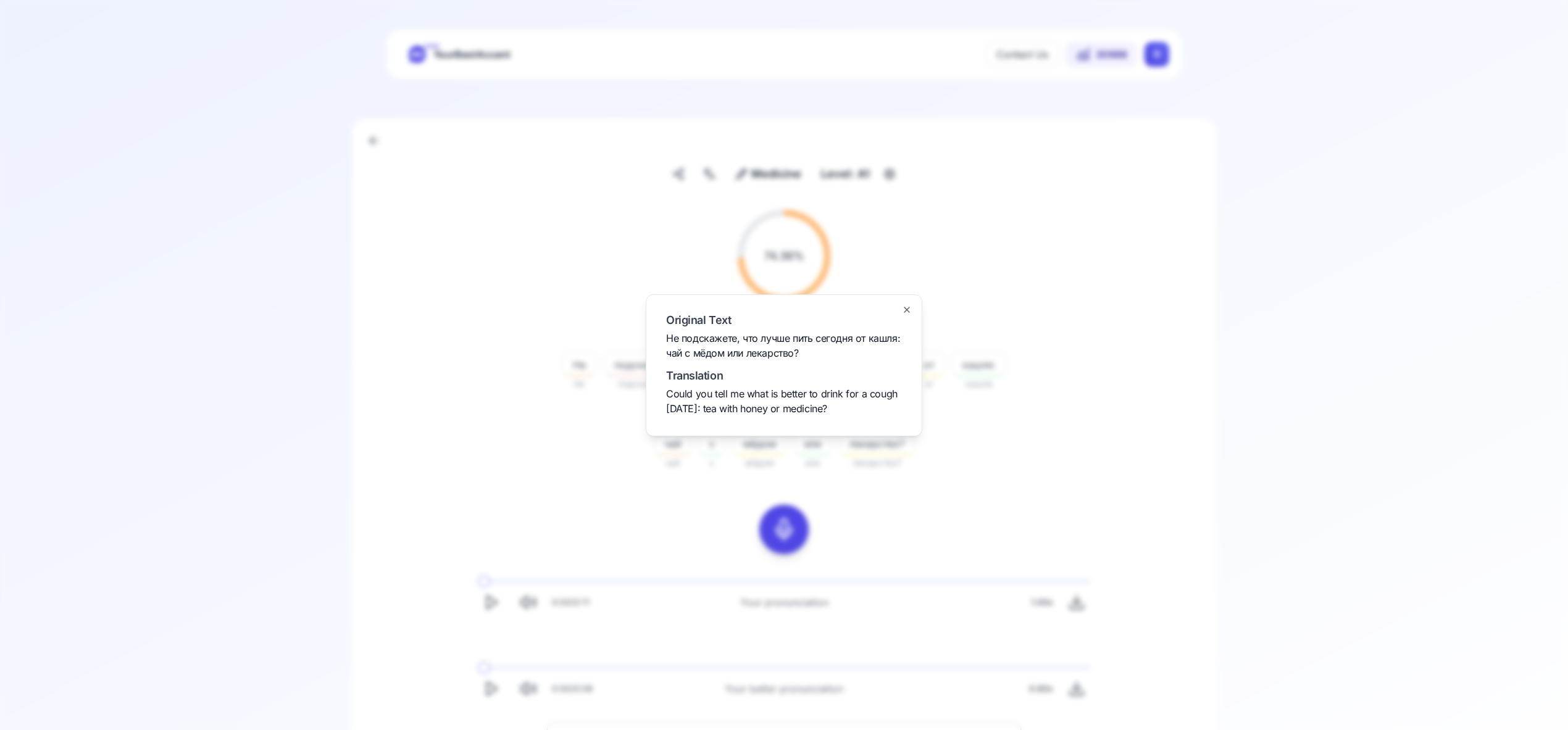
click at [910, 308] on icon "button" at bounding box center [907, 310] width 10 height 10
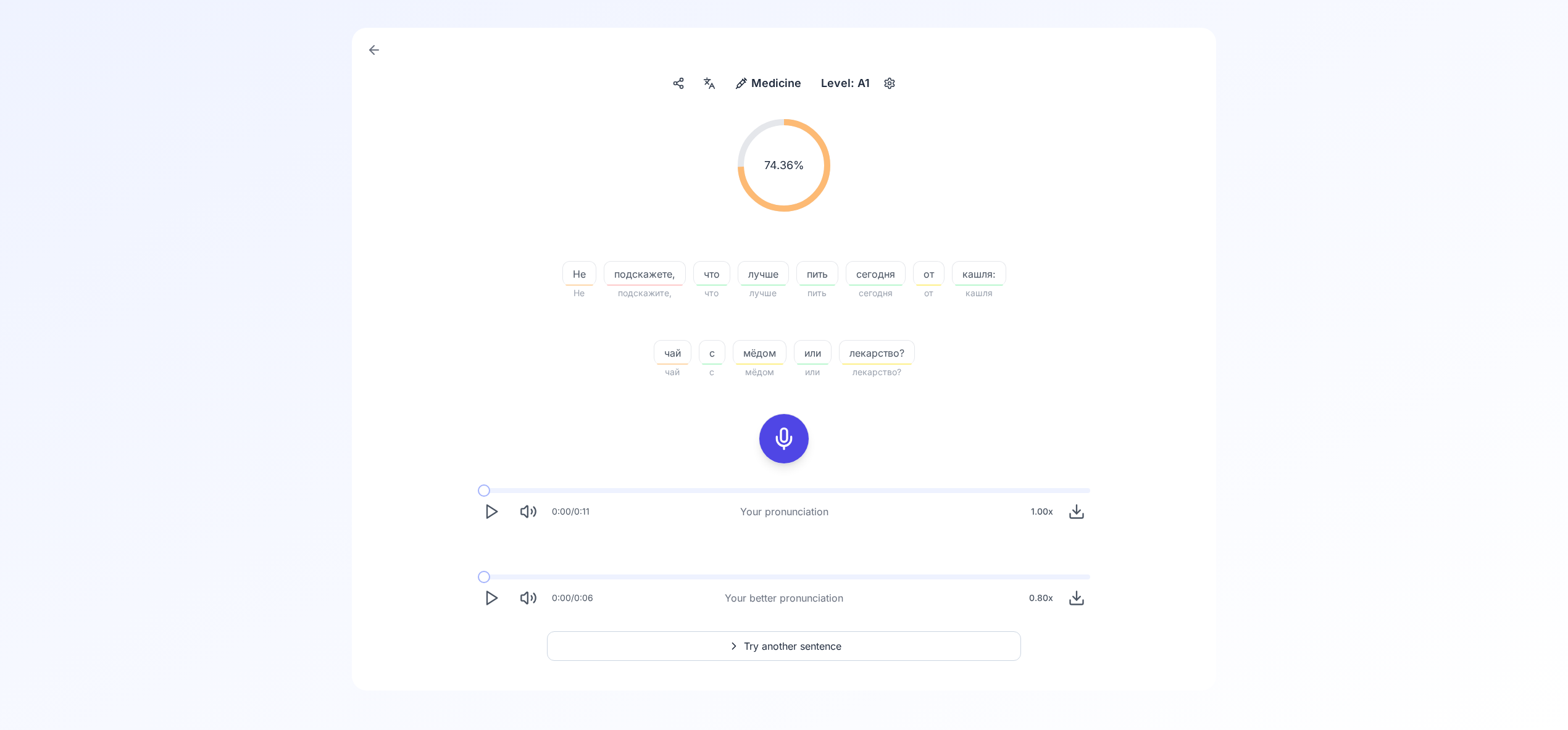
scroll to position [90, 0]
click at [837, 645] on span "Try another sentence" at bounding box center [793, 646] width 98 height 15
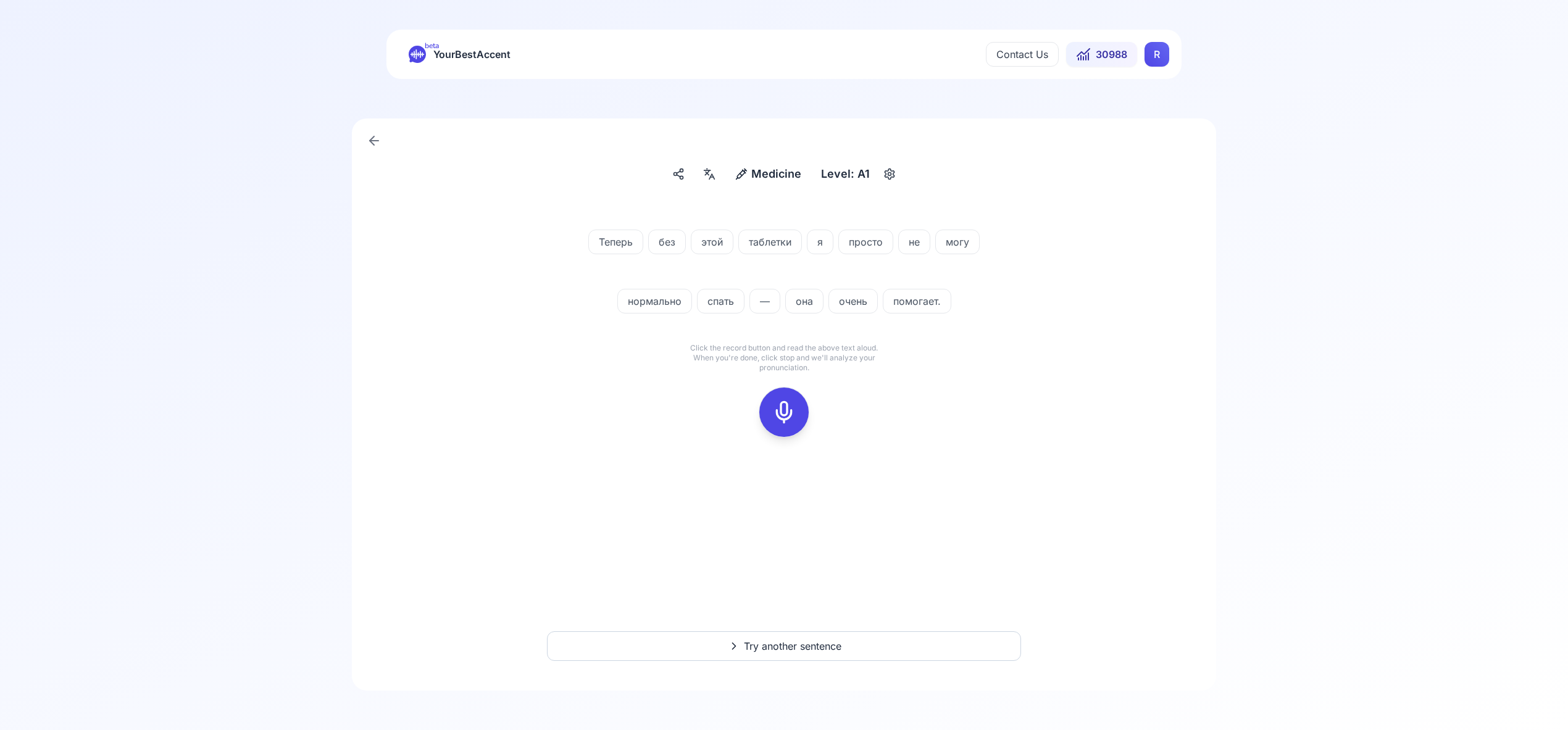
click at [784, 400] on div at bounding box center [784, 412] width 30 height 50
click at [799, 410] on button at bounding box center [784, 412] width 50 height 50
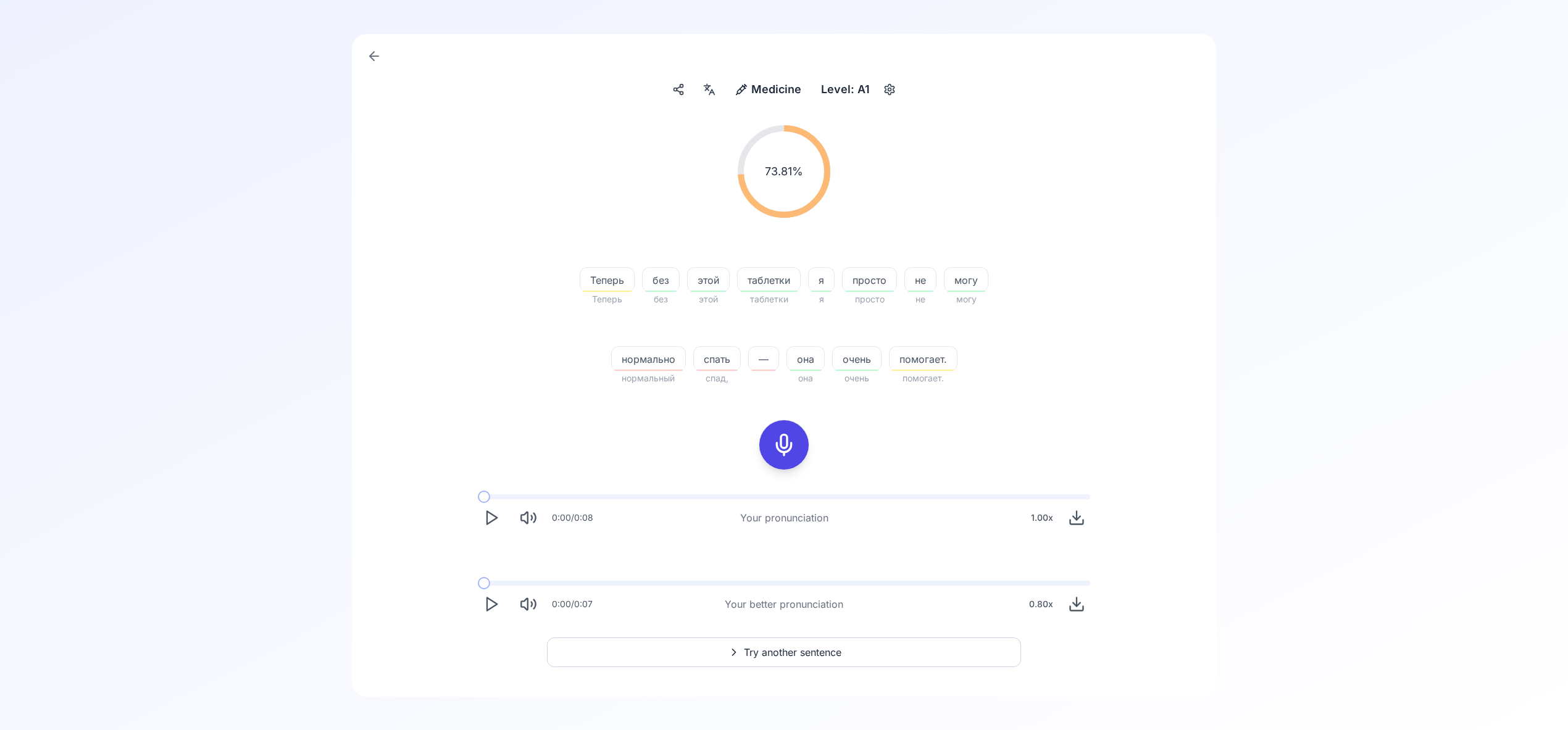
scroll to position [91, 0]
drag, startPoint x: 789, startPoint y: 643, endPoint x: 780, endPoint y: 643, distance: 9.0
click at [765, 643] on button "Try another sentence" at bounding box center [784, 652] width 474 height 30
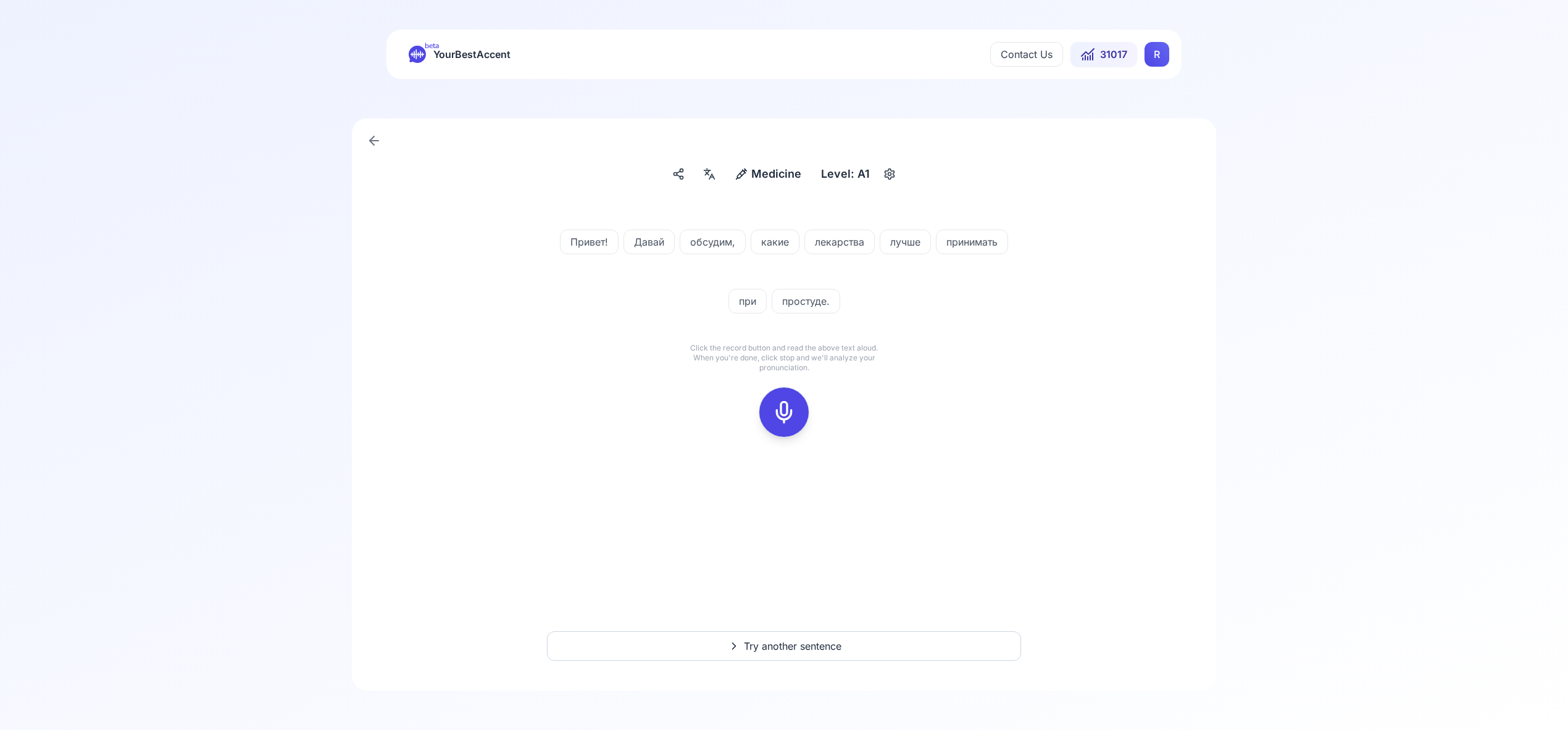
click at [789, 410] on icon at bounding box center [784, 412] width 25 height 25
click at [792, 412] on rect at bounding box center [784, 412] width 19 height 19
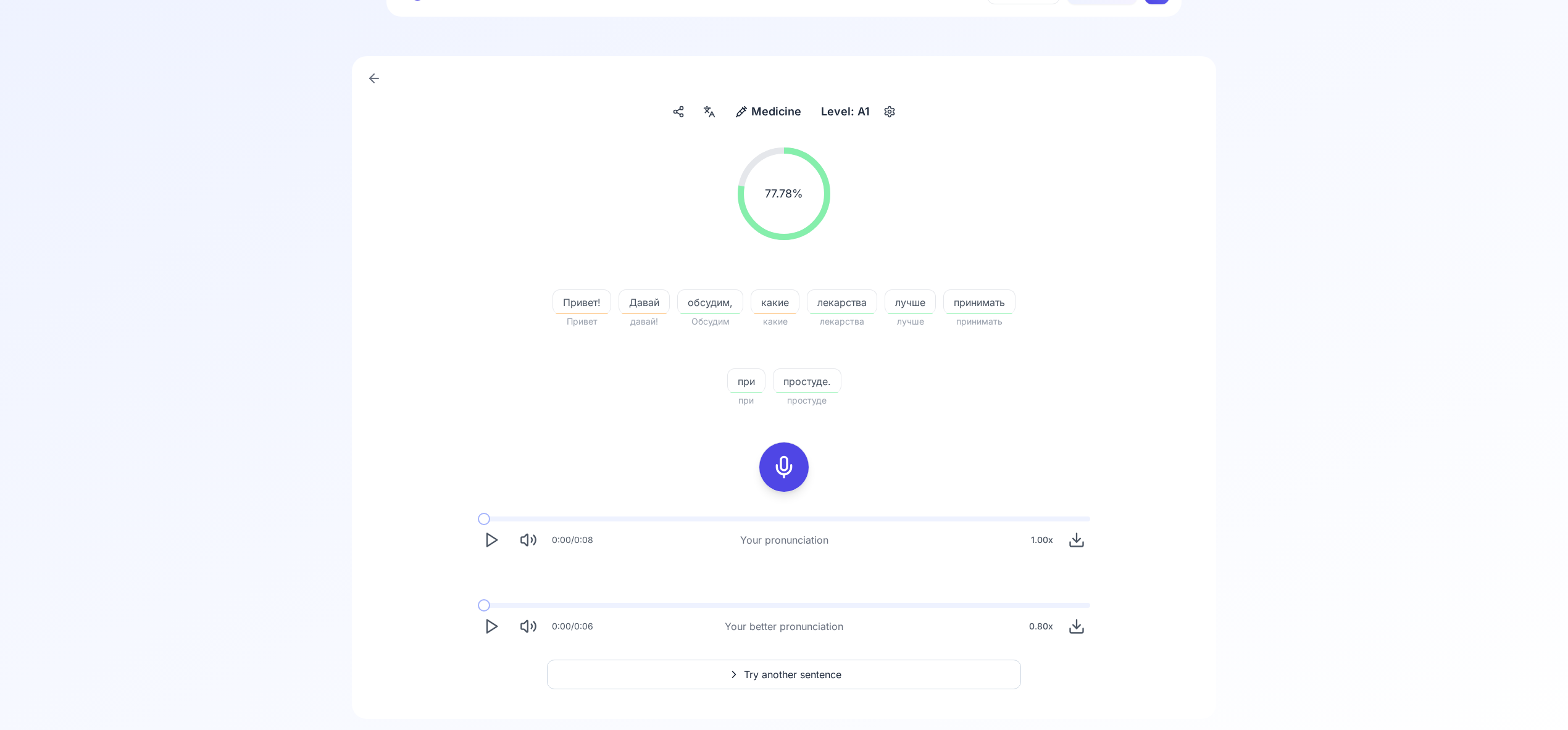
scroll to position [91, 0]
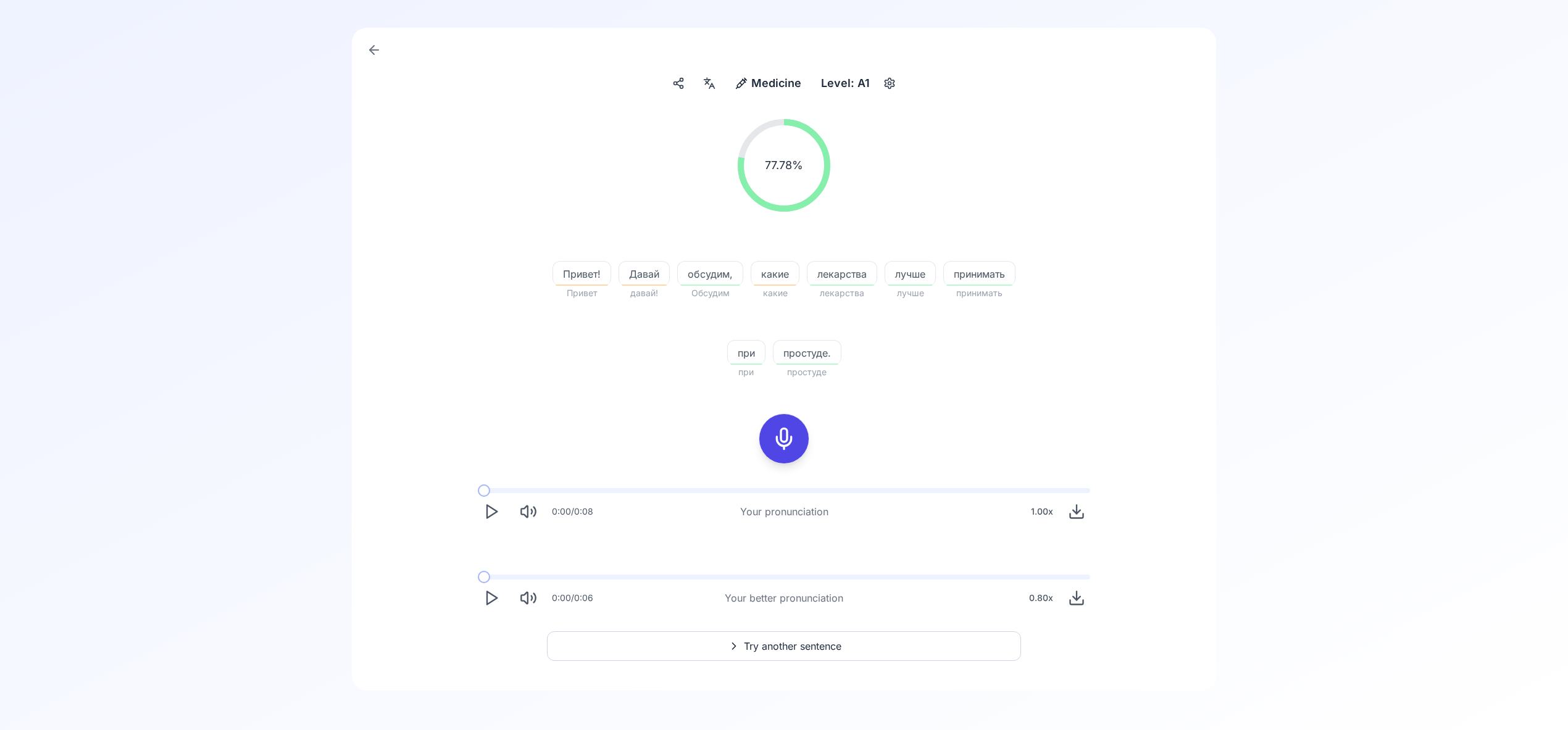
click at [826, 643] on span "Try another sentence" at bounding box center [793, 645] width 98 height 15
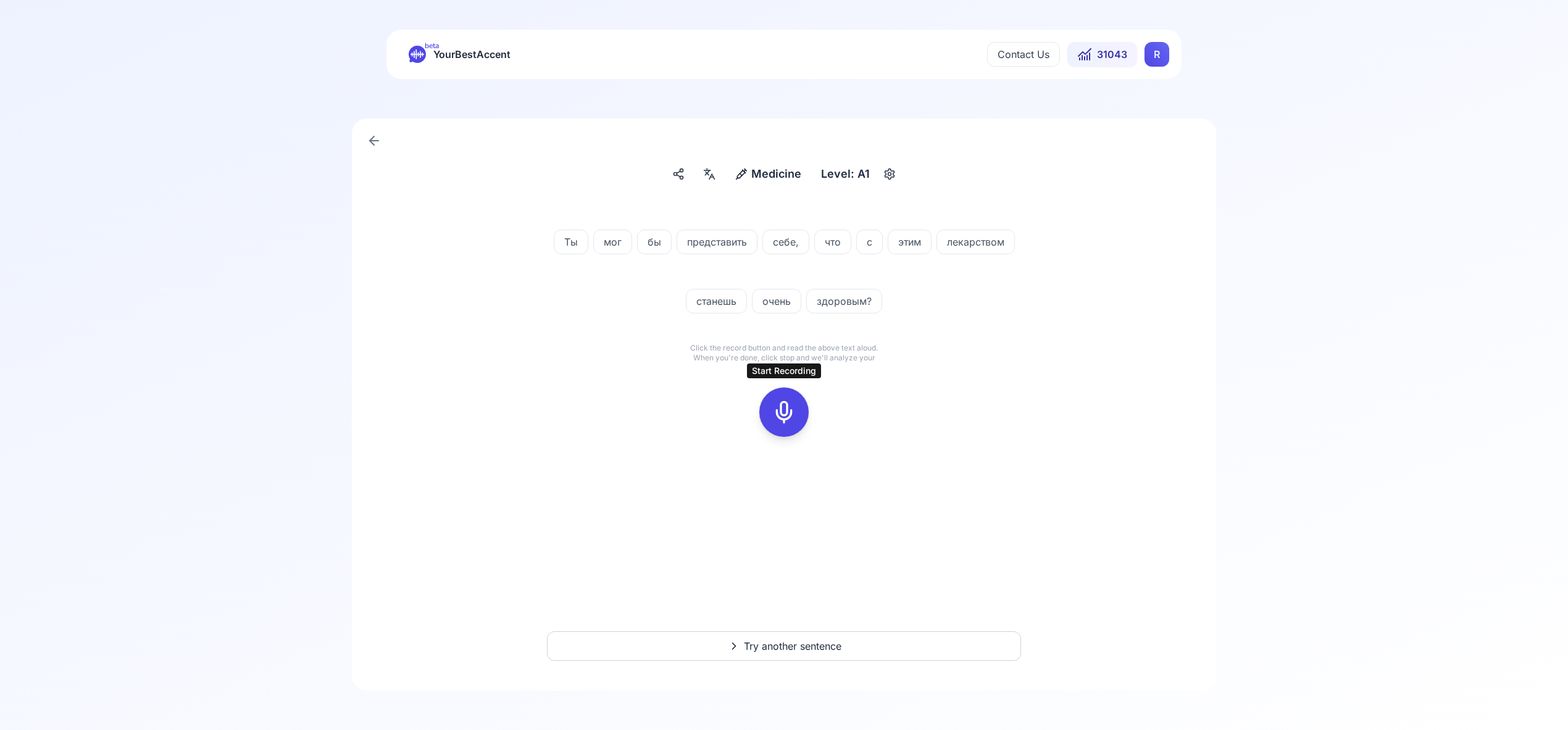
click at [789, 409] on icon at bounding box center [784, 412] width 25 height 25
click at [789, 411] on icon at bounding box center [784, 412] width 25 height 25
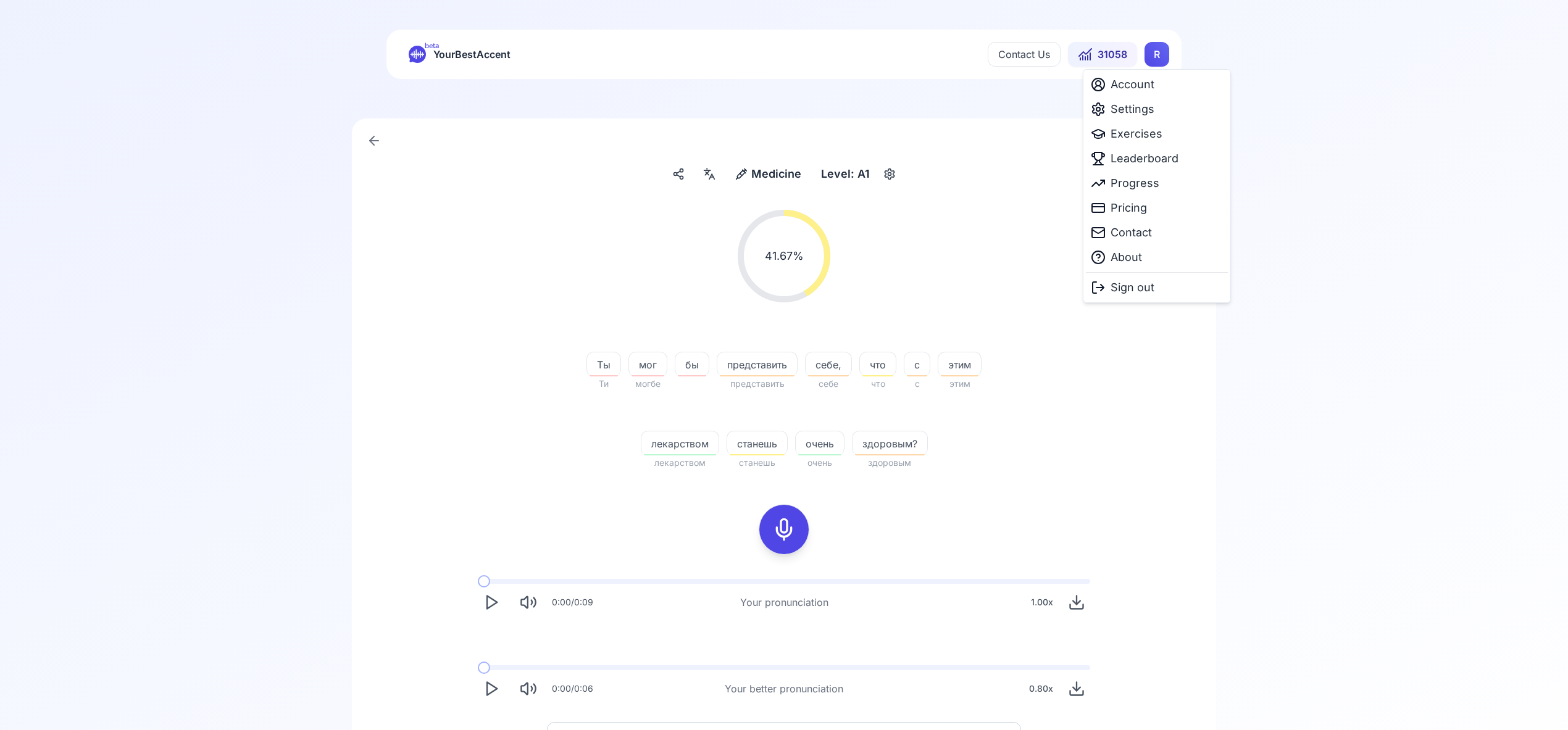
click at [1157, 57] on html "beta YourBestAccent Contact Us 31058 R Medicine Medicine Level: A1 41.67 % 41.6…" at bounding box center [784, 365] width 1568 height 730
click at [1147, 110] on span "Settings" at bounding box center [1132, 109] width 44 height 17
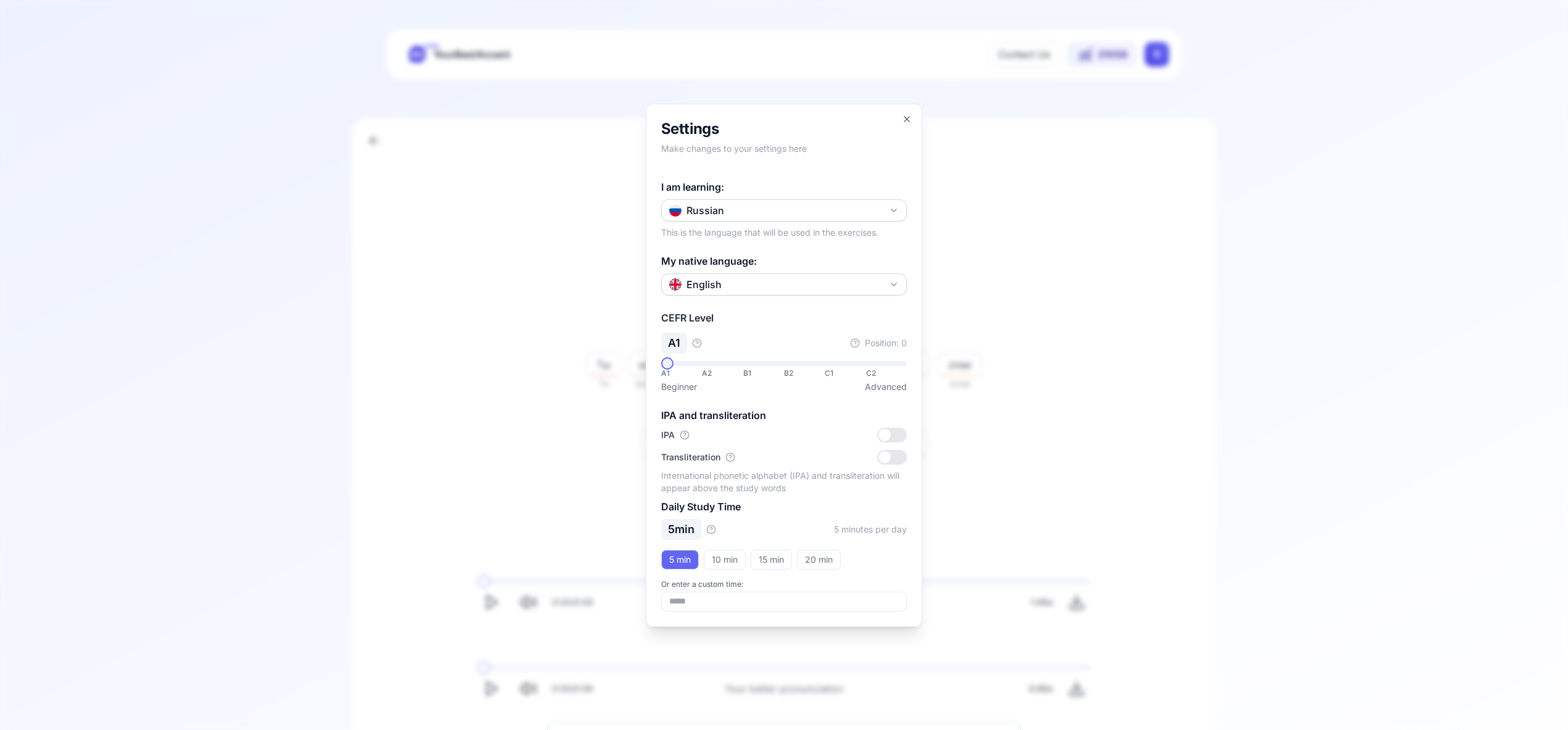
click at [894, 212] on icon "button" at bounding box center [894, 211] width 10 height 10
click at [816, 270] on div "Portuguese" at bounding box center [784, 269] width 239 height 22
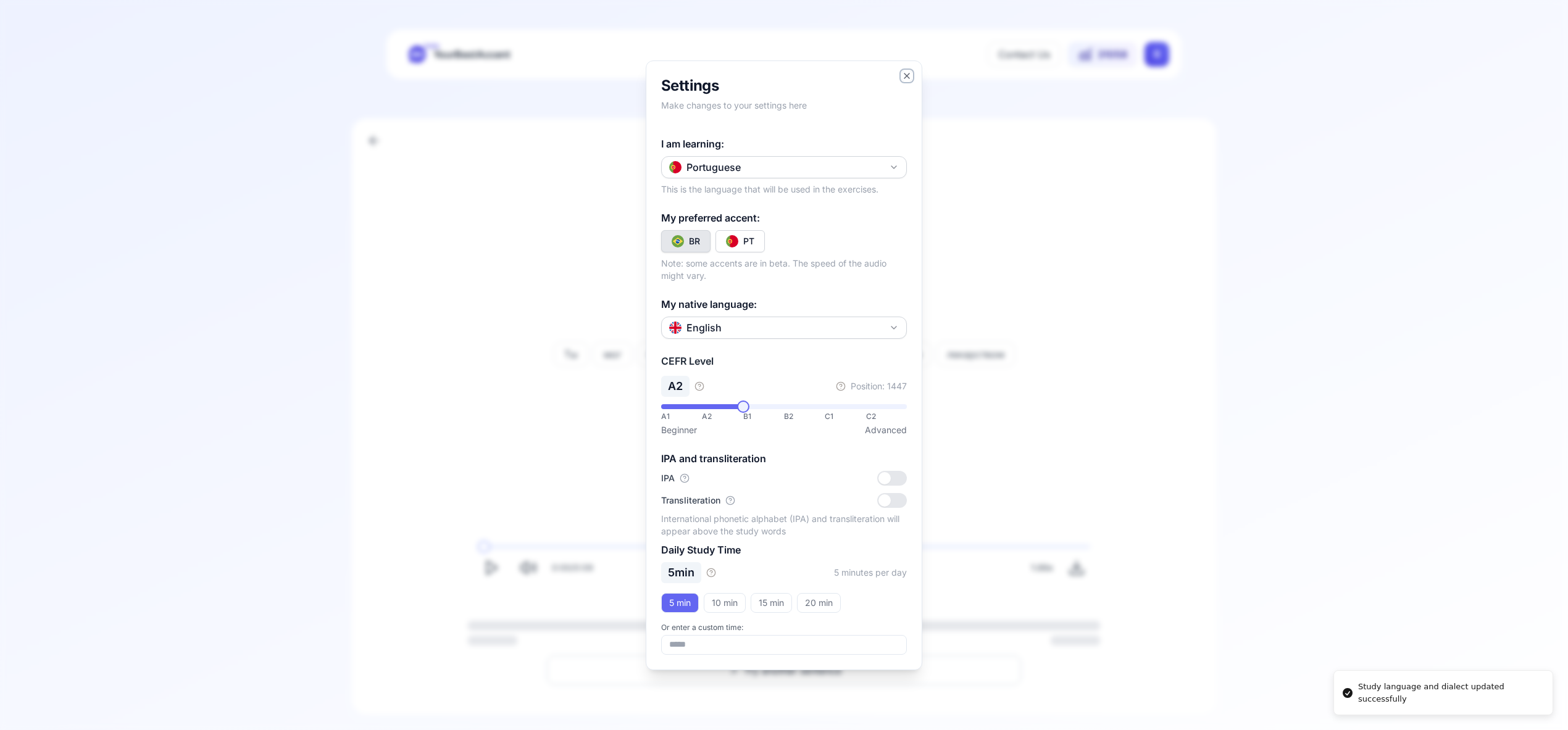
click at [903, 74] on icon "button" at bounding box center [907, 76] width 10 height 10
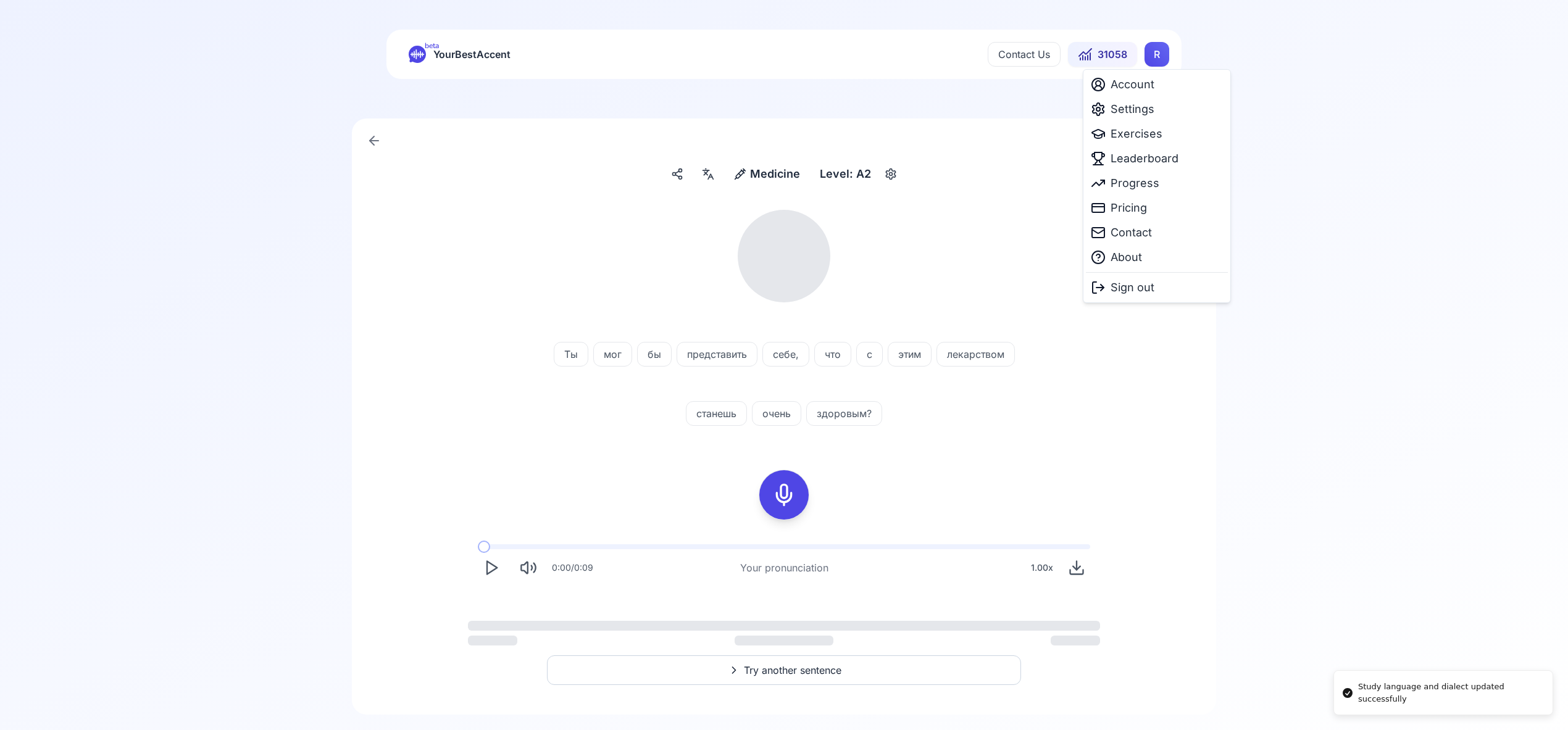
click at [1157, 51] on html "Study language and dialect updated successfully beta YourBestAccent Contact Us …" at bounding box center [784, 365] width 1568 height 730
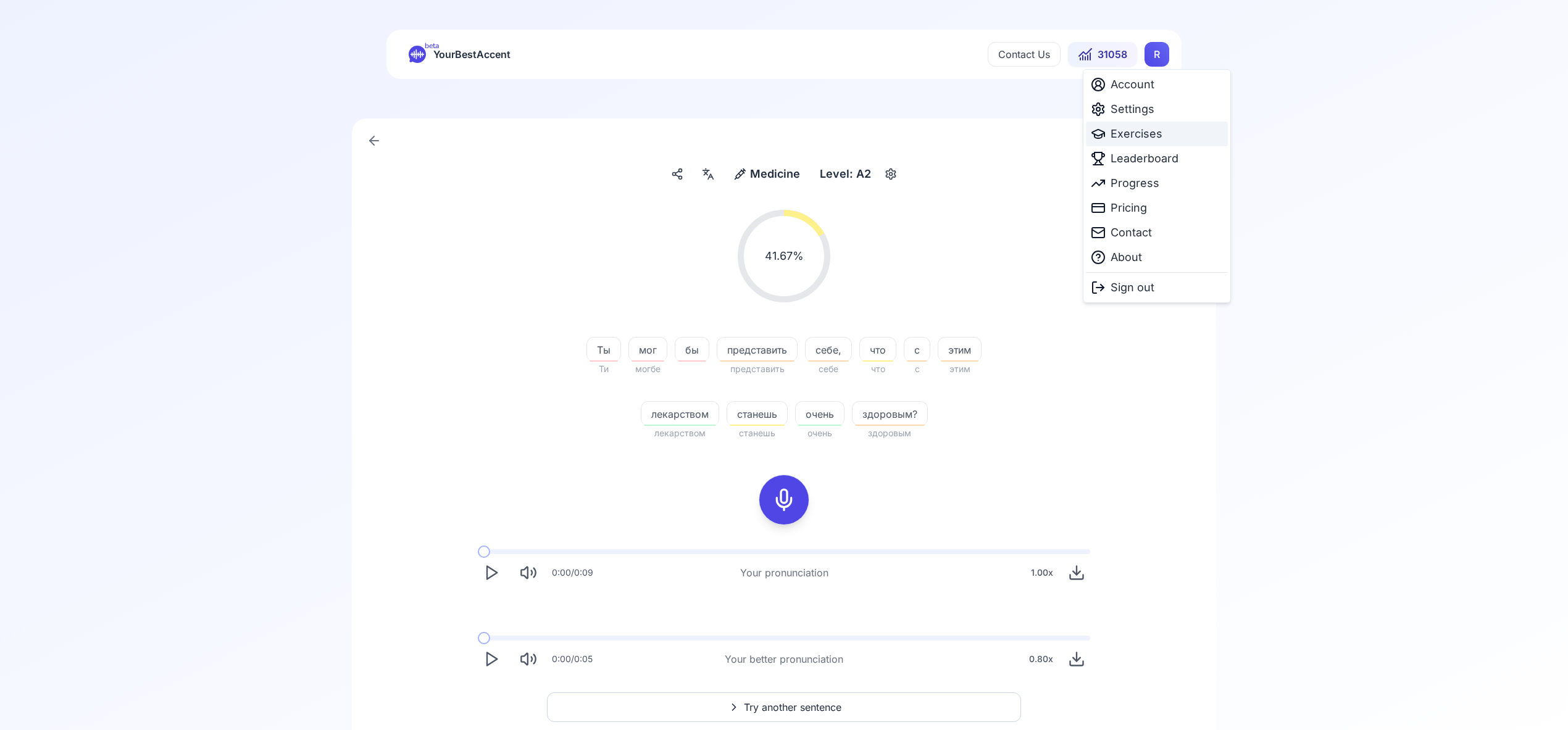
click at [1142, 135] on span "Exercises" at bounding box center [1137, 134] width 51 height 17
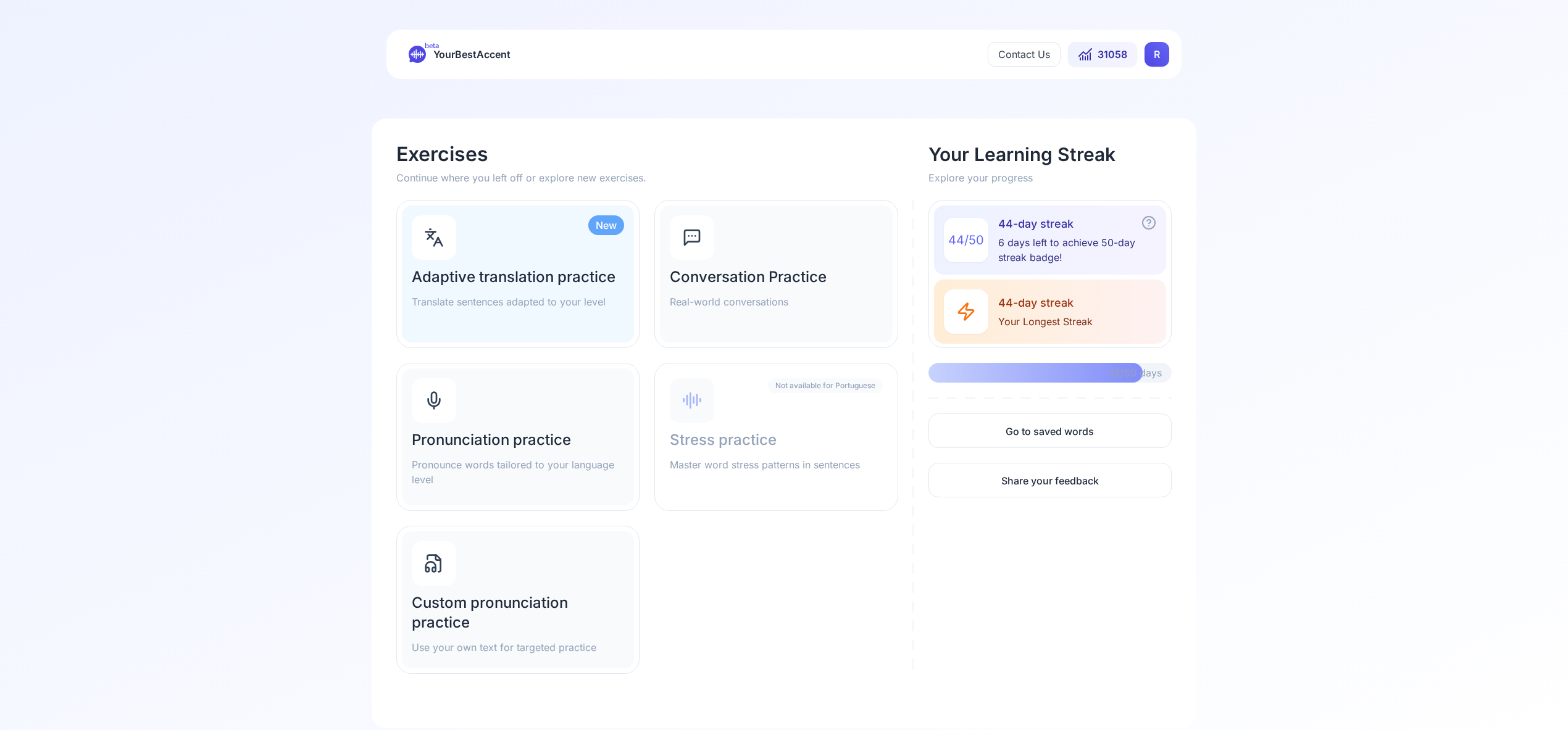
click at [545, 418] on div "Pronunciation practice Pronounce words tailored to your language level" at bounding box center [518, 437] width 232 height 137
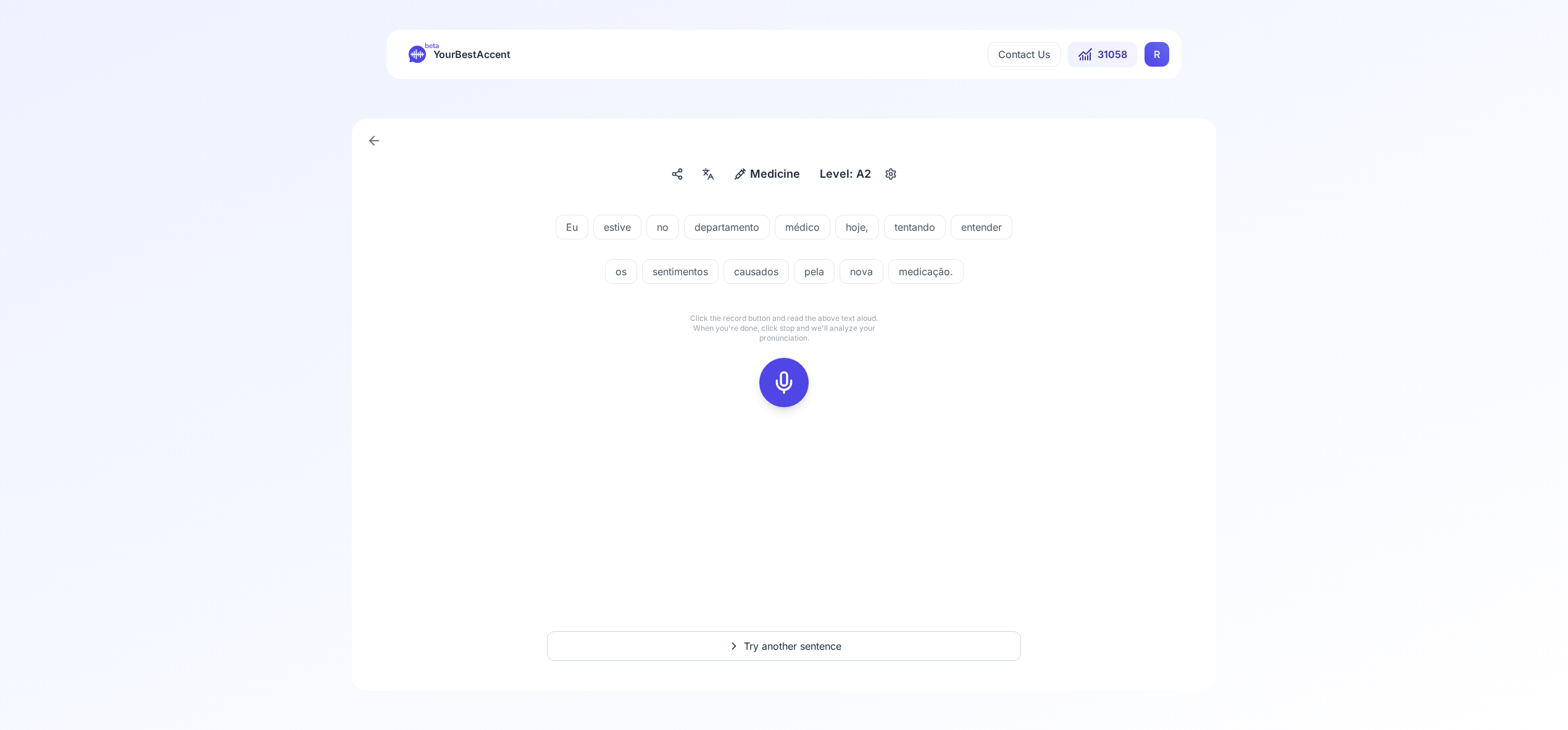
click at [884, 177] on icon "button" at bounding box center [891, 174] width 15 height 12
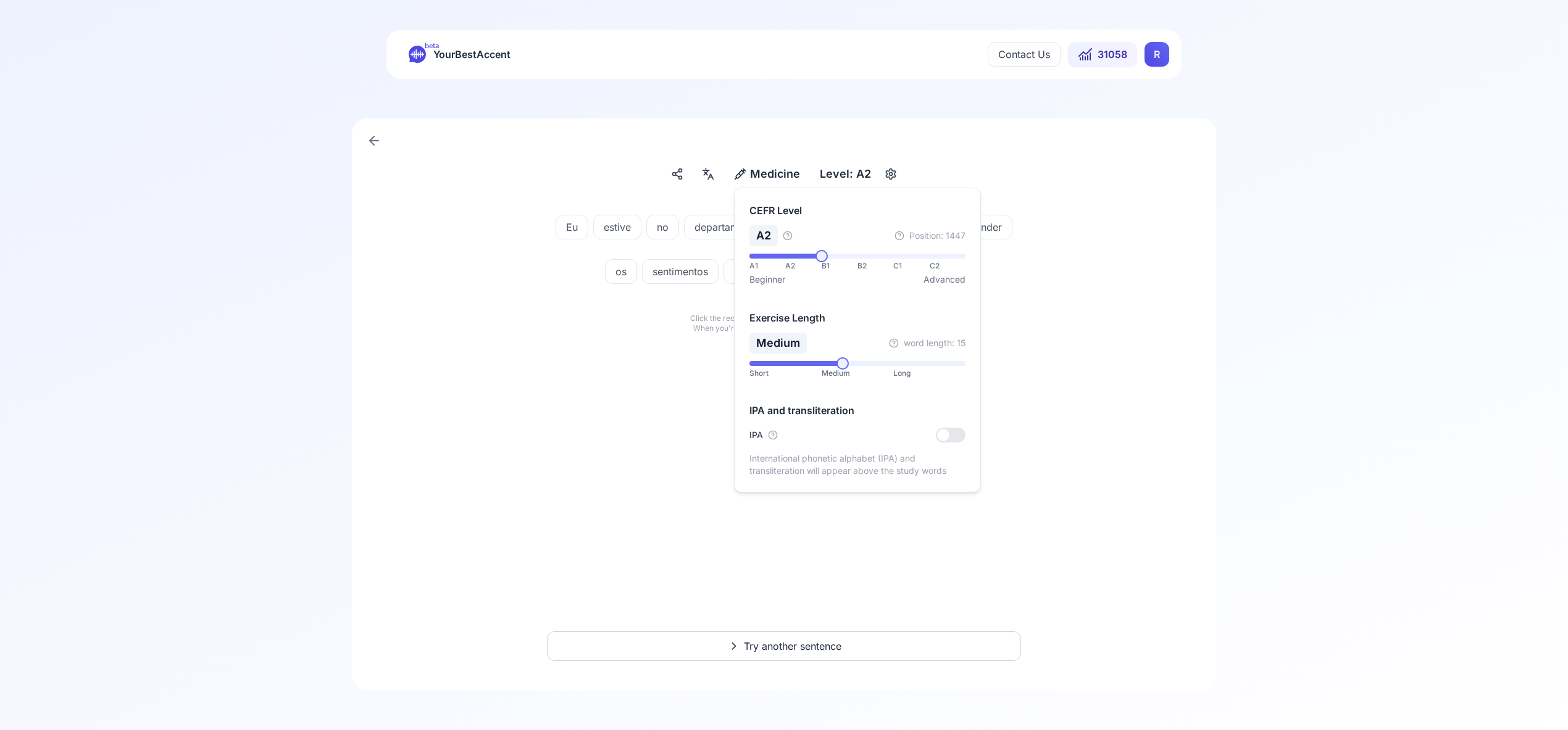
click at [822, 258] on span at bounding box center [821, 256] width 12 height 12
click at [817, 257] on span at bounding box center [821, 256] width 12 height 12
drag, startPoint x: 772, startPoint y: 259, endPoint x: 811, endPoint y: 259, distance: 39.0
click at [810, 264] on div "A1 A2 B1 B2 C1 C2 Beginner Advanced" at bounding box center [857, 269] width 216 height 32
drag, startPoint x: 802, startPoint y: 266, endPoint x: 844, endPoint y: 270, distance: 42.2
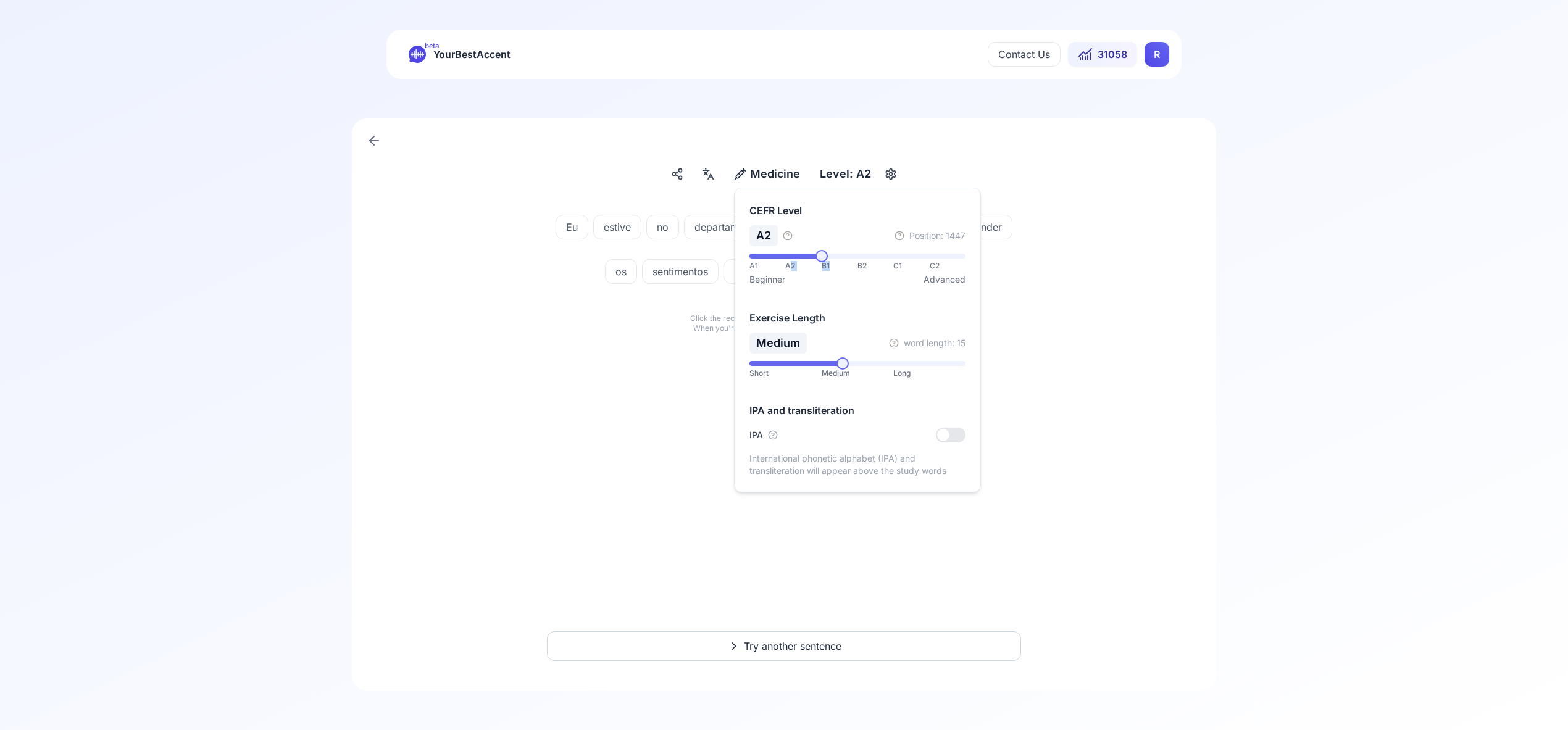
click at [844, 270] on div "A1 A2 B1 B2 C1 C2" at bounding box center [857, 266] width 216 height 10
click at [824, 259] on span at bounding box center [821, 256] width 12 height 12
click at [824, 257] on span at bounding box center [821, 256] width 12 height 12
click at [825, 254] on span at bounding box center [821, 256] width 12 height 12
click at [828, 254] on span at bounding box center [830, 256] width 12 height 12
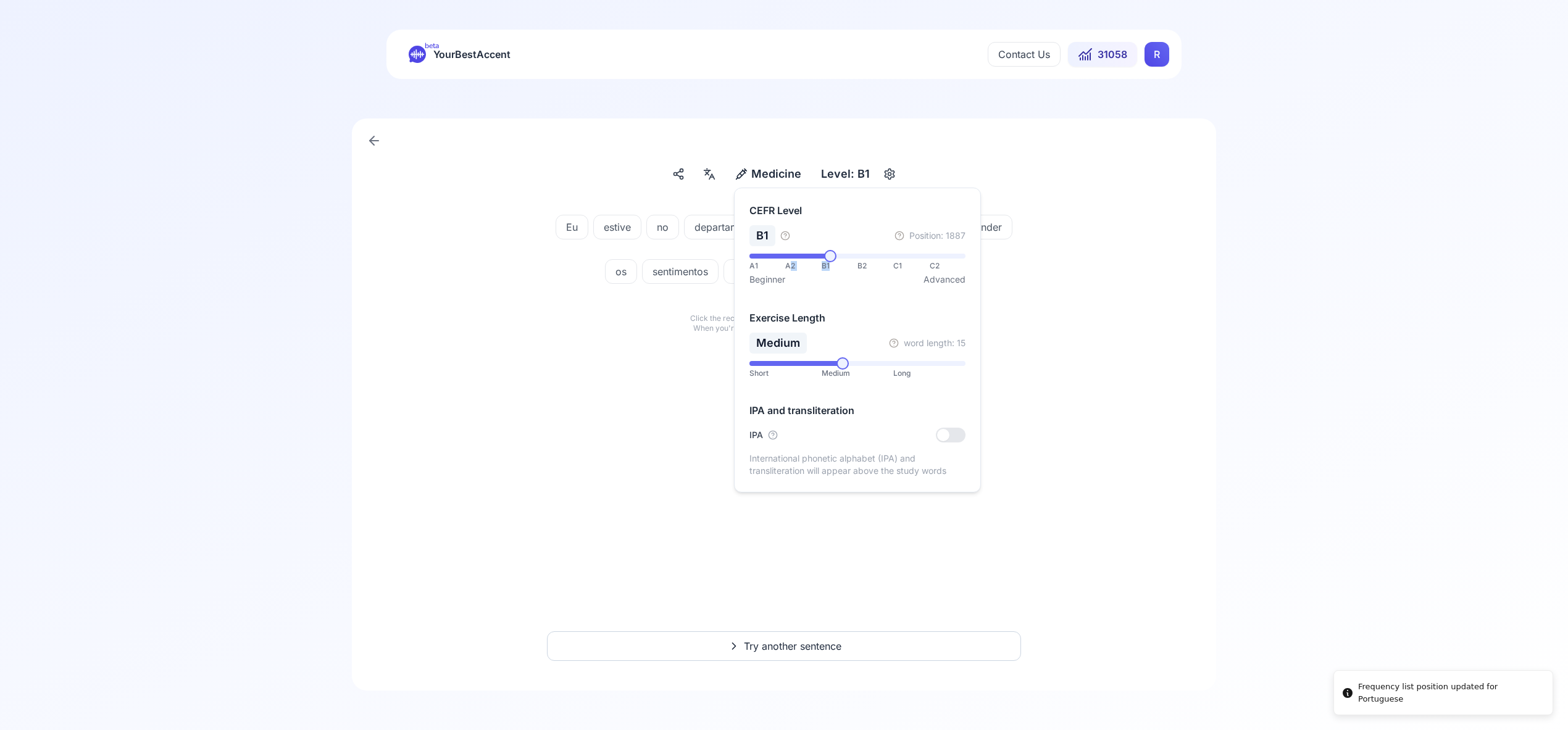
click at [889, 173] on icon "button" at bounding box center [889, 174] width 15 height 12
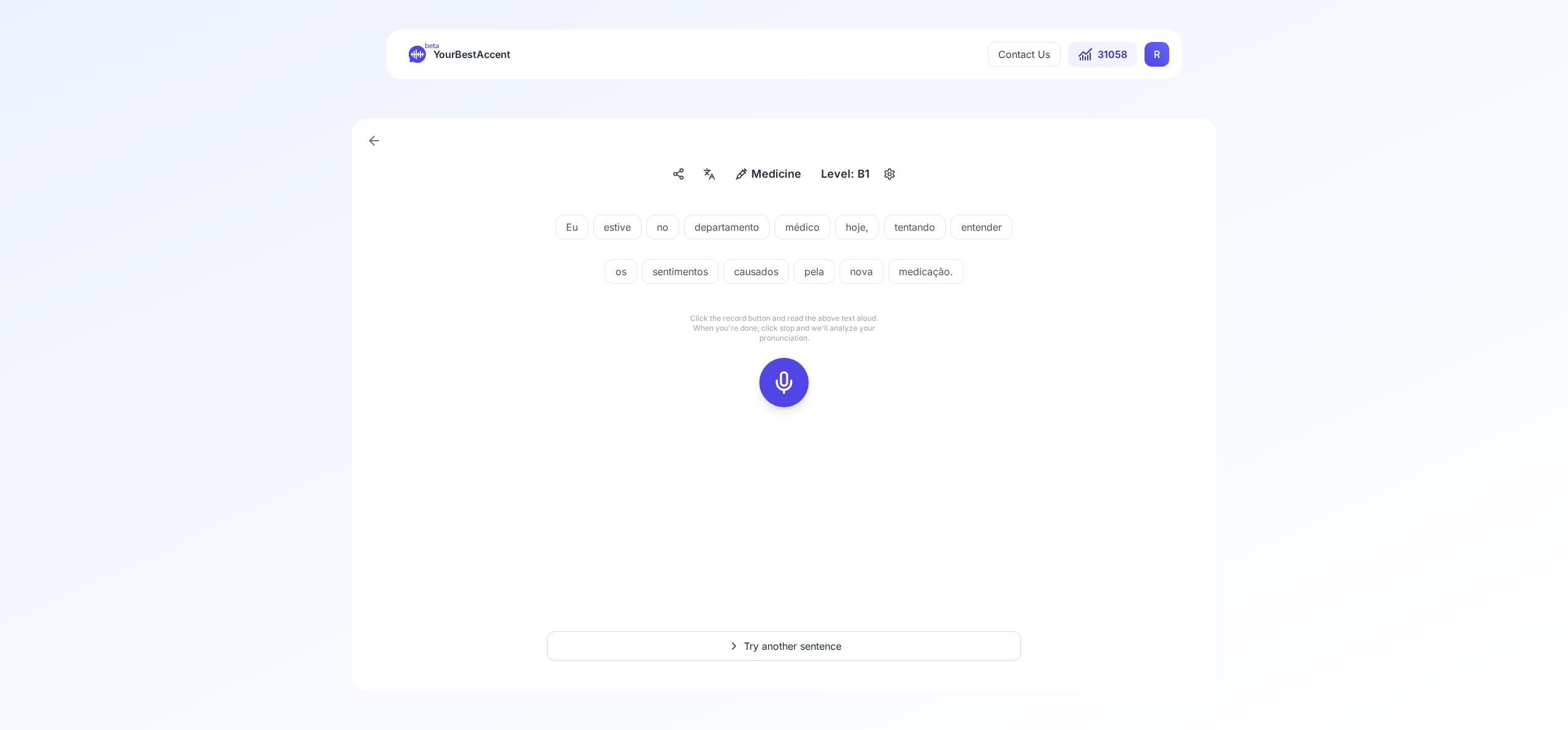
click at [780, 378] on icon at bounding box center [784, 382] width 25 height 25
click at [782, 389] on icon at bounding box center [784, 382] width 25 height 25
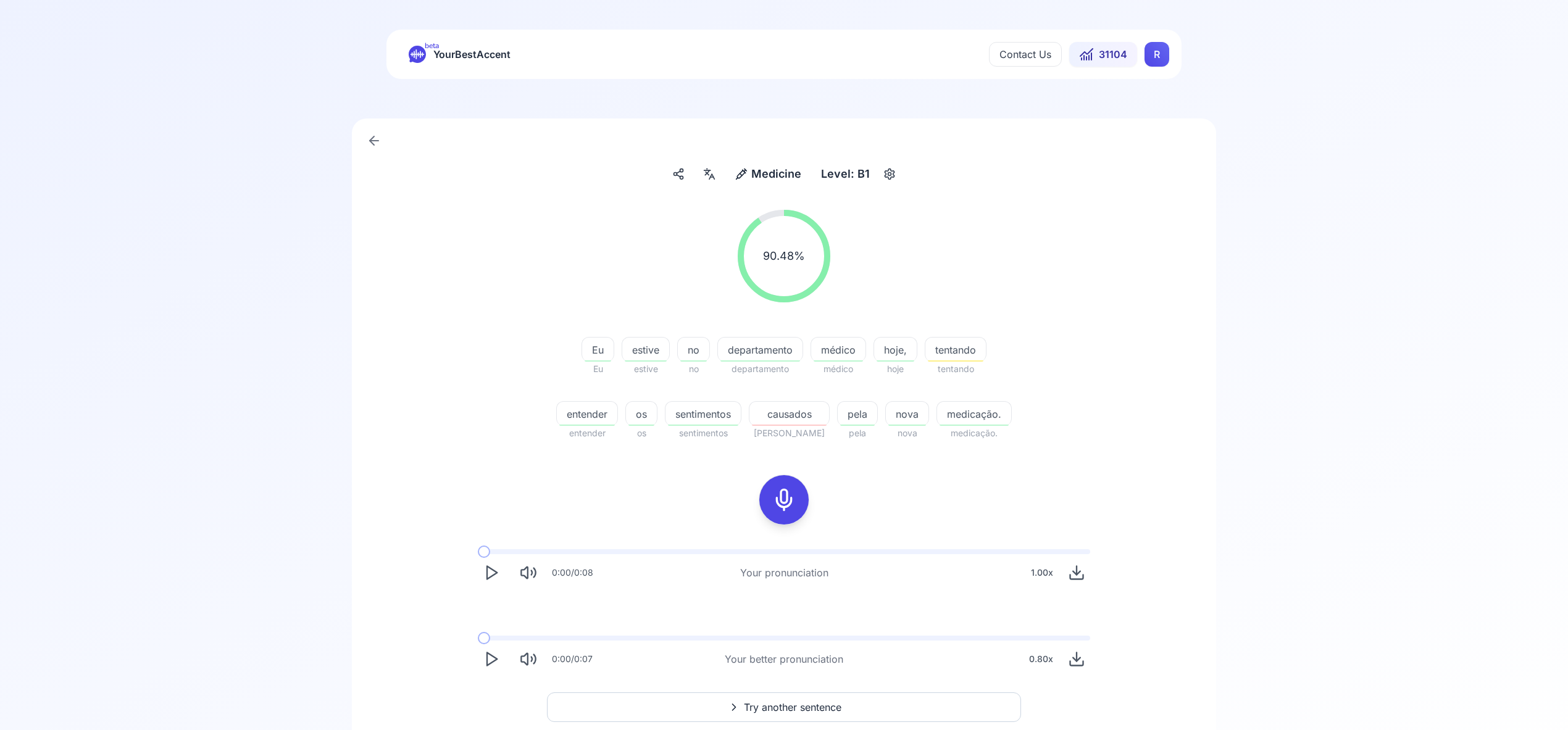
click at [815, 708] on span "Try another sentence" at bounding box center [793, 707] width 98 height 15
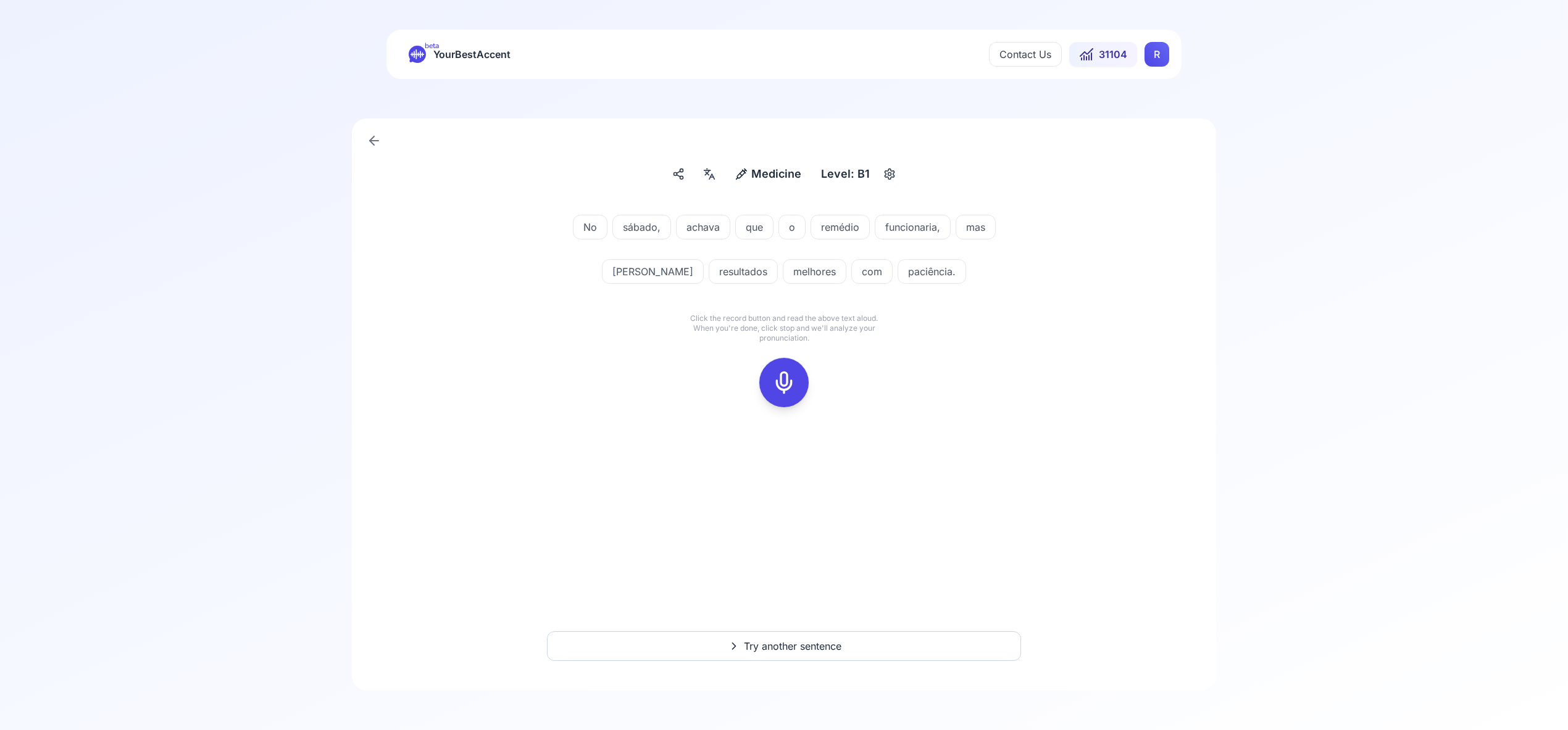
click at [780, 376] on icon at bounding box center [784, 382] width 25 height 25
click at [790, 378] on icon at bounding box center [784, 382] width 25 height 25
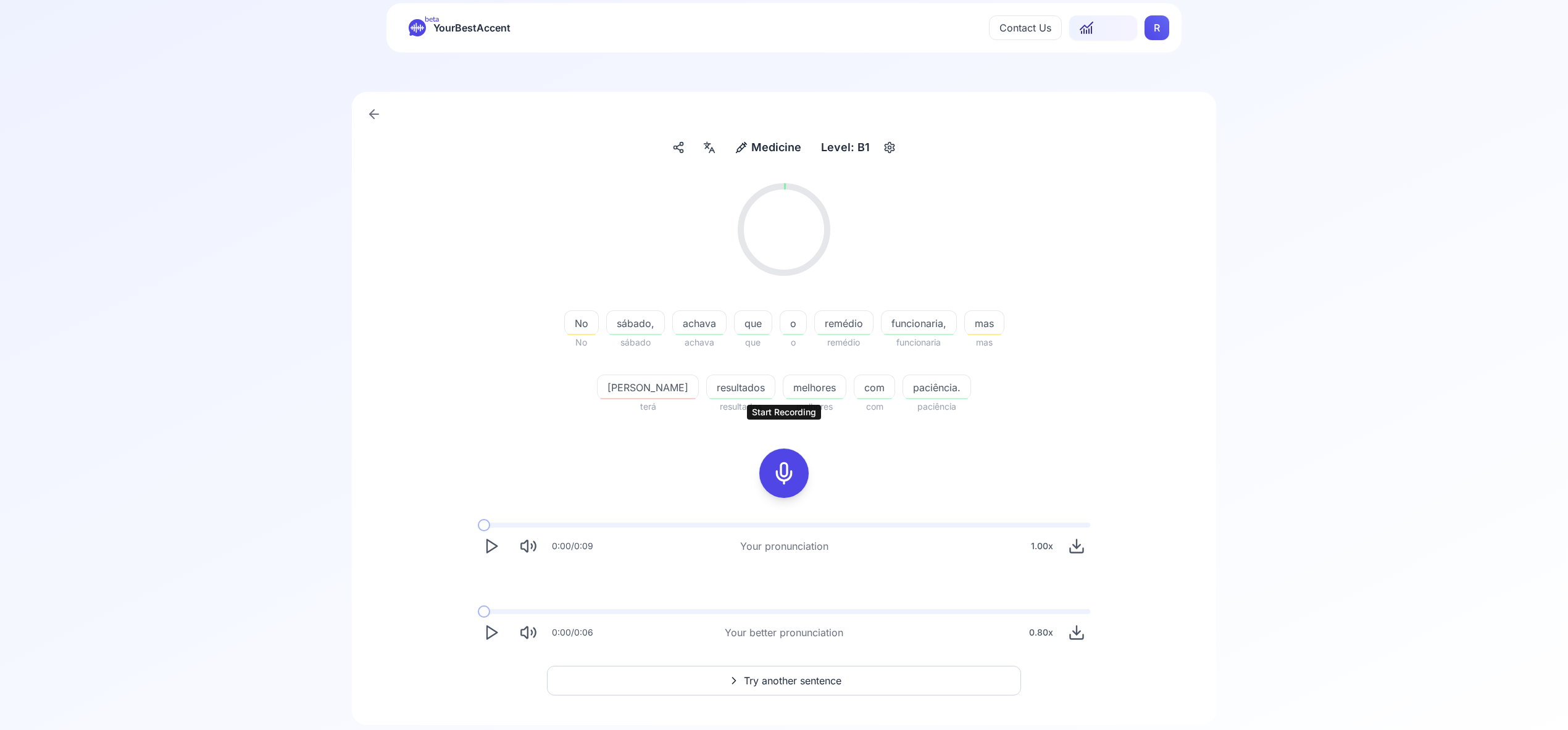
scroll to position [61, 0]
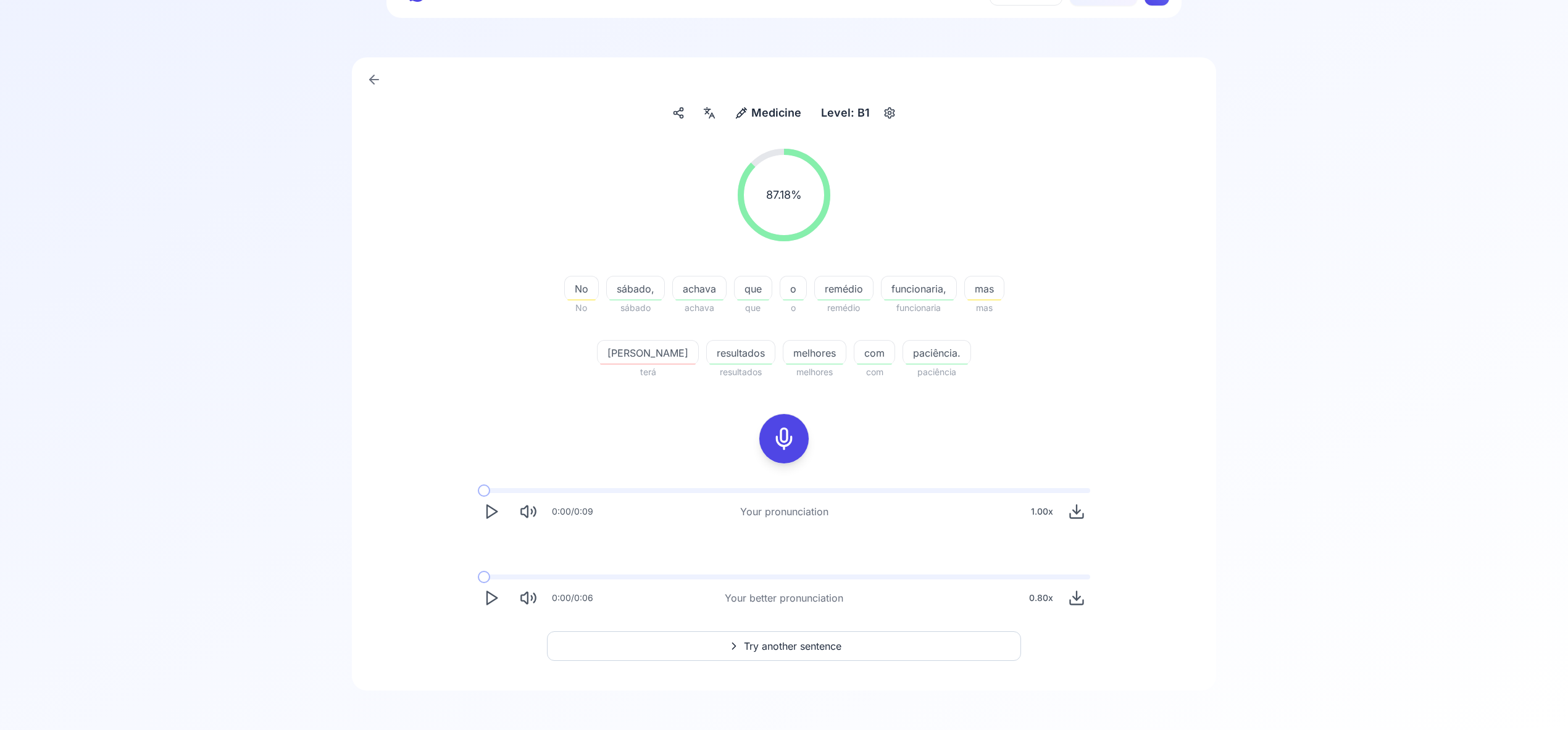
click at [809, 643] on span "Try another sentence" at bounding box center [793, 645] width 98 height 15
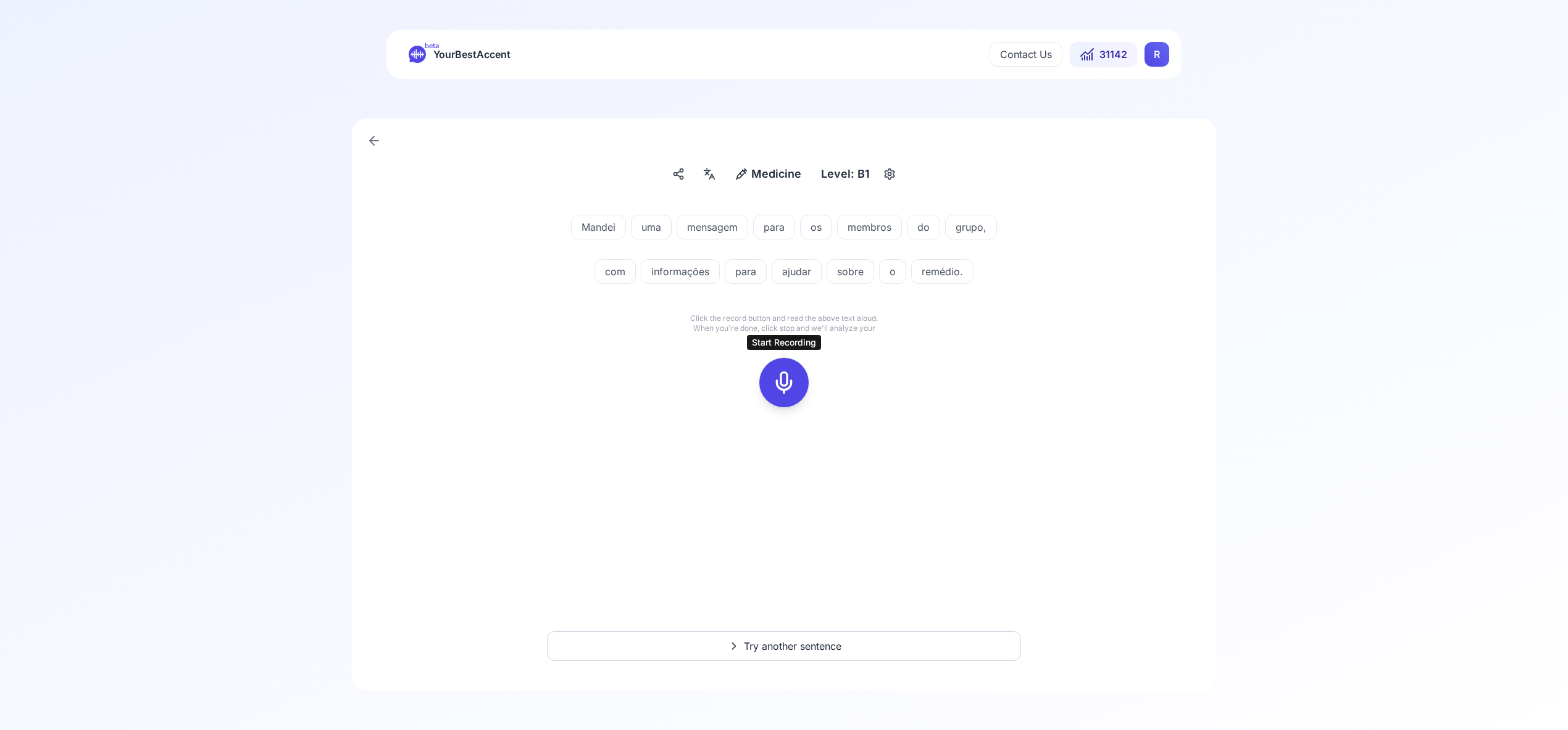
click at [786, 376] on icon at bounding box center [784, 382] width 25 height 25
click at [779, 374] on rect at bounding box center [784, 383] width 19 height 19
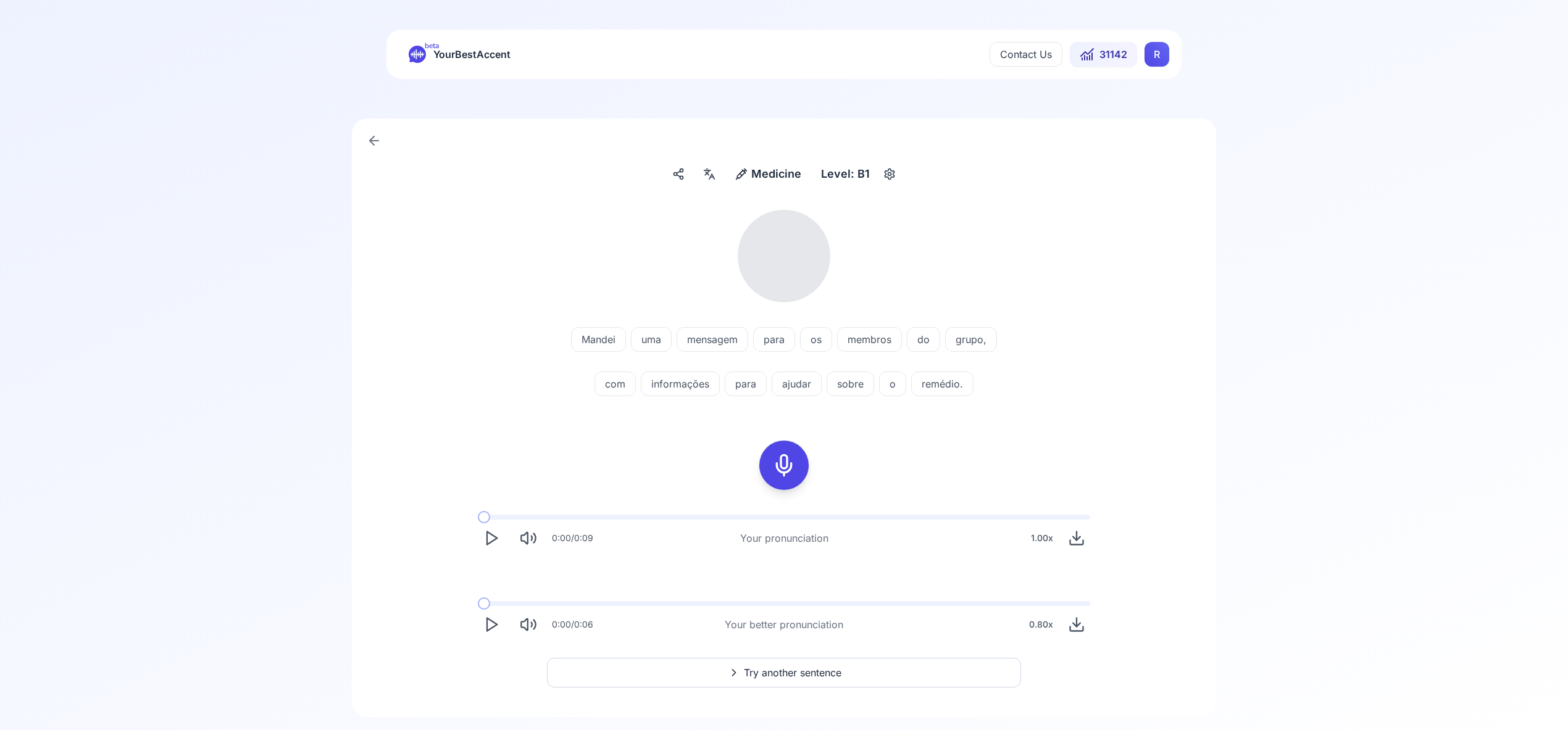
scroll to position [27, 0]
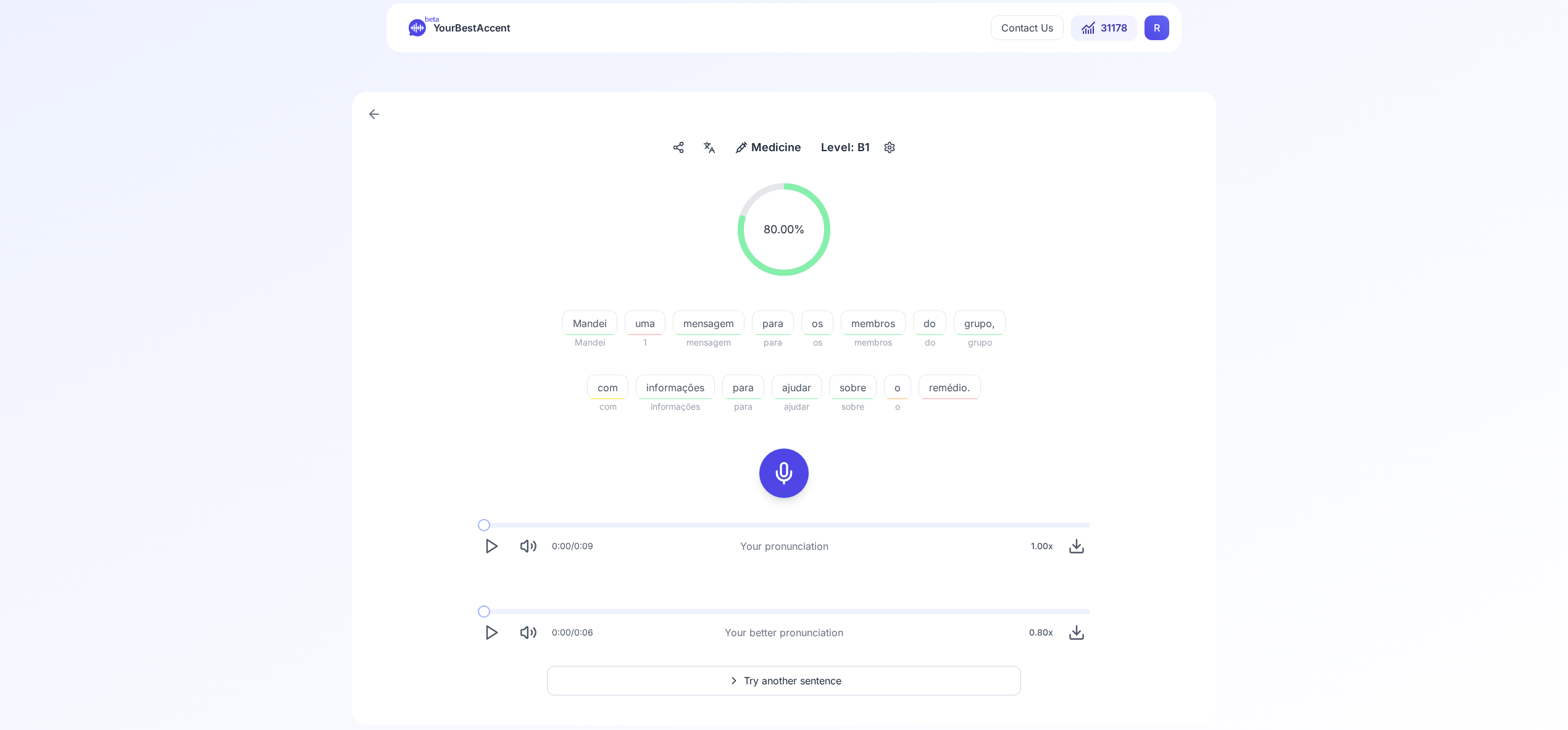
click at [802, 676] on span "Try another sentence" at bounding box center [793, 680] width 98 height 15
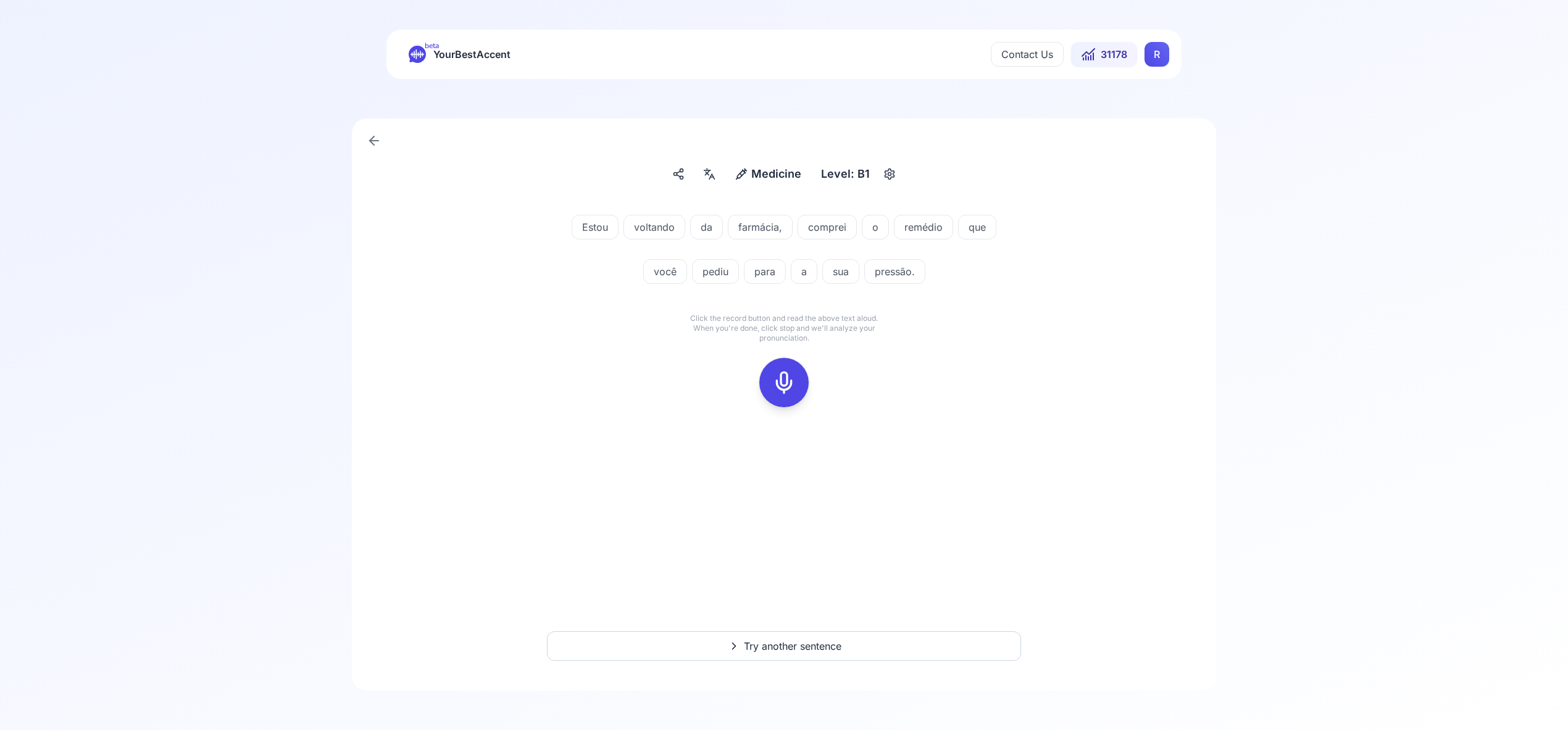
click at [788, 378] on icon at bounding box center [784, 382] width 25 height 25
click at [788, 372] on icon at bounding box center [784, 382] width 25 height 25
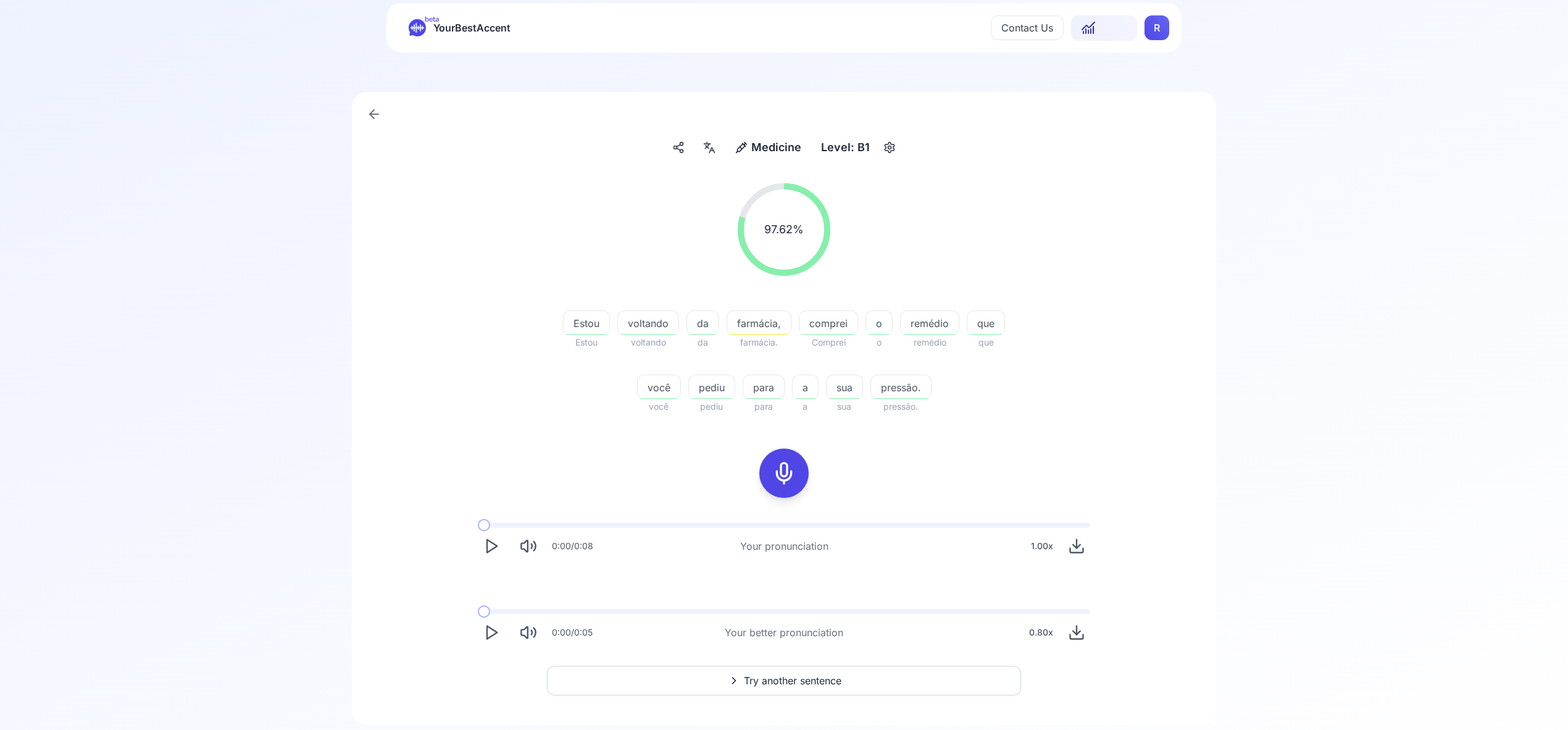
scroll to position [31, 0]
drag, startPoint x: 809, startPoint y: 667, endPoint x: 796, endPoint y: 673, distance: 14.3
click at [789, 673] on span "Try another sentence" at bounding box center [793, 676] width 98 height 15
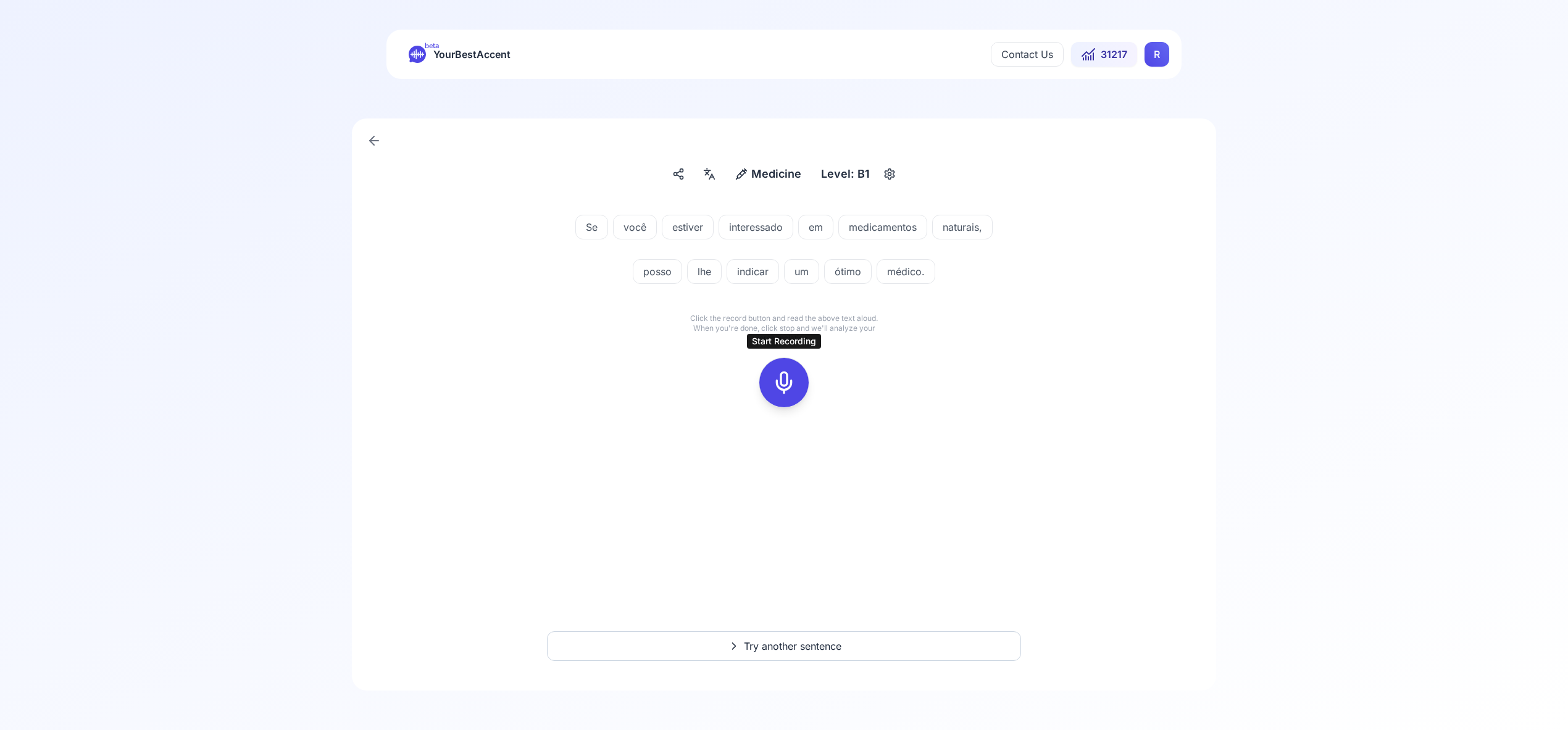
click at [793, 376] on rect at bounding box center [784, 383] width 19 height 19
click at [779, 369] on div at bounding box center [784, 383] width 30 height 50
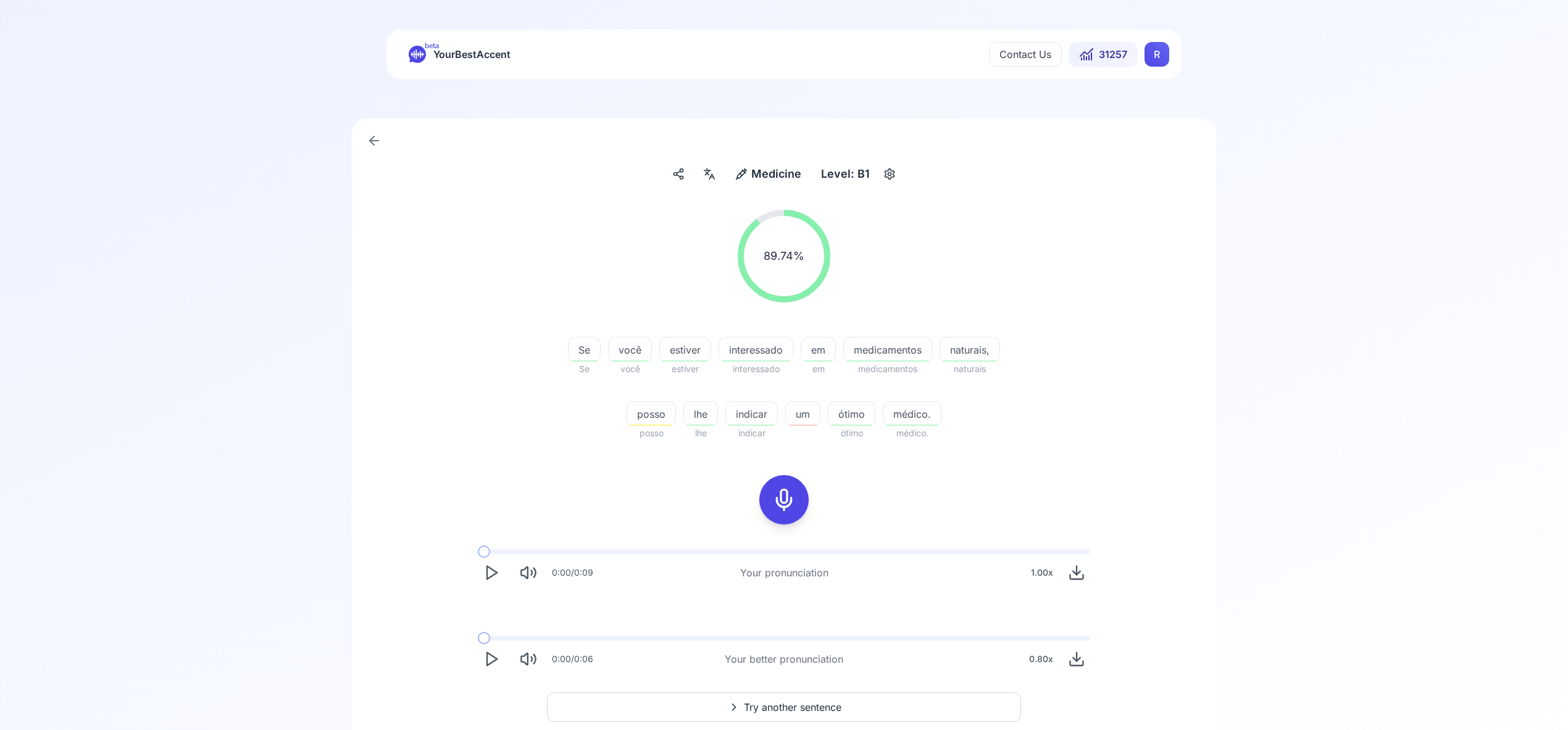
click at [1157, 57] on html "beta YourBestAccent Contact Us 31257 R Medicine Medicine Level: B1 89.74 % 89.7…" at bounding box center [784, 365] width 1568 height 730
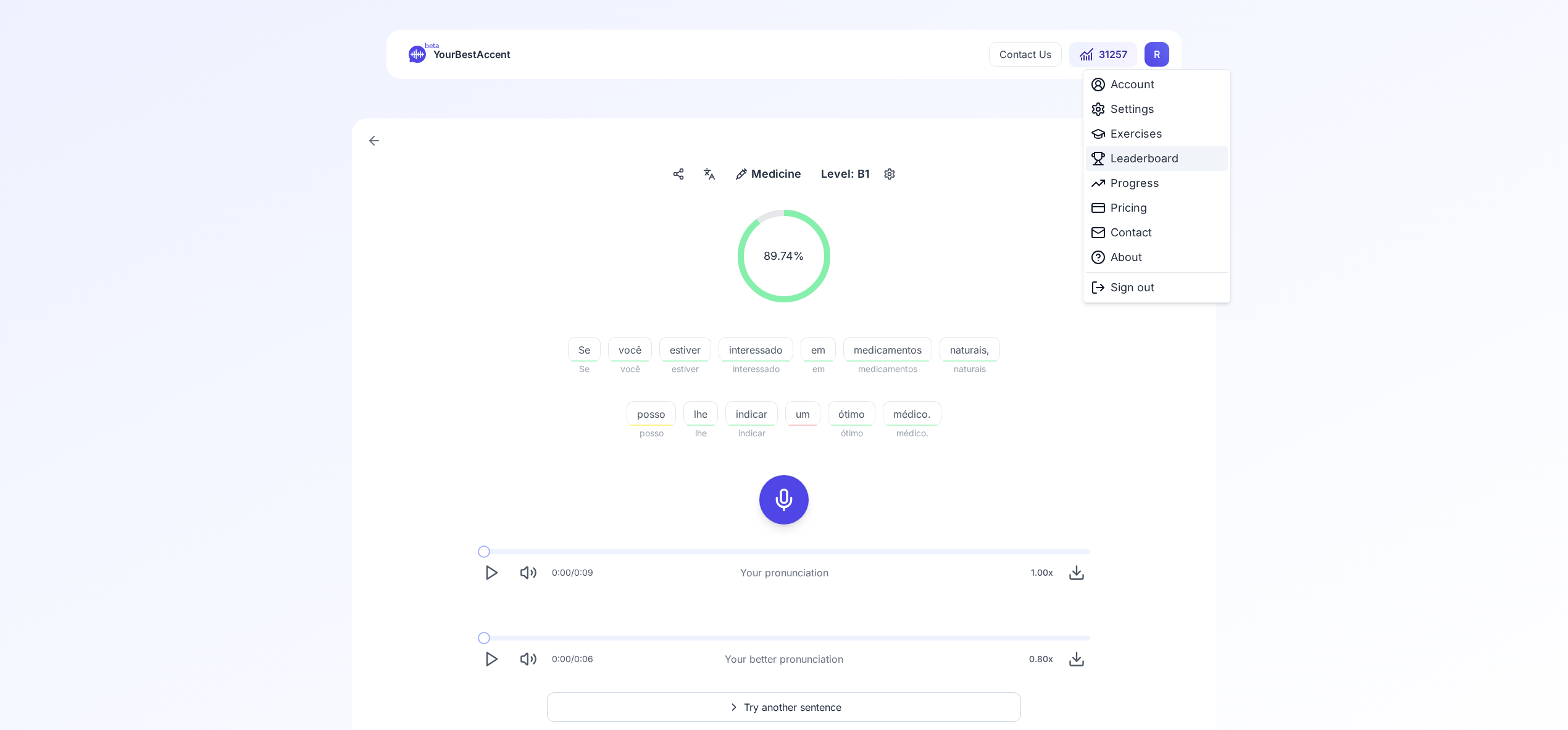
click at [1142, 160] on span "Leaderboard" at bounding box center [1144, 159] width 68 height 17
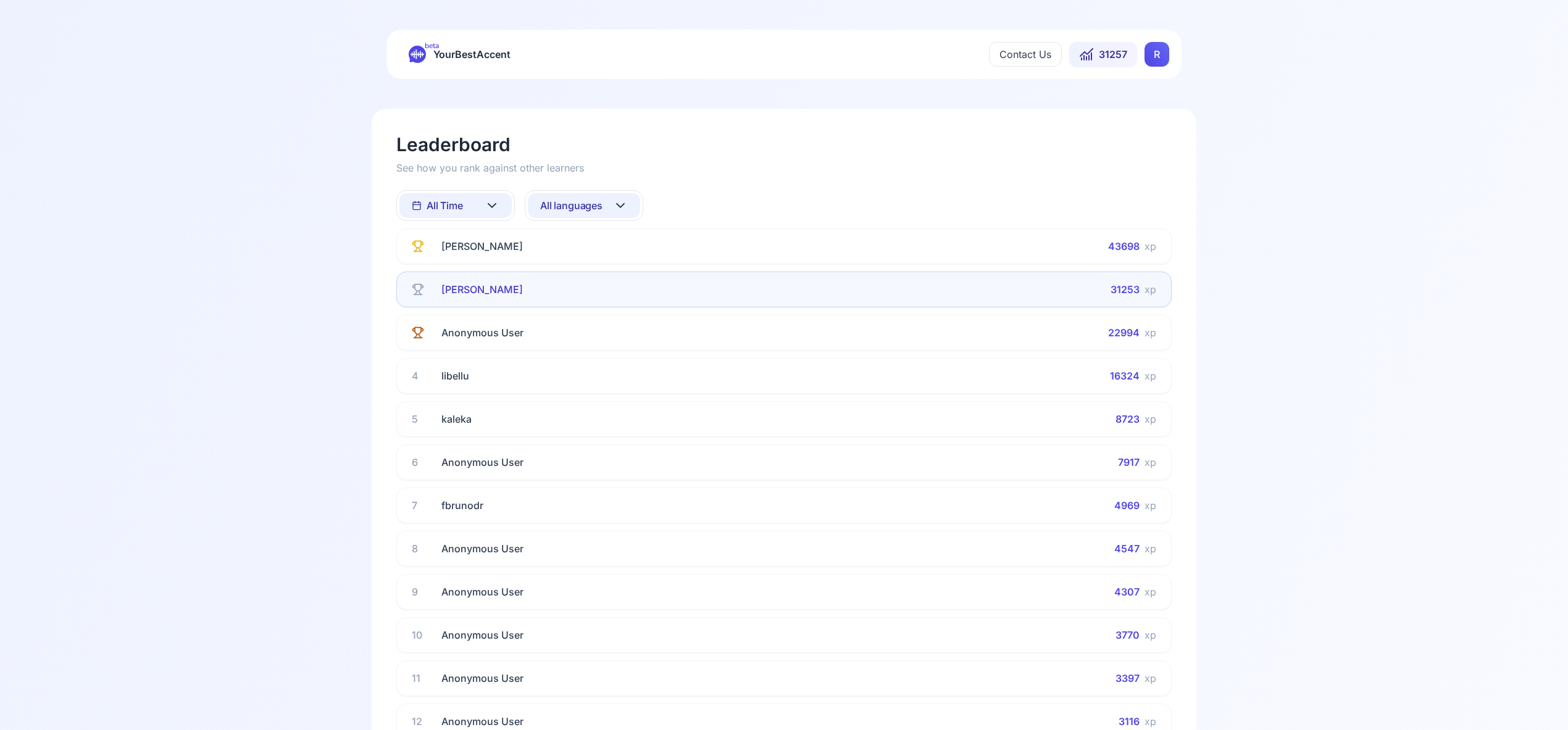
click at [492, 207] on icon at bounding box center [492, 206] width 8 height 3
click at [473, 263] on div "This Week" at bounding box center [455, 260] width 112 height 22
click at [613, 200] on icon at bounding box center [620, 205] width 15 height 15
click at [593, 304] on div "Spanish" at bounding box center [584, 305] width 112 height 22
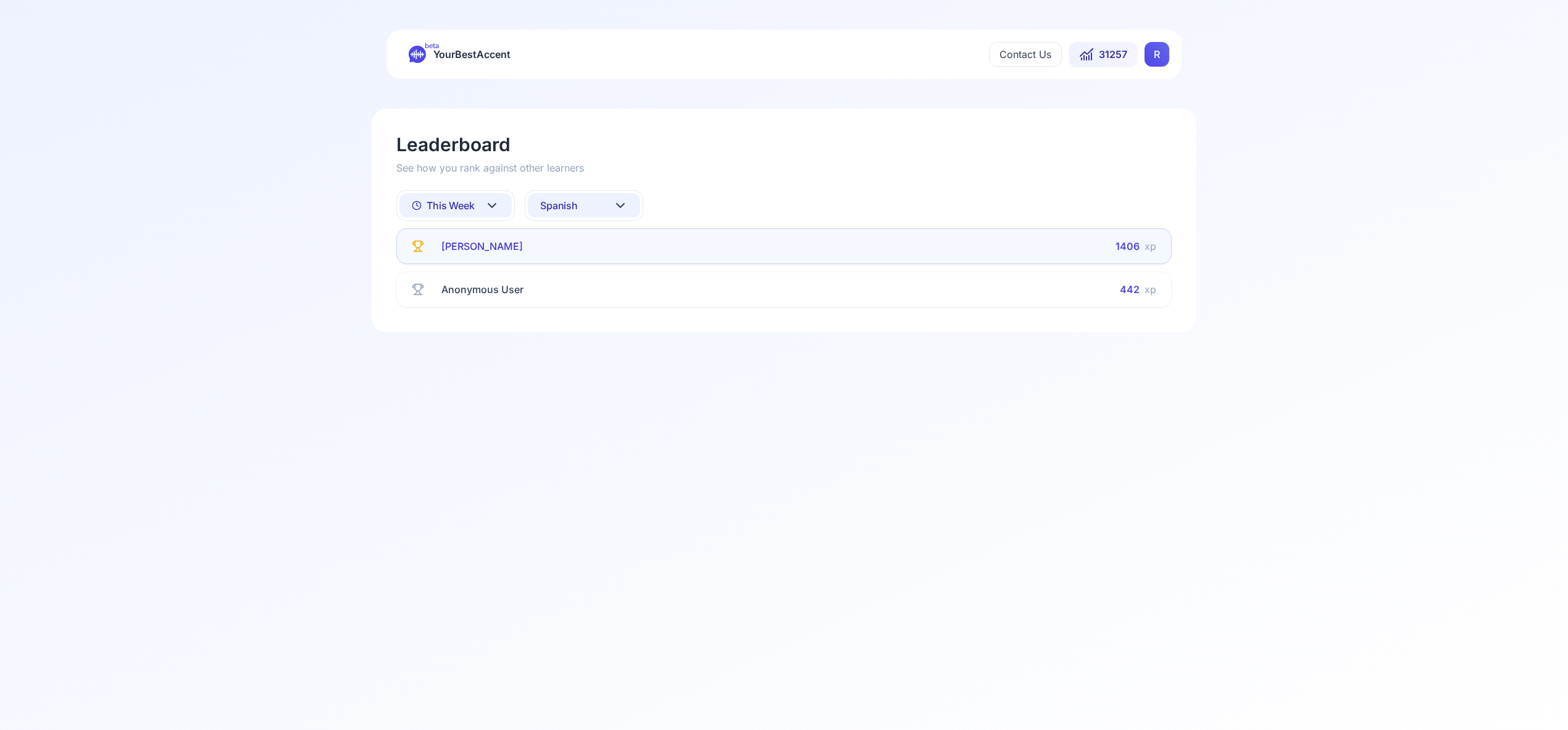
click at [619, 205] on icon at bounding box center [620, 206] width 8 height 3
click at [598, 330] on div "French" at bounding box center [584, 327] width 112 height 22
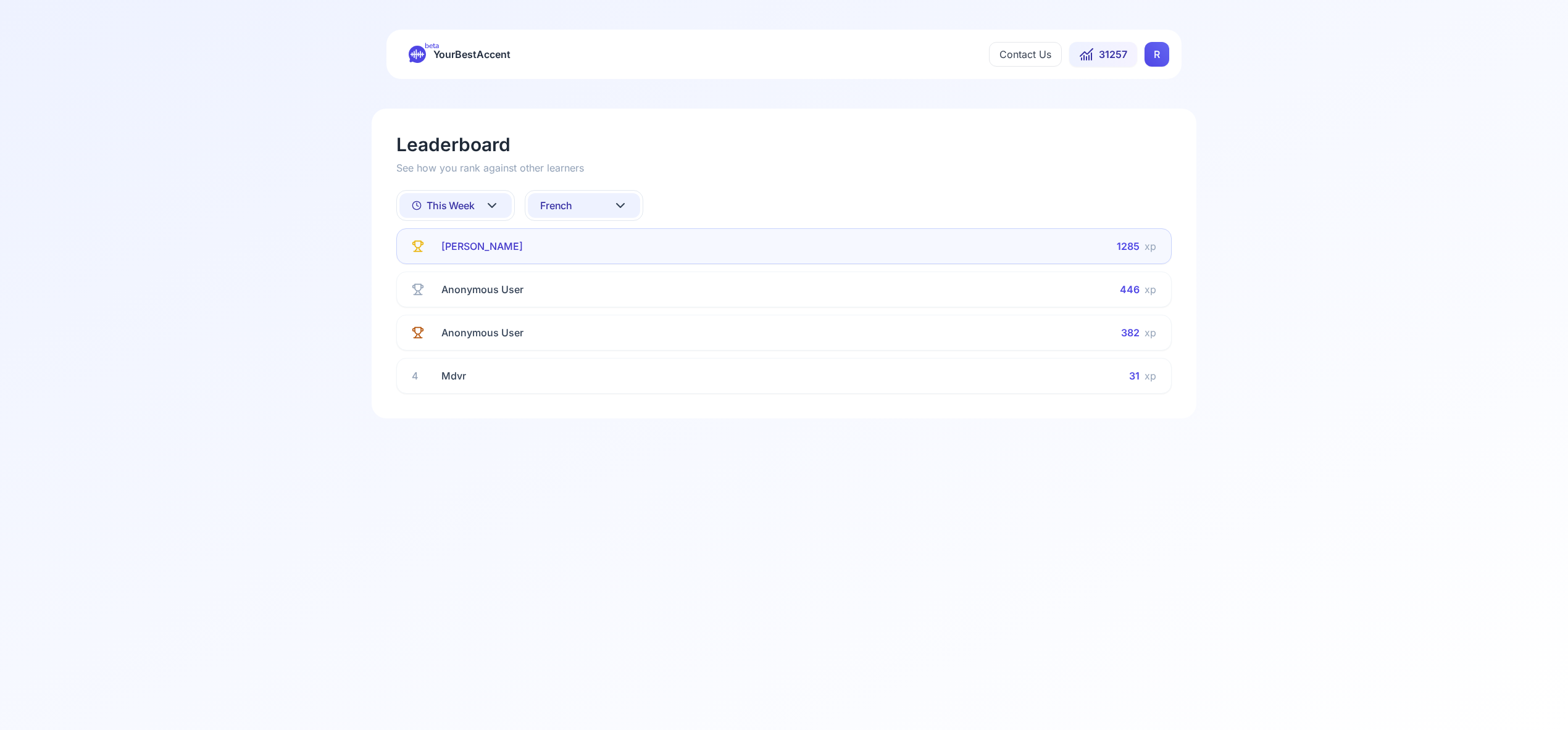
click at [621, 206] on icon at bounding box center [620, 205] width 15 height 15
click at [602, 347] on div "Italian" at bounding box center [584, 345] width 112 height 22
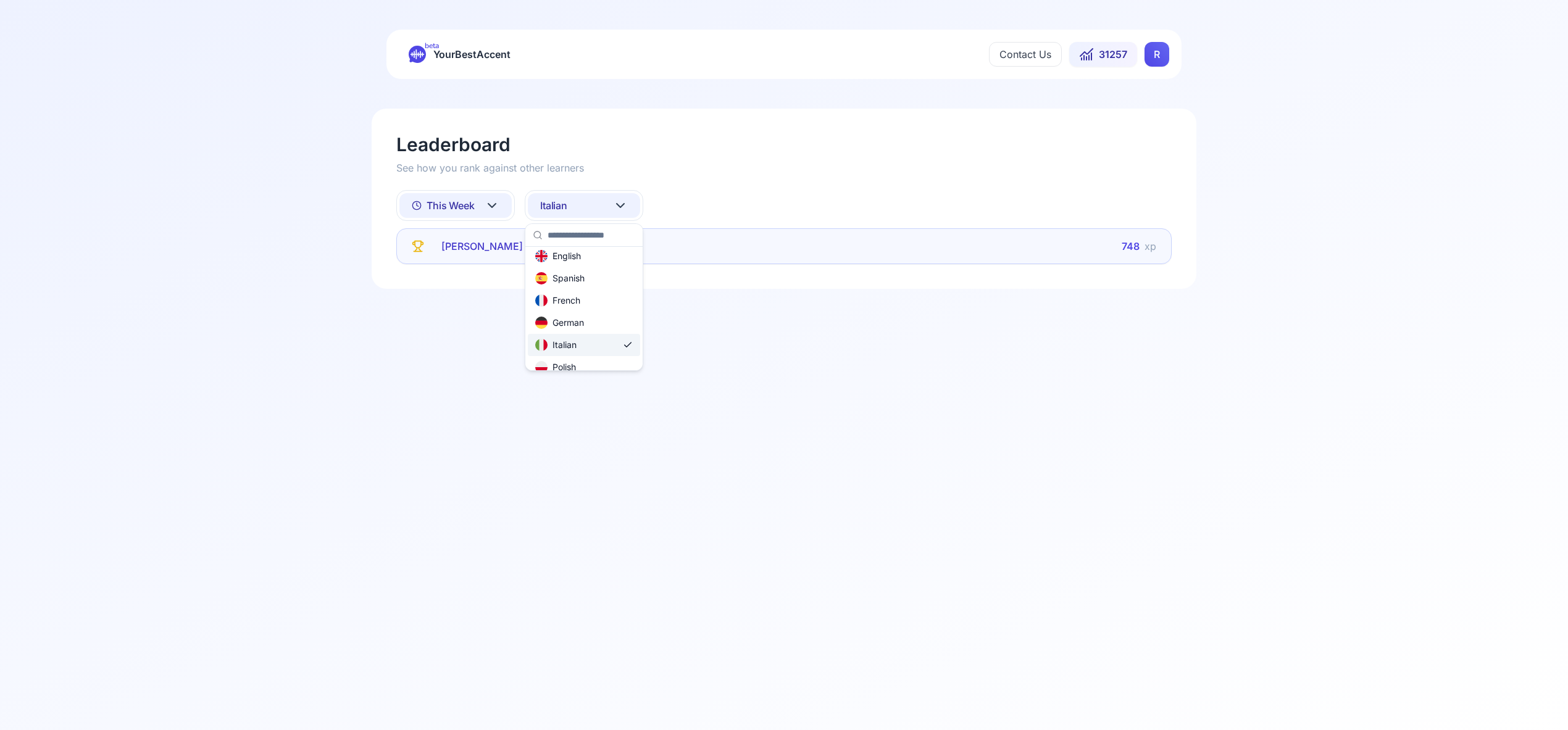
scroll to position [0, 0]
click at [623, 206] on icon at bounding box center [620, 205] width 15 height 15
click at [604, 348] on div "Portuguese" at bounding box center [584, 345] width 112 height 22
click at [622, 204] on icon at bounding box center [620, 205] width 15 height 15
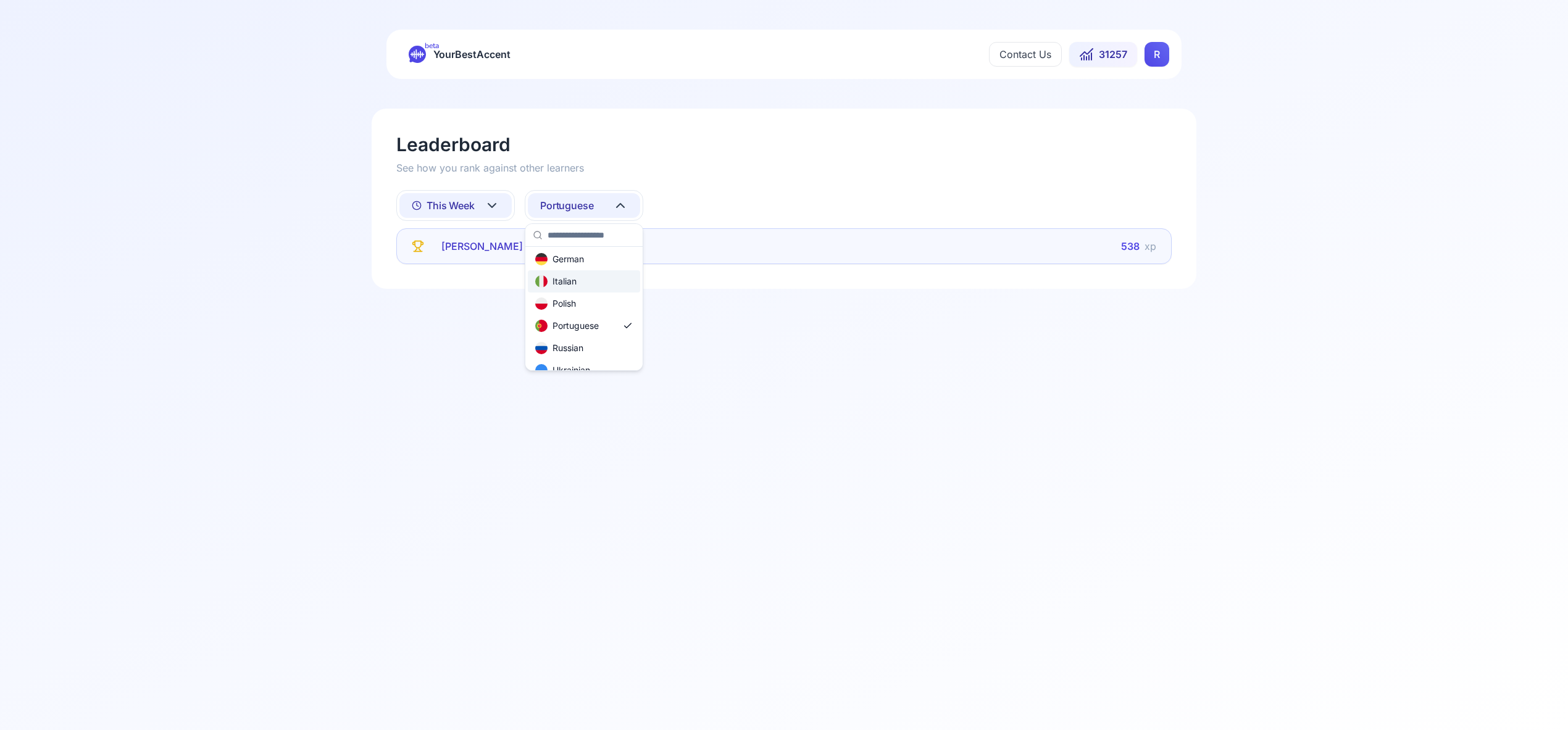
scroll to position [91, 0]
drag, startPoint x: 600, startPoint y: 349, endPoint x: 593, endPoint y: 344, distance: 8.6
click at [577, 347] on div "Russian" at bounding box center [559, 347] width 48 height 12
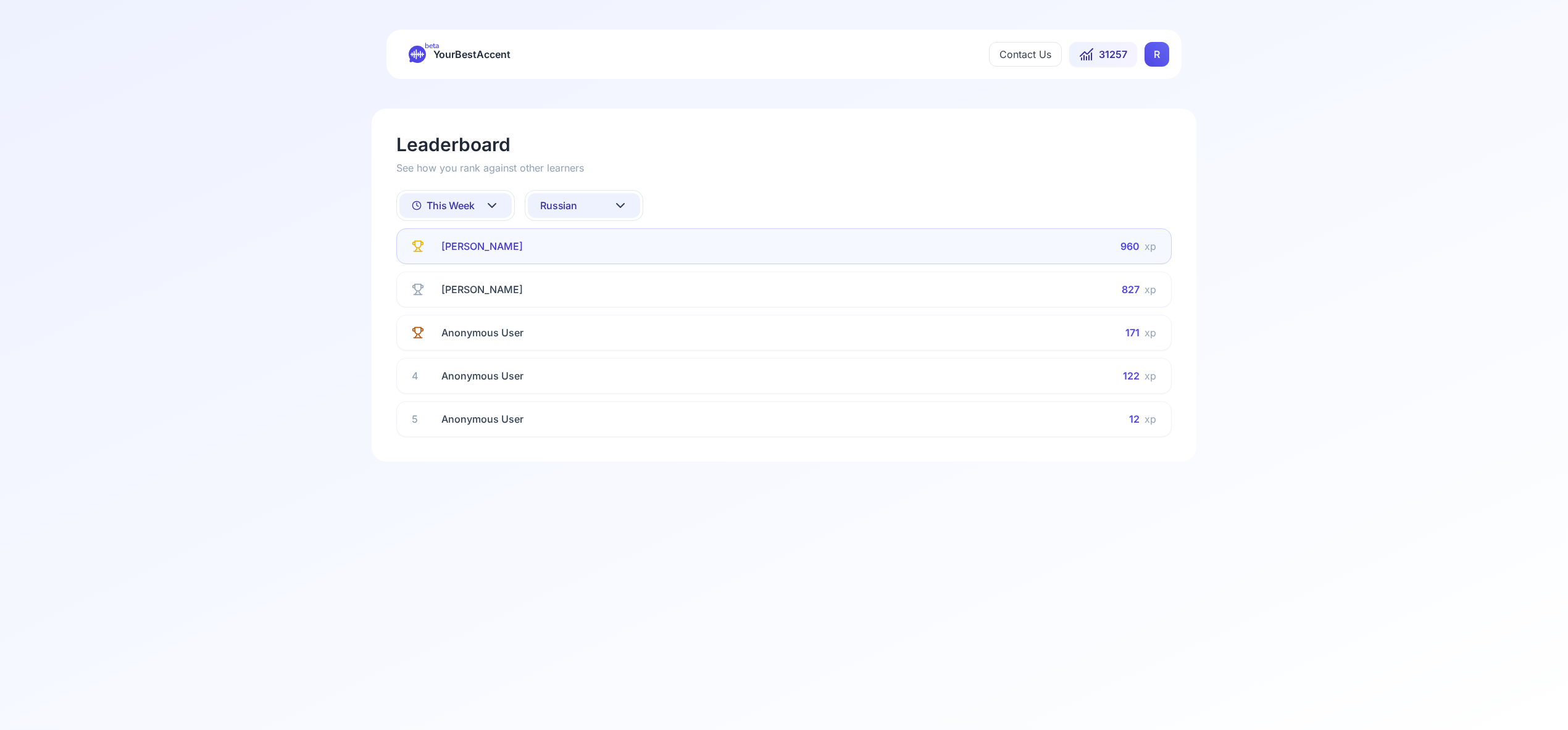
click at [616, 204] on icon at bounding box center [620, 205] width 15 height 15
click at [612, 263] on div "All languages" at bounding box center [584, 260] width 112 height 22
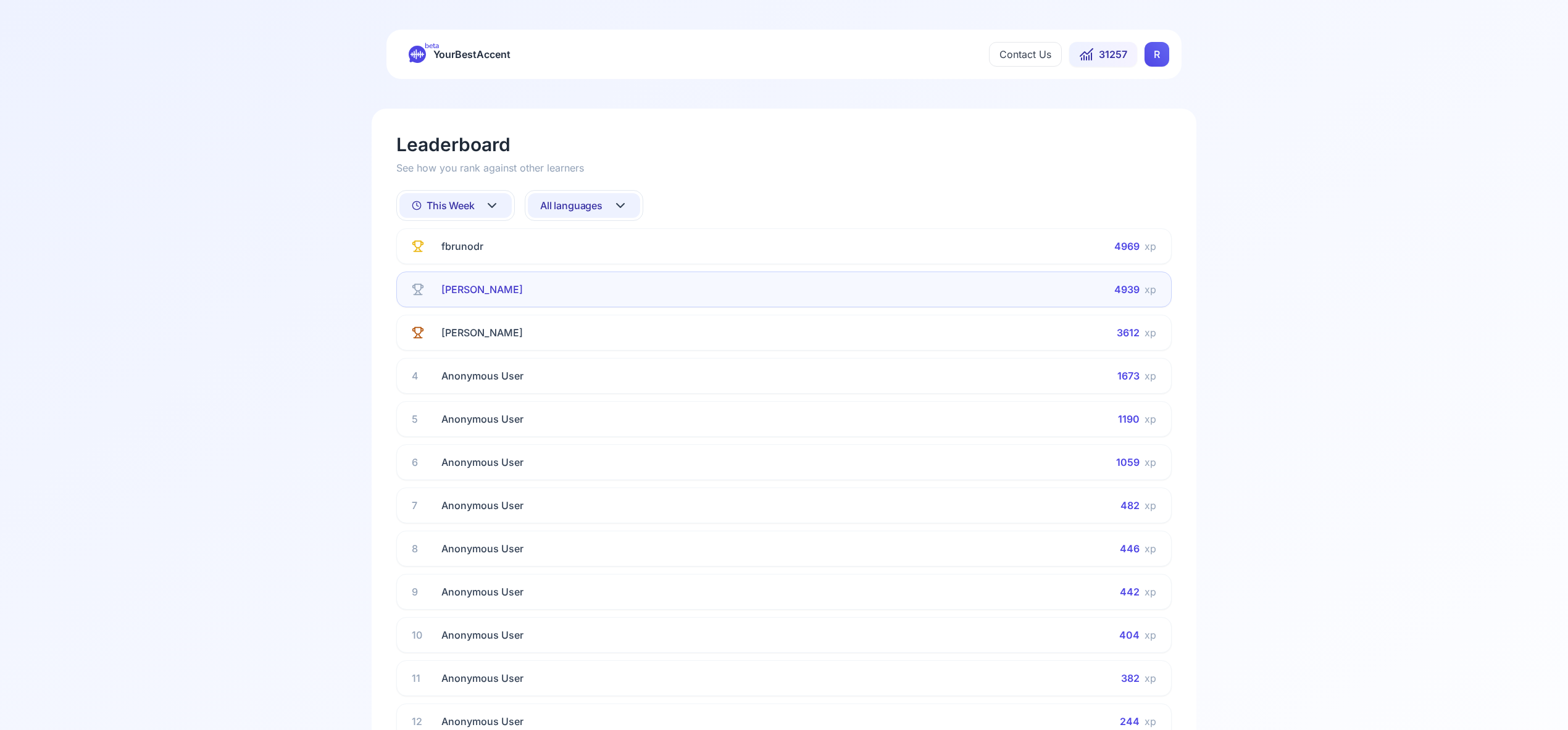
click at [496, 202] on icon at bounding box center [491, 205] width 15 height 15
click at [489, 239] on div "All Time" at bounding box center [455, 237] width 112 height 22
